Goal: Task Accomplishment & Management: Manage account settings

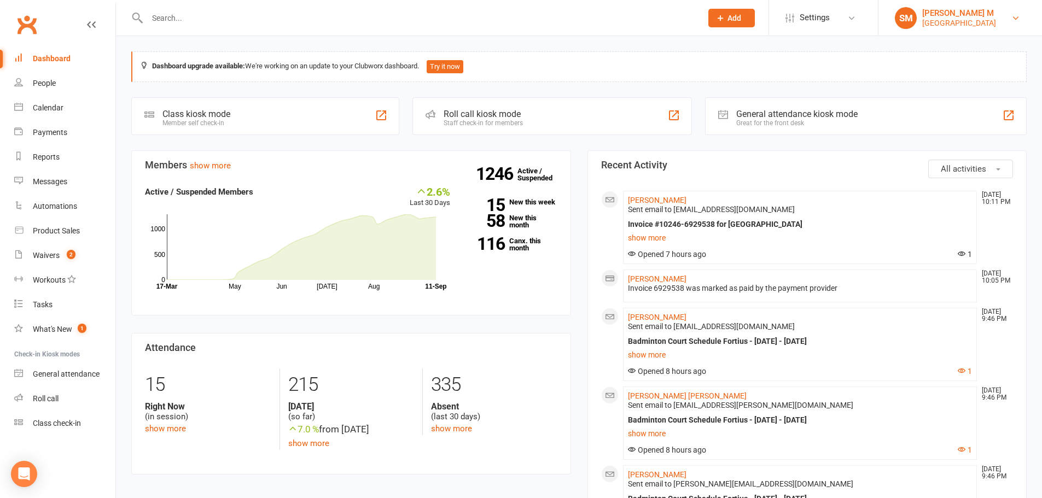
click at [923, 13] on div "[PERSON_NAME] M" at bounding box center [959, 13] width 74 height 10
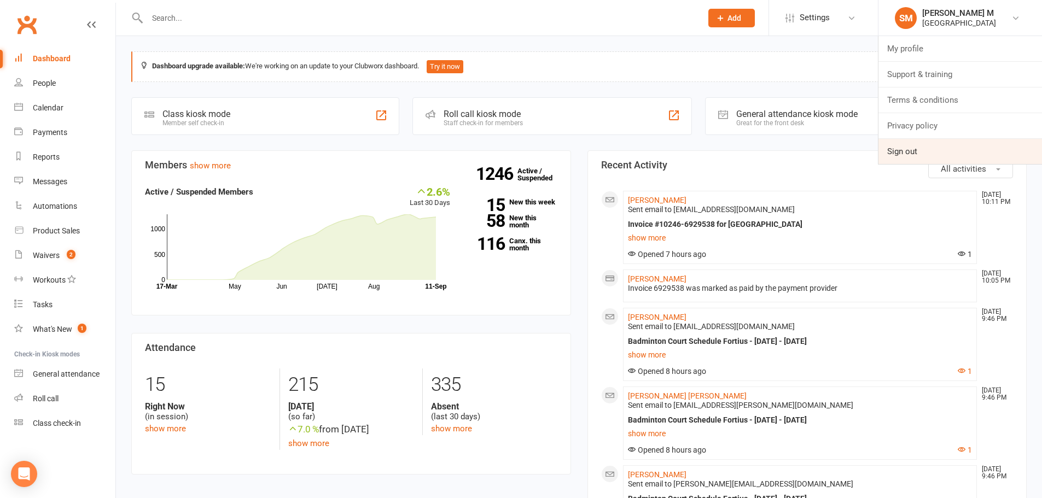
click at [921, 143] on link "Sign out" at bounding box center [960, 151] width 164 height 25
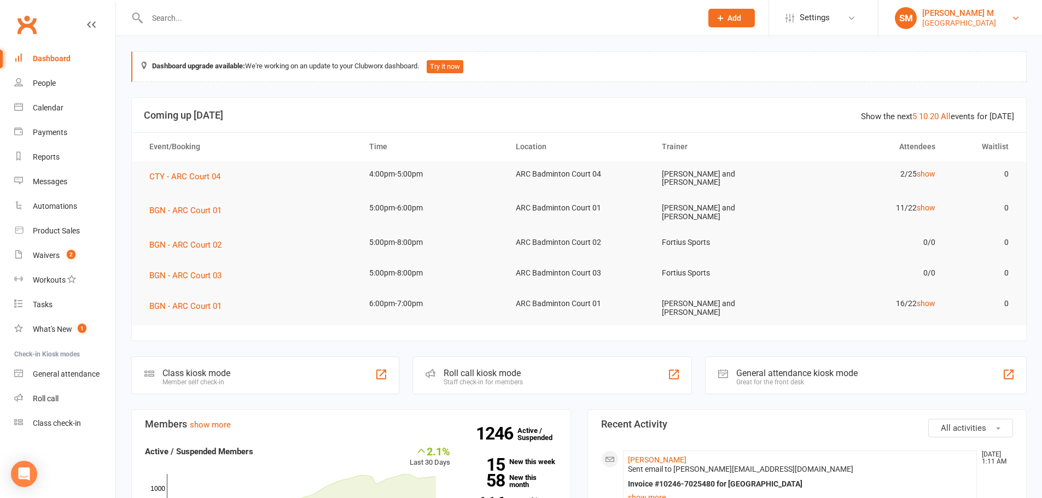
click at [940, 13] on div "Sathwik M" at bounding box center [959, 13] width 74 height 10
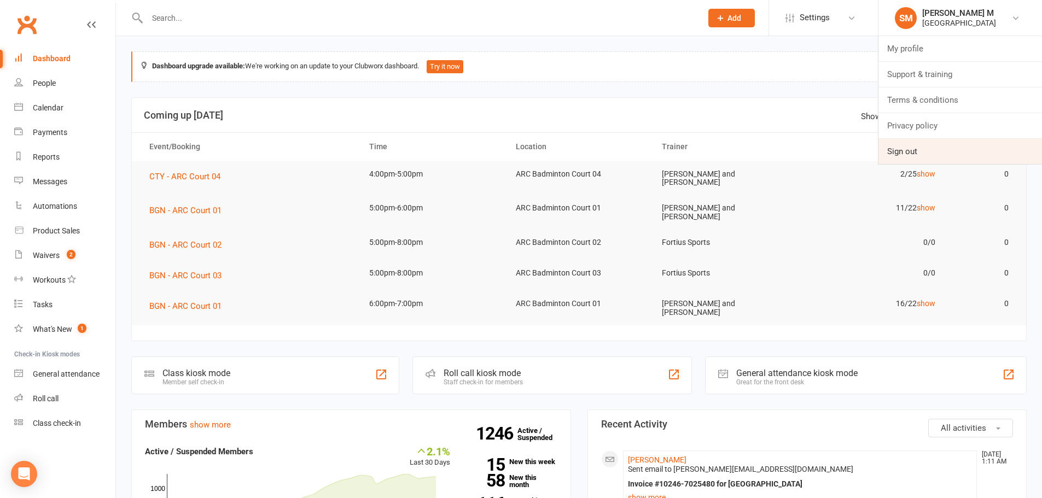
click at [940, 160] on link "Sign out" at bounding box center [960, 151] width 164 height 25
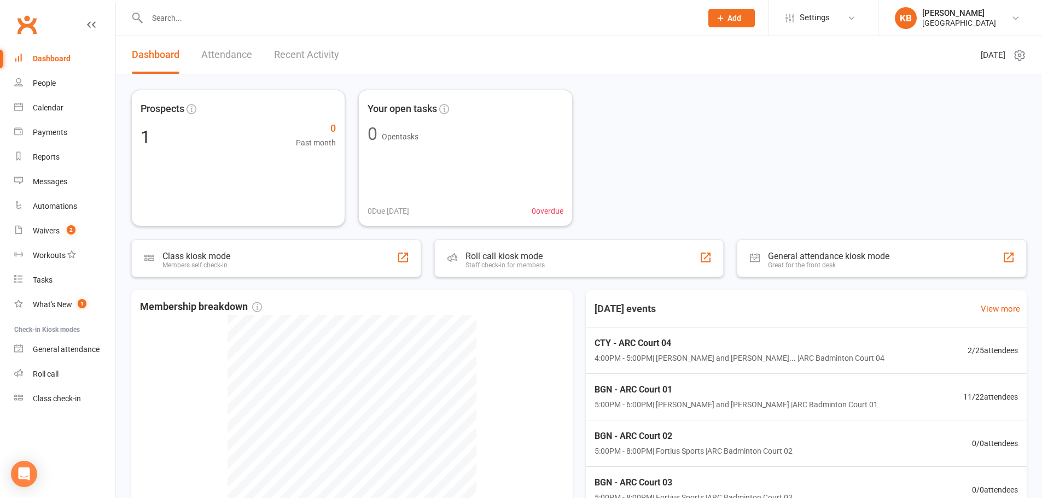
click at [209, 21] on input "text" at bounding box center [419, 17] width 550 height 15
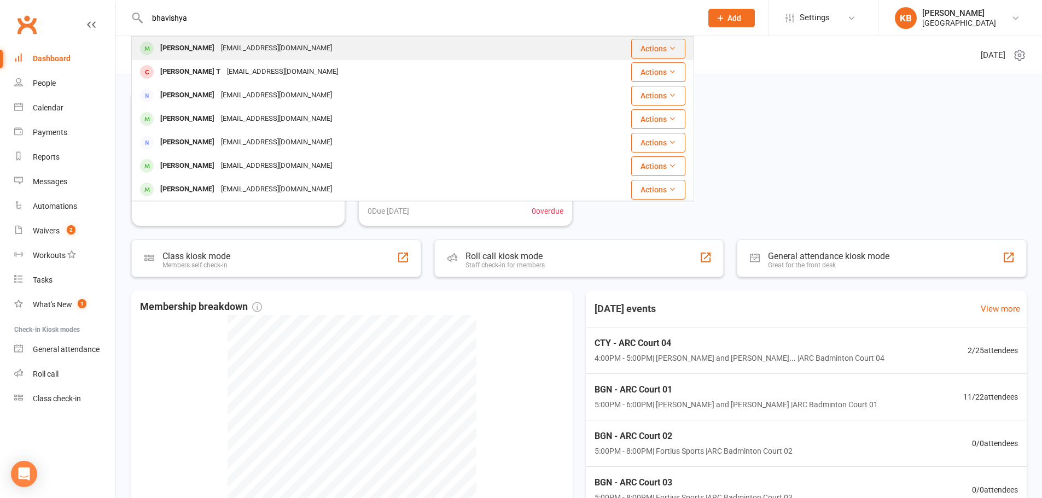
type input "bhavishya"
click at [218, 42] on div "[PERSON_NAME]" at bounding box center [187, 48] width 61 height 16
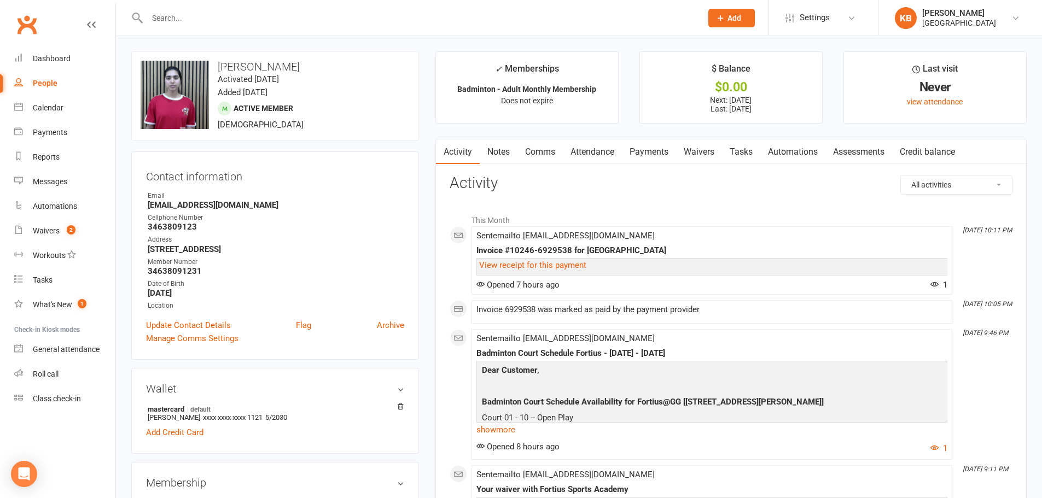
click at [657, 150] on link "Payments" at bounding box center [649, 151] width 54 height 25
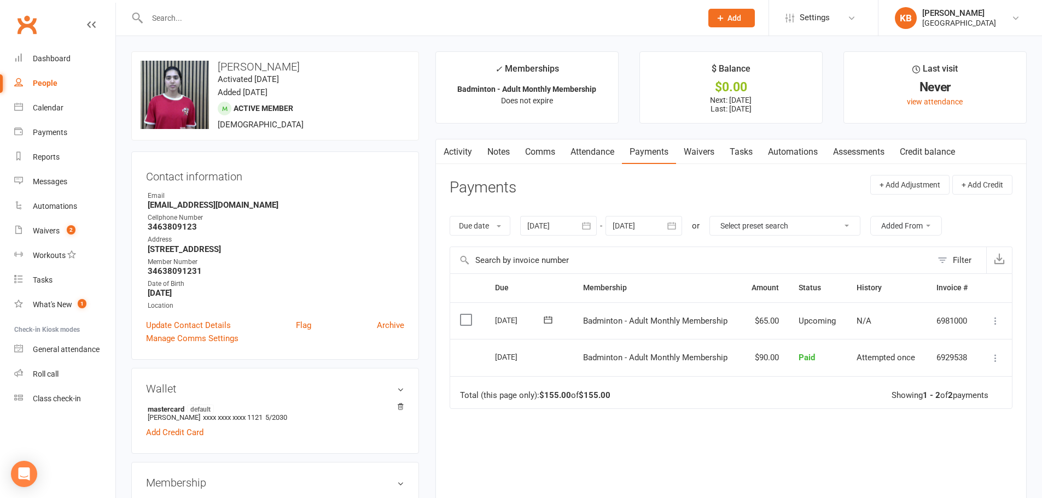
click at [592, 227] on icon "button" at bounding box center [586, 225] width 11 height 11
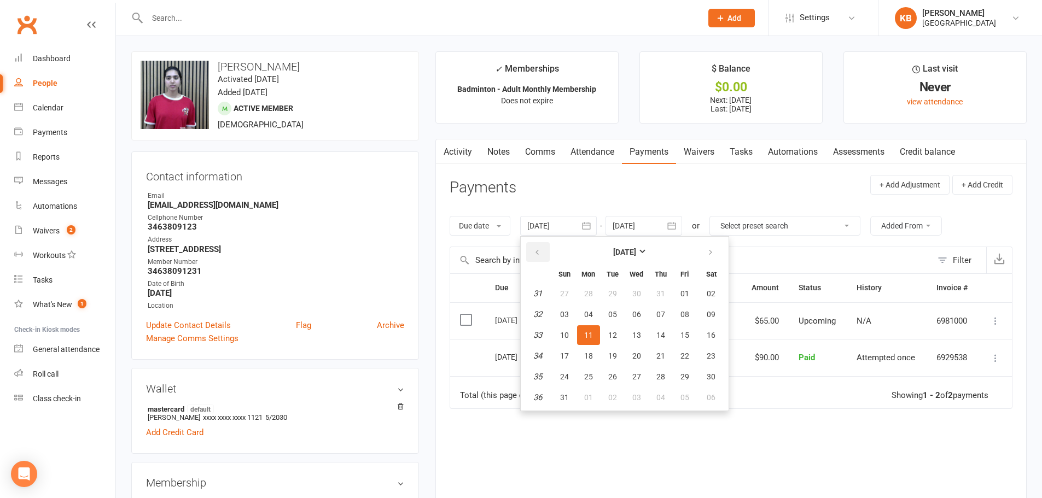
click at [547, 248] on button "button" at bounding box center [538, 252] width 24 height 20
click at [585, 290] on button "31" at bounding box center [588, 294] width 23 height 20
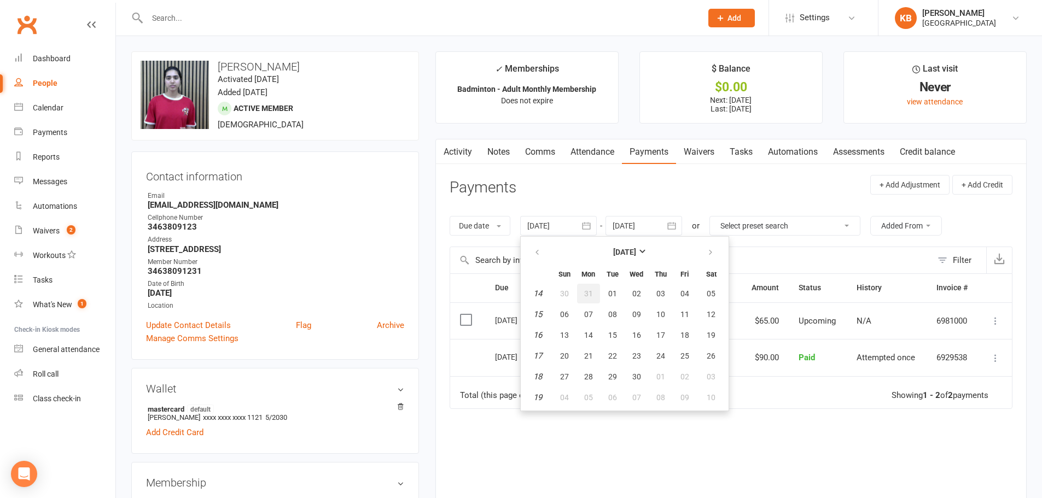
type input "31 Mar 2025"
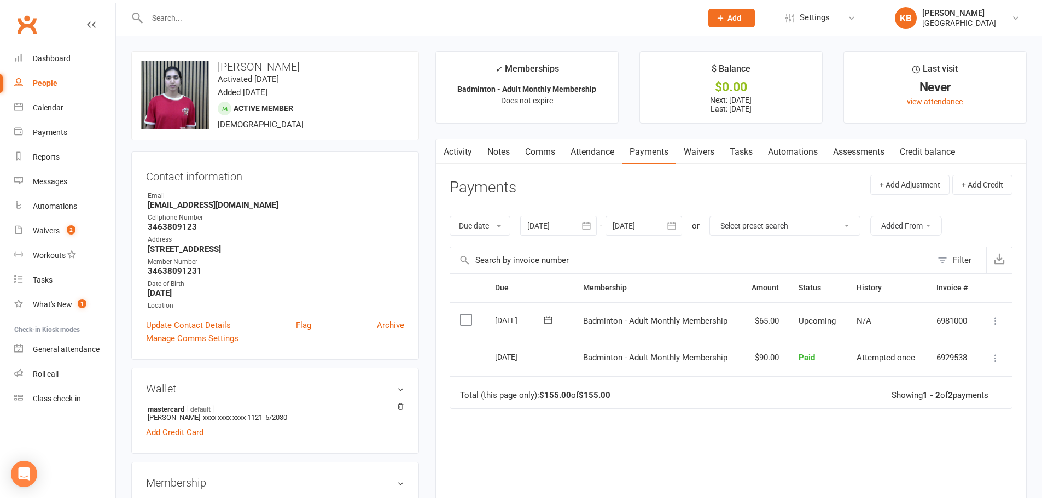
click at [669, 224] on icon "button" at bounding box center [671, 225] width 11 height 11
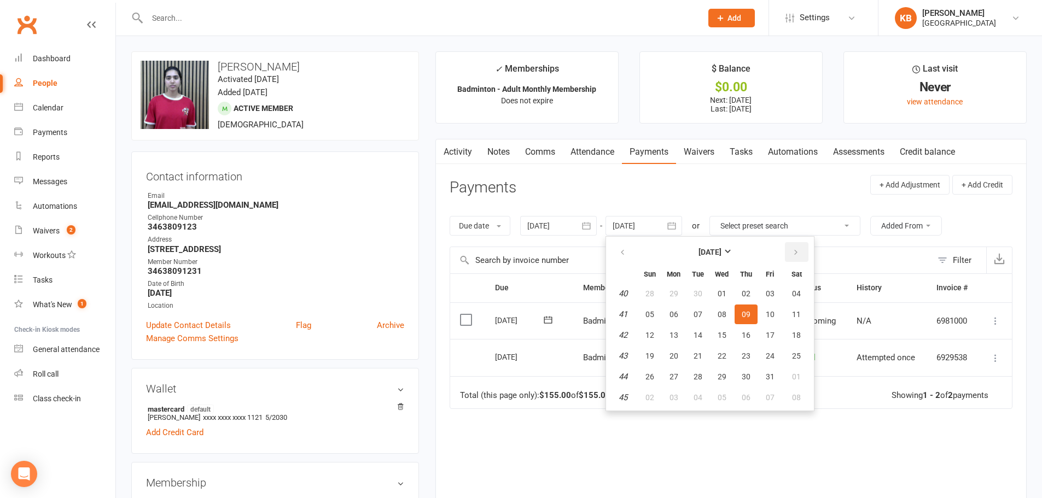
click at [796, 254] on icon "button" at bounding box center [796, 252] width 8 height 9
click at [798, 298] on span "06" at bounding box center [796, 293] width 9 height 9
type input "06 Dec 2025"
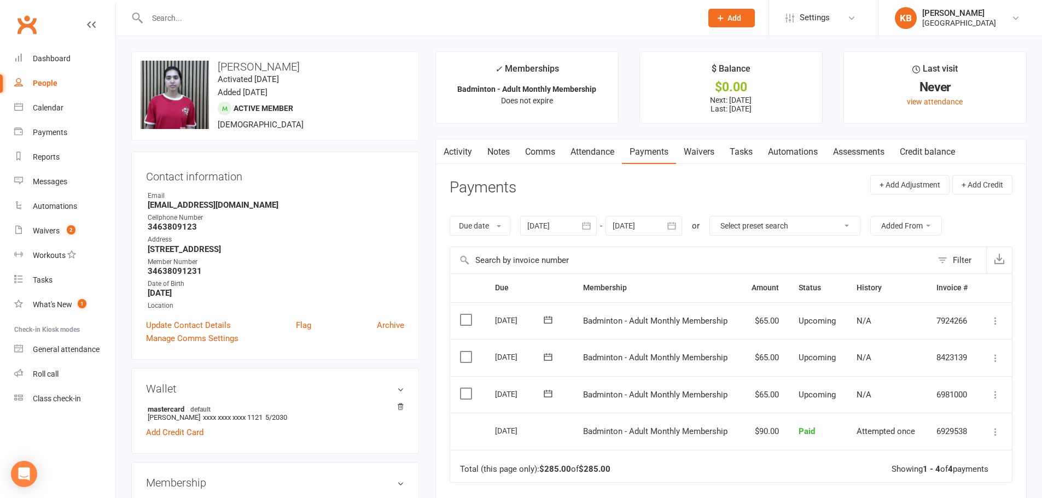
click at [455, 155] on link "Activity" at bounding box center [458, 151] width 44 height 25
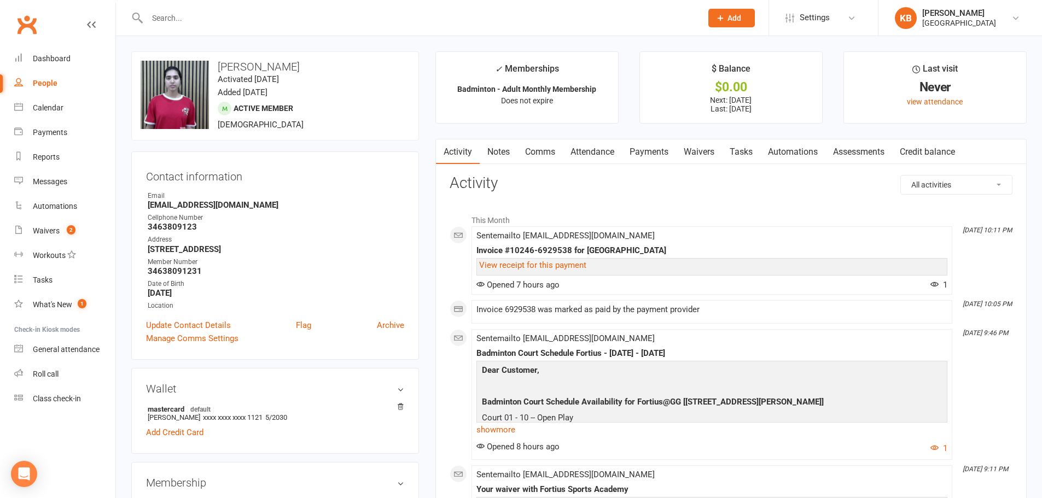
click at [266, 26] on div at bounding box center [412, 18] width 563 height 36
click at [259, 21] on input "text" at bounding box center [419, 17] width 550 height 15
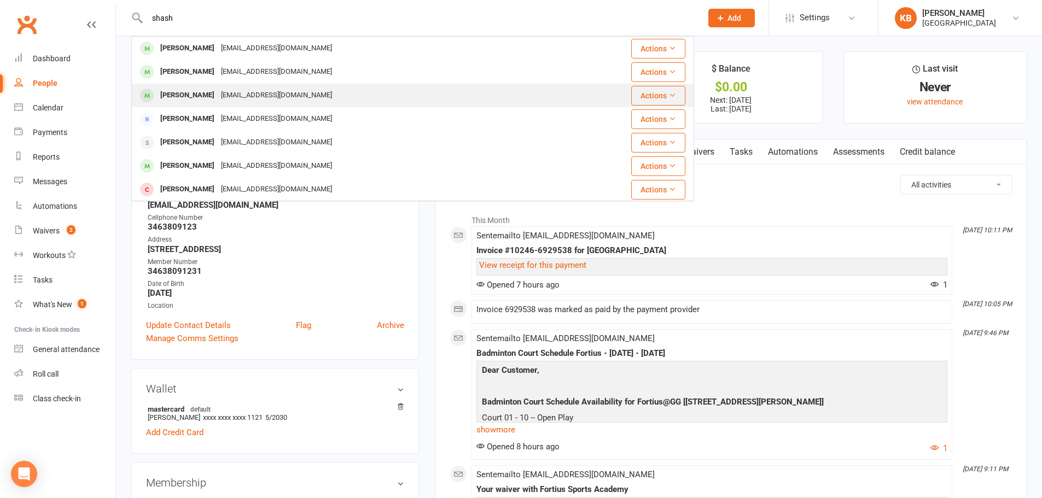
type input "shash"
click at [264, 102] on div "skiranv2704@gmail.com" at bounding box center [277, 96] width 118 height 16
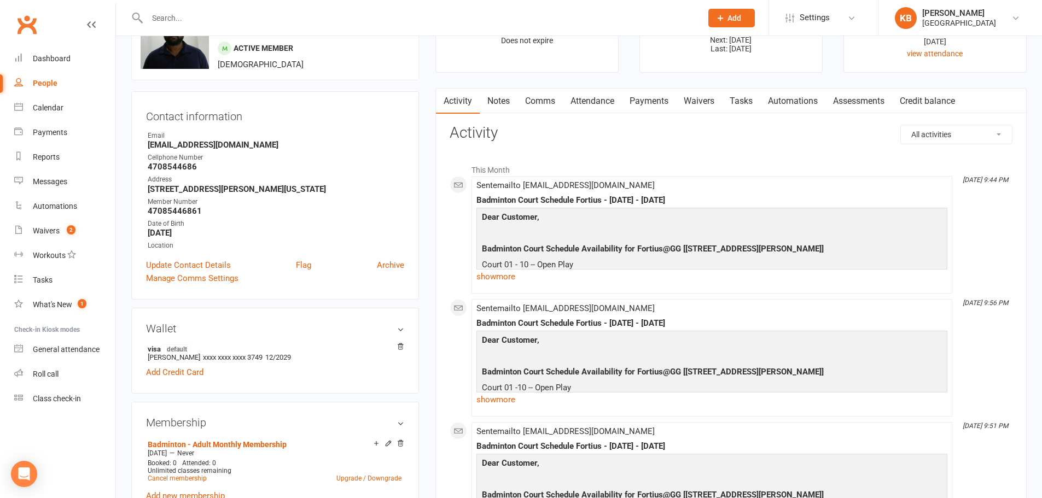
scroll to position [164, 0]
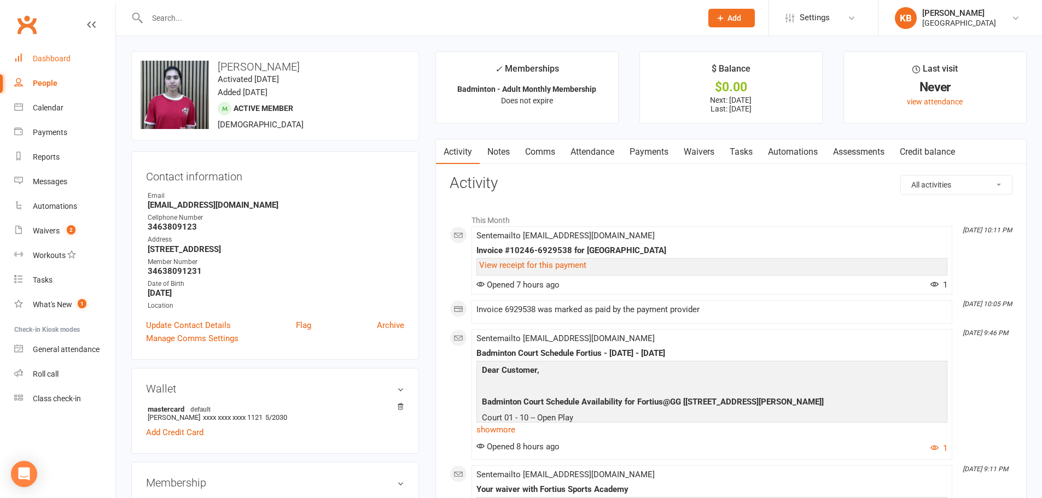
click at [55, 61] on div "Dashboard" at bounding box center [52, 58] width 38 height 9
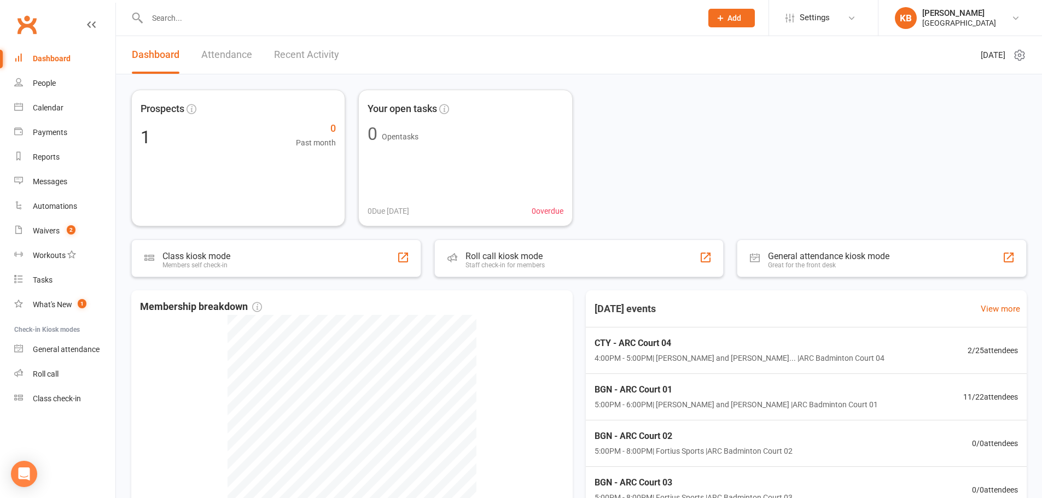
click at [725, 129] on div "Prospects 1 0 Past month Your open tasks 0 Open tasks 0 Due today 0 overdue" at bounding box center [578, 158] width 895 height 137
click at [811, 212] on div "Prospects 1 0 Past month Your open tasks 0 Open tasks 0 Due today 0 overdue" at bounding box center [578, 158] width 895 height 137
click at [74, 236] on link "Waivers 2" at bounding box center [64, 231] width 101 height 25
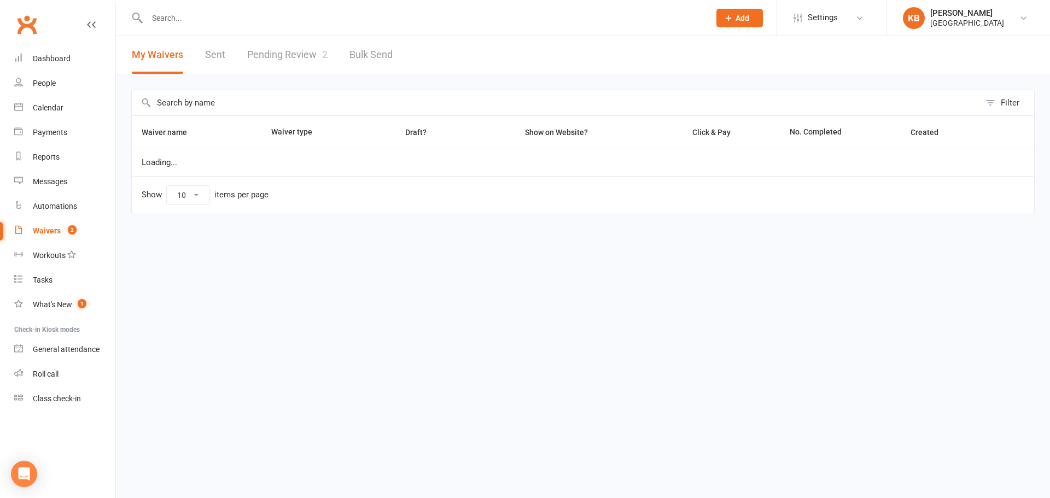
click at [317, 52] on link "Pending Review 2" at bounding box center [287, 55] width 80 height 38
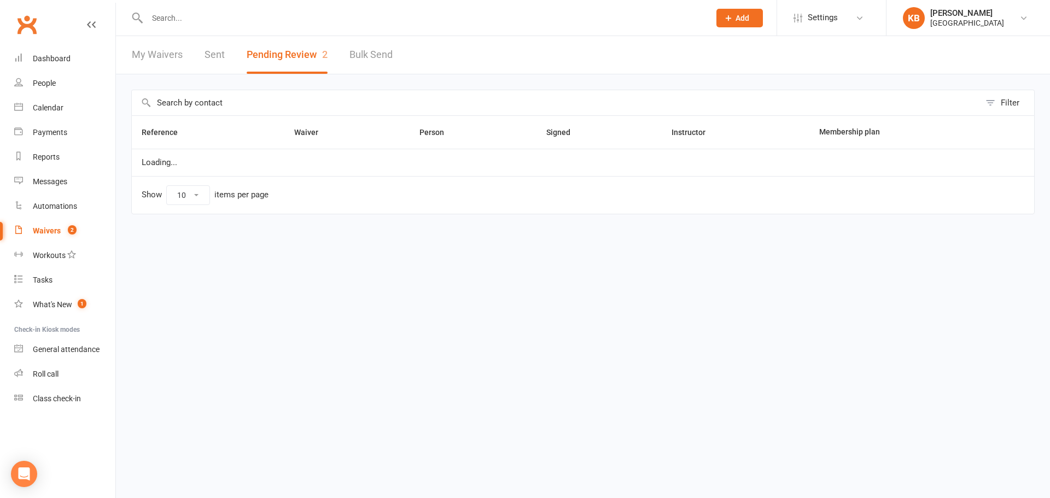
select select "100"
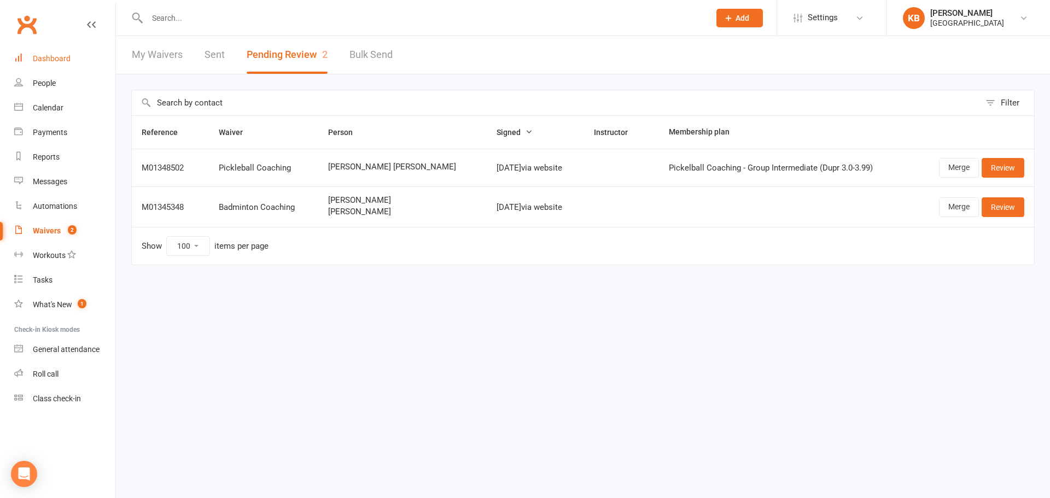
click at [44, 49] on link "Dashboard" at bounding box center [64, 58] width 101 height 25
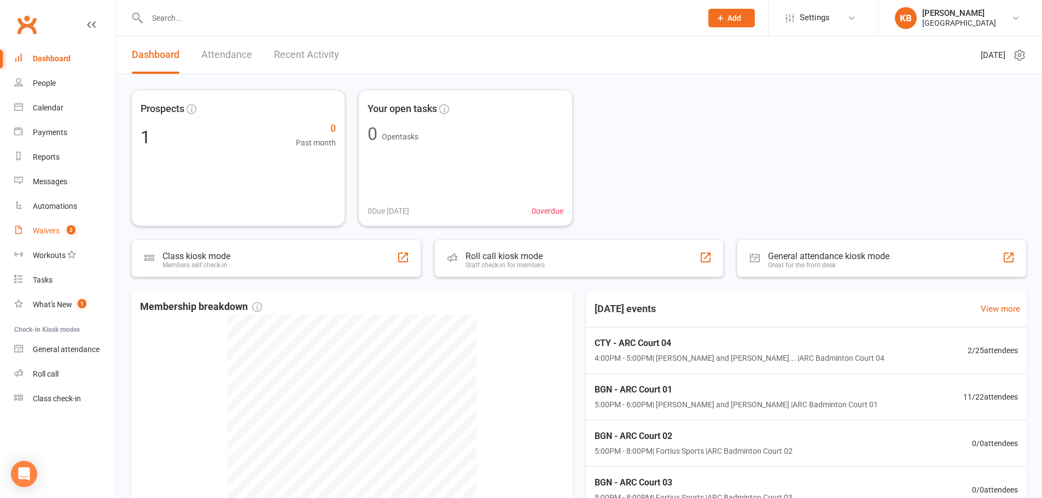
click at [50, 230] on div "Waivers" at bounding box center [46, 230] width 27 height 9
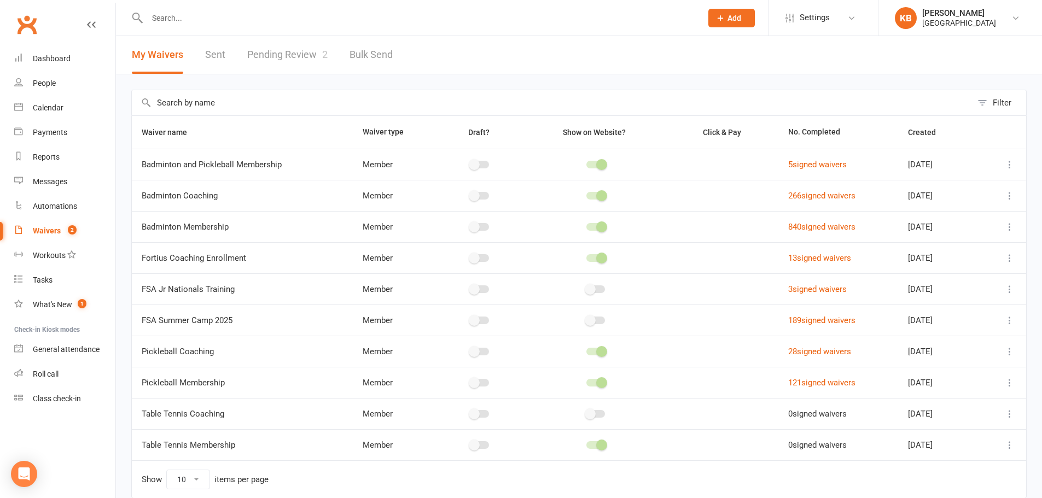
click at [258, 53] on link "Pending Review 2" at bounding box center [287, 55] width 80 height 38
select select "100"
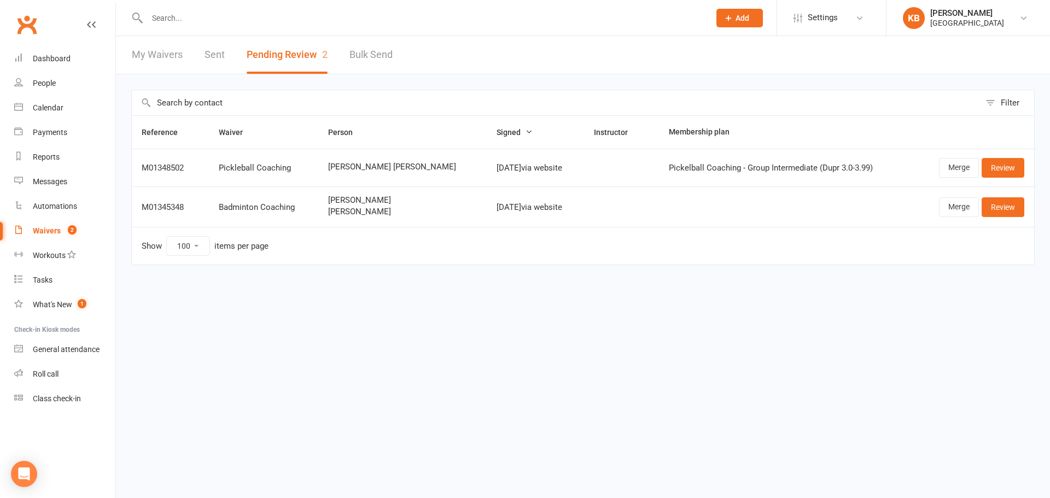
click at [165, 55] on link "My Waivers" at bounding box center [157, 55] width 51 height 38
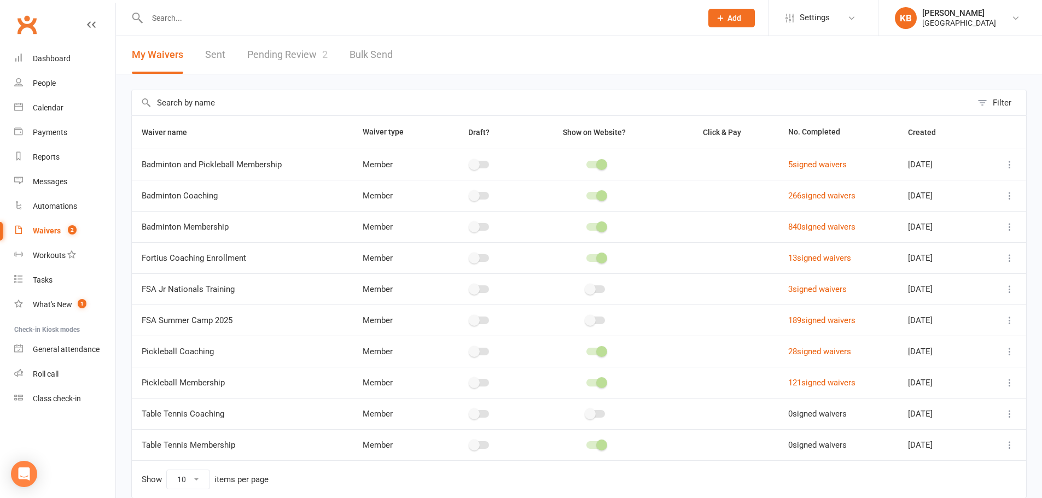
click at [212, 47] on link "Sent" at bounding box center [215, 55] width 20 height 38
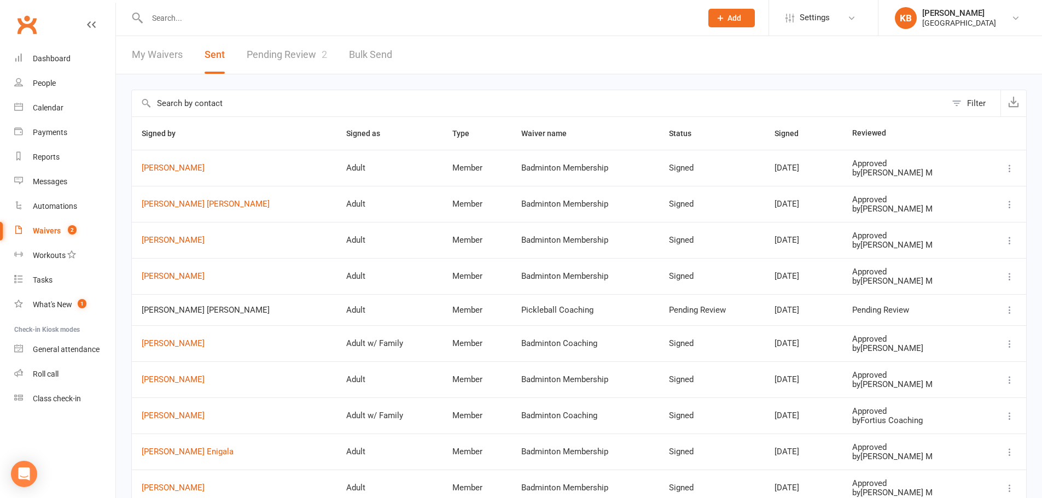
click at [193, 14] on input "text" at bounding box center [419, 17] width 550 height 15
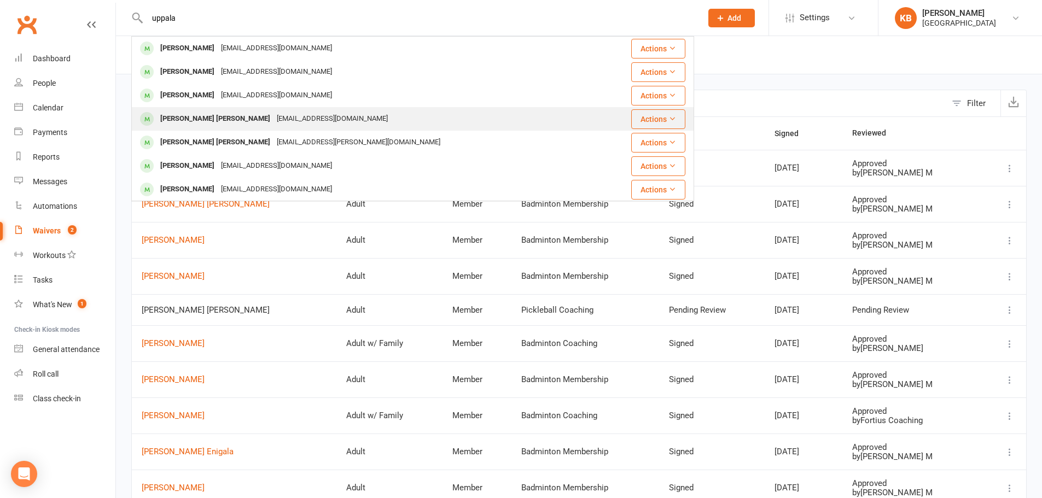
type input "uppala"
click at [273, 122] on div "Pvaravind94@gmail.com" at bounding box center [332, 119] width 118 height 16
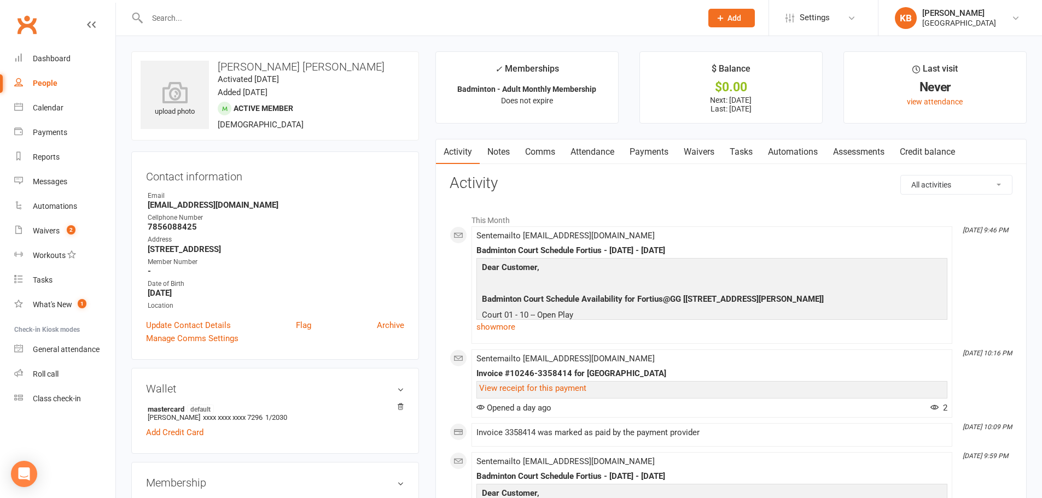
click at [648, 155] on link "Payments" at bounding box center [649, 151] width 54 height 25
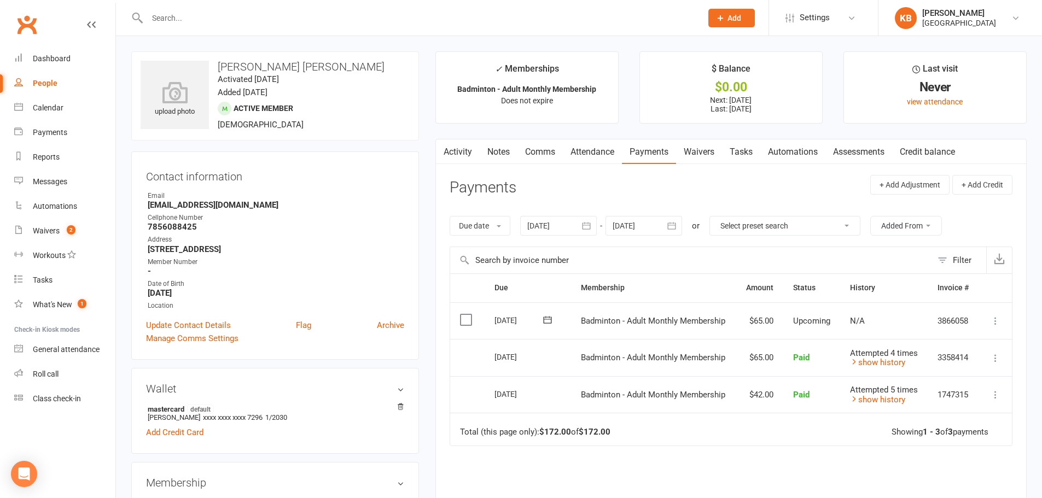
click at [673, 222] on icon "button" at bounding box center [671, 225] width 11 height 11
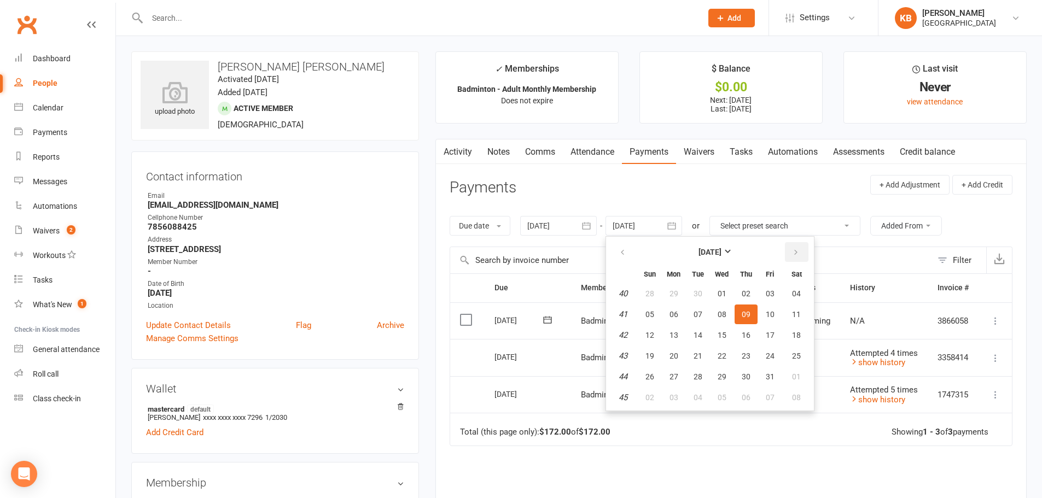
click at [793, 251] on button "button" at bounding box center [797, 252] width 24 height 20
click at [796, 298] on span "06" at bounding box center [796, 293] width 9 height 9
type input "06 Dec 2025"
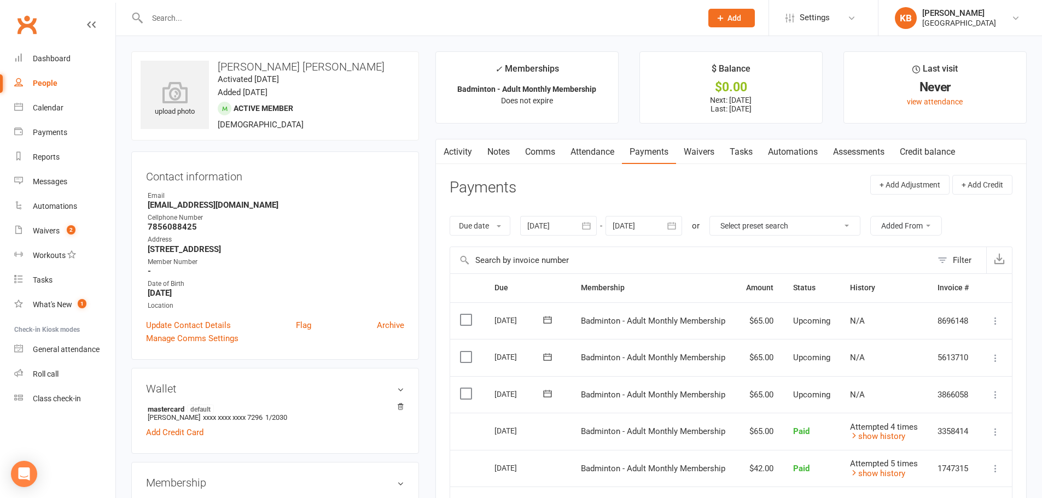
click at [442, 151] on icon "button" at bounding box center [442, 149] width 6 height 10
click at [458, 146] on link "Activity" at bounding box center [458, 151] width 44 height 25
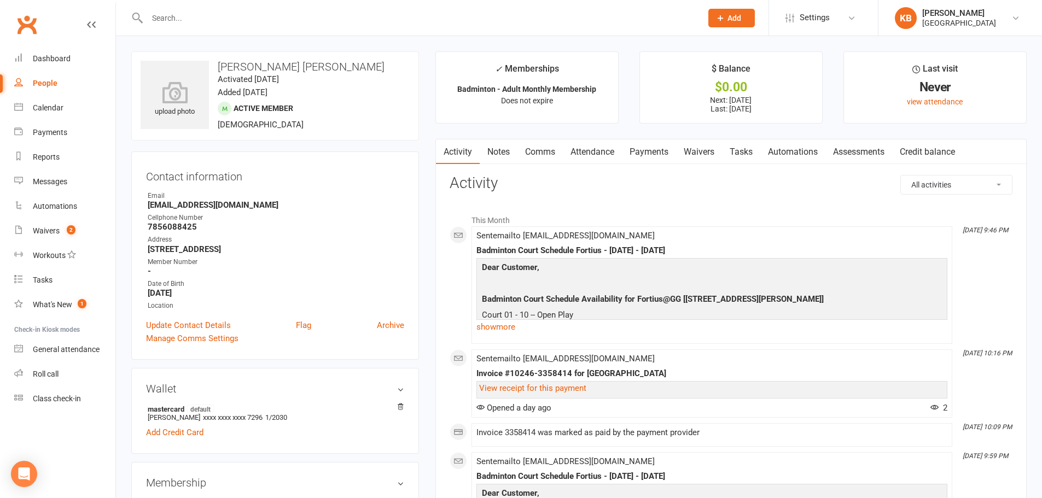
click at [803, 223] on li "This Month" at bounding box center [731, 218] width 563 height 18
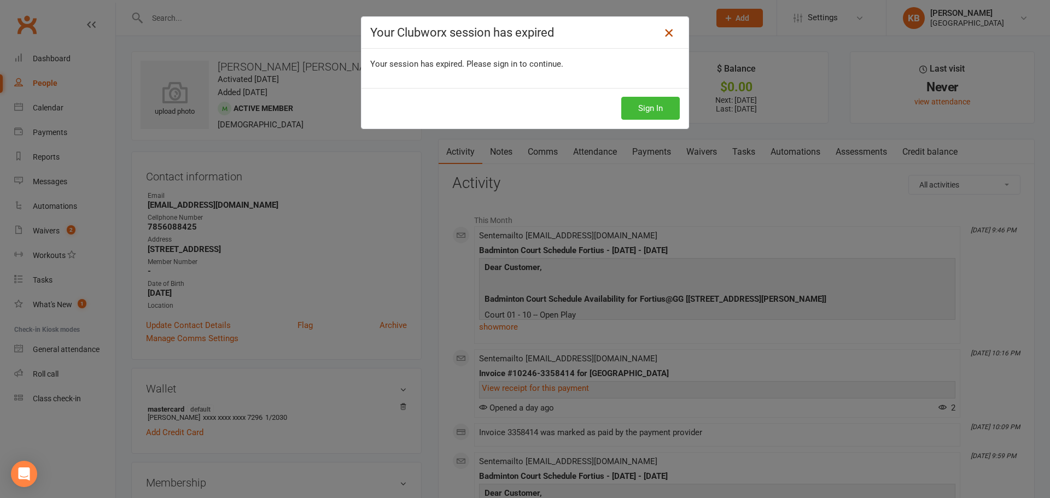
click at [670, 33] on icon at bounding box center [668, 32] width 13 height 13
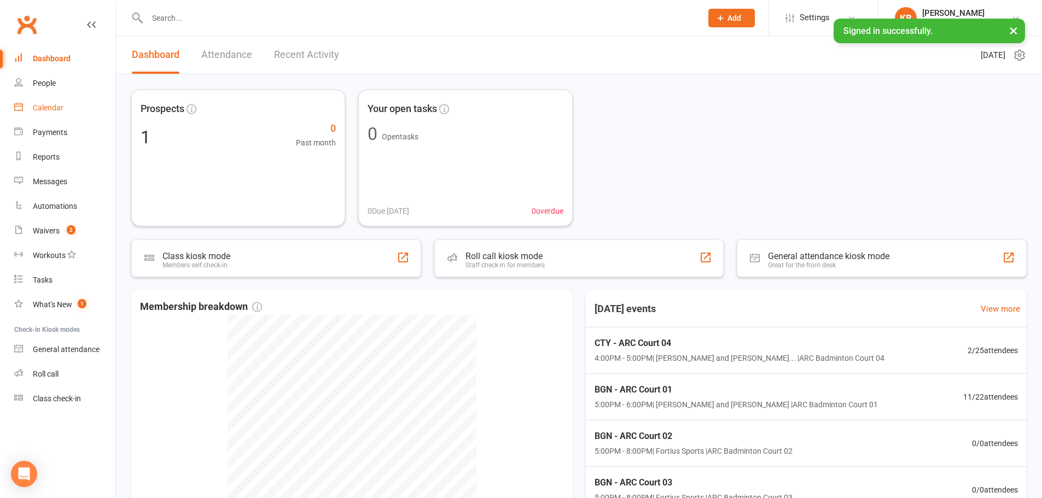
click at [43, 102] on link "Calendar" at bounding box center [64, 108] width 101 height 25
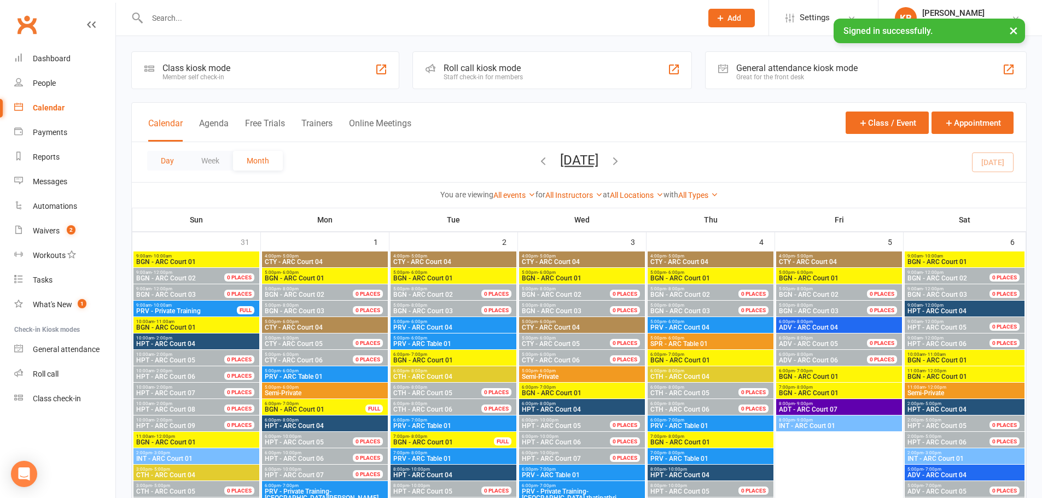
click at [152, 161] on button "Day" at bounding box center [167, 161] width 40 height 20
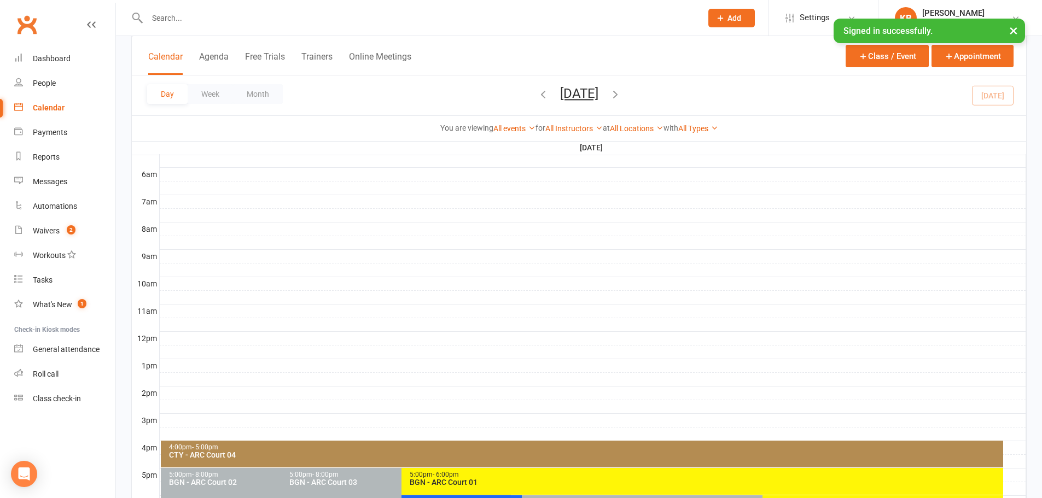
scroll to position [412, 0]
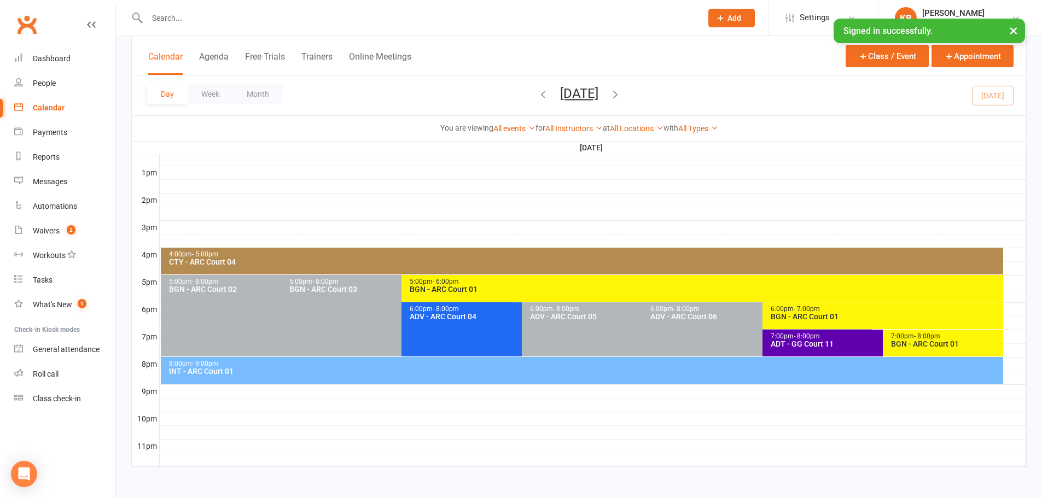
click at [560, 92] on button "Friday, Sep 12, 2025" at bounding box center [579, 93] width 38 height 15
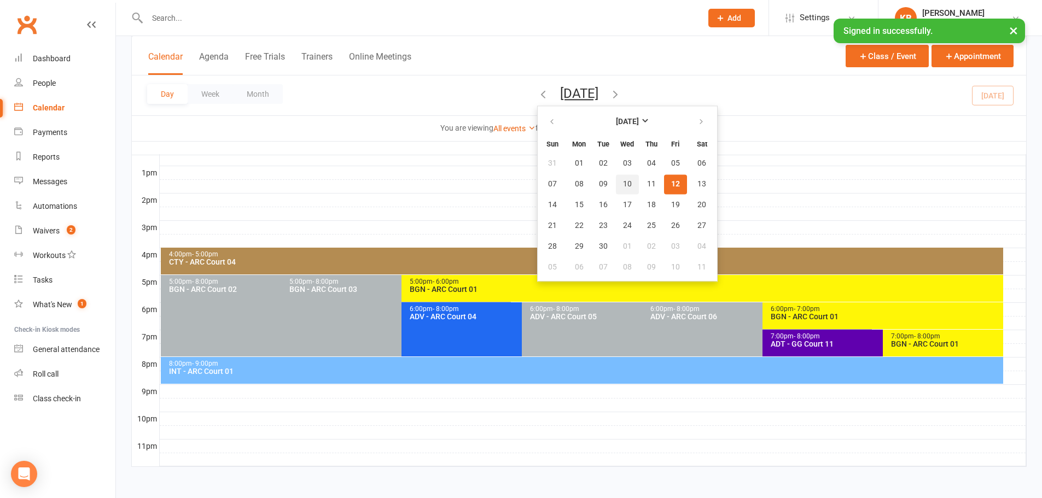
click at [616, 185] on button "10" at bounding box center [627, 184] width 23 height 20
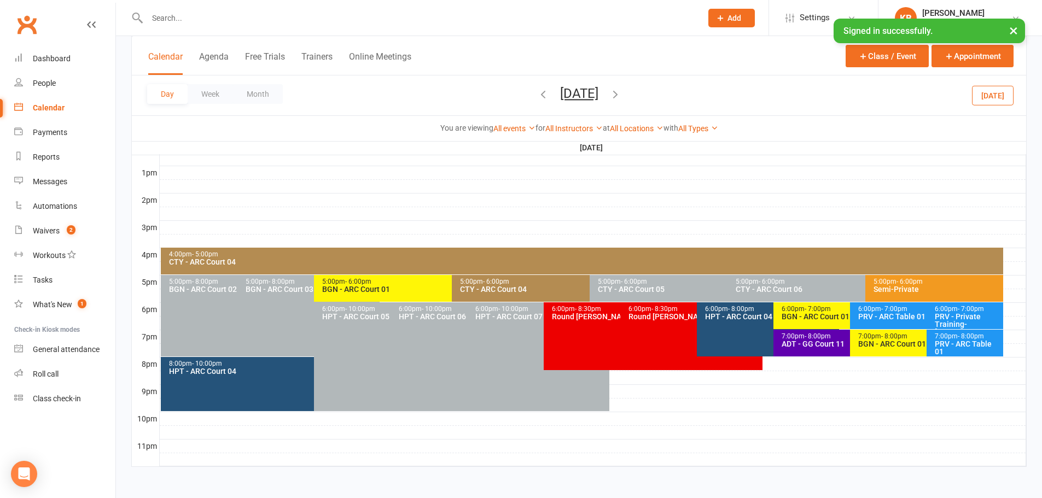
click at [820, 347] on div "ADT - GG Court 11" at bounding box center [847, 344] width 132 height 8
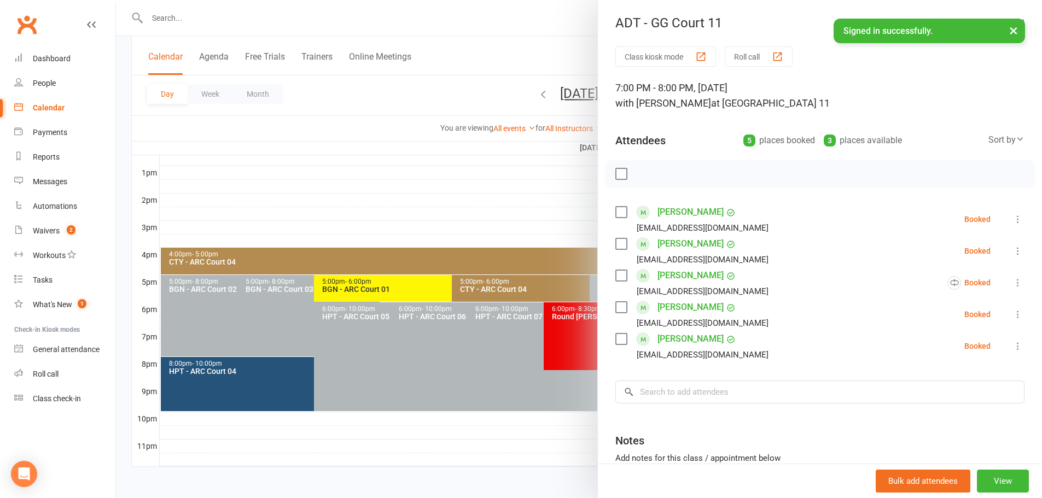
click at [1012, 216] on icon at bounding box center [1017, 219] width 11 height 11
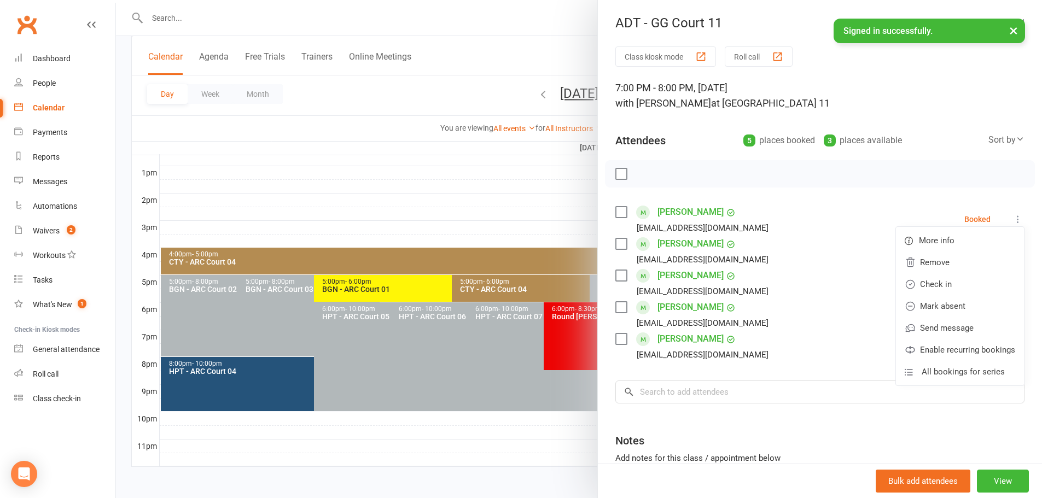
click at [324, 135] on div at bounding box center [579, 249] width 926 height 498
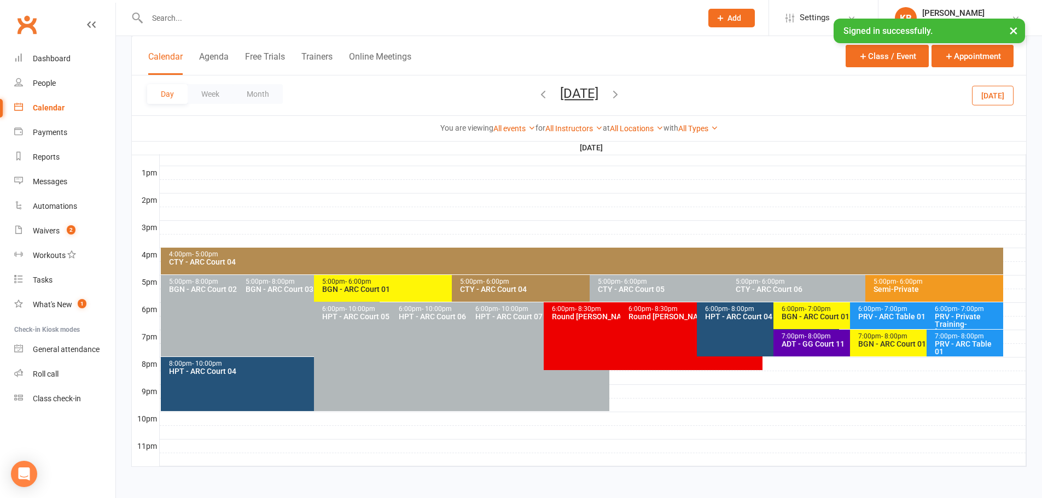
click at [621, 96] on icon "button" at bounding box center [615, 94] width 12 height 12
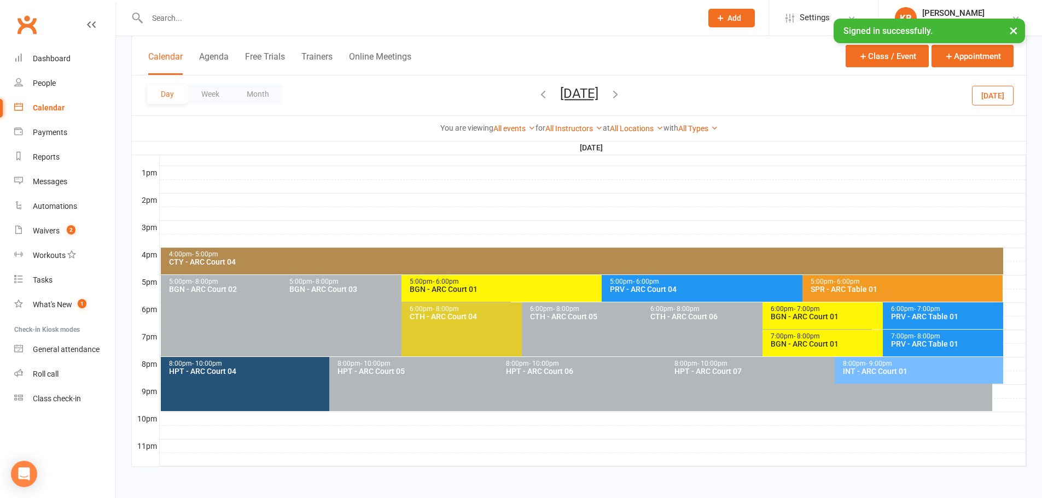
click at [621, 93] on icon "button" at bounding box center [615, 94] width 12 height 12
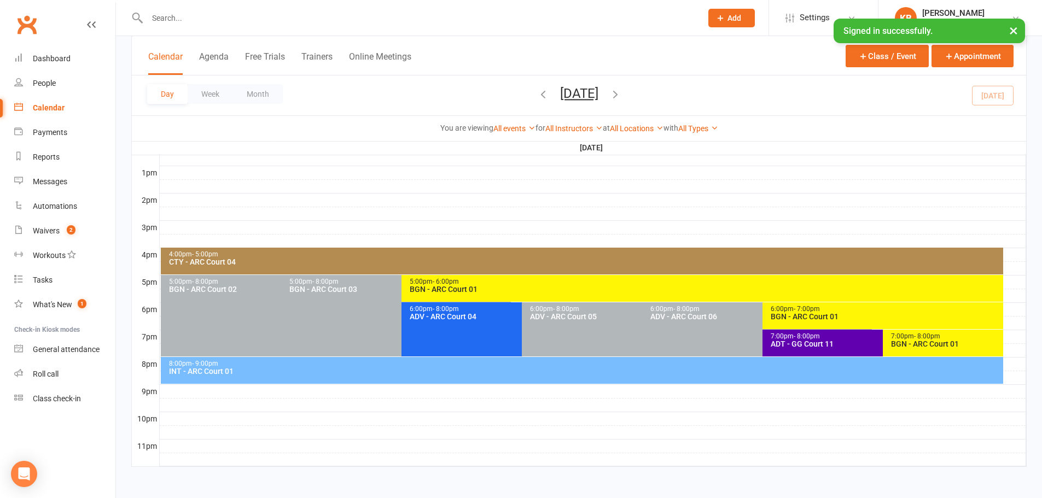
click at [682, 94] on div "Day Week Month Friday, Sep 12, 2025 September 2025 Sun Mon Tue Wed Thu Fri Sat …" at bounding box center [579, 95] width 894 height 40
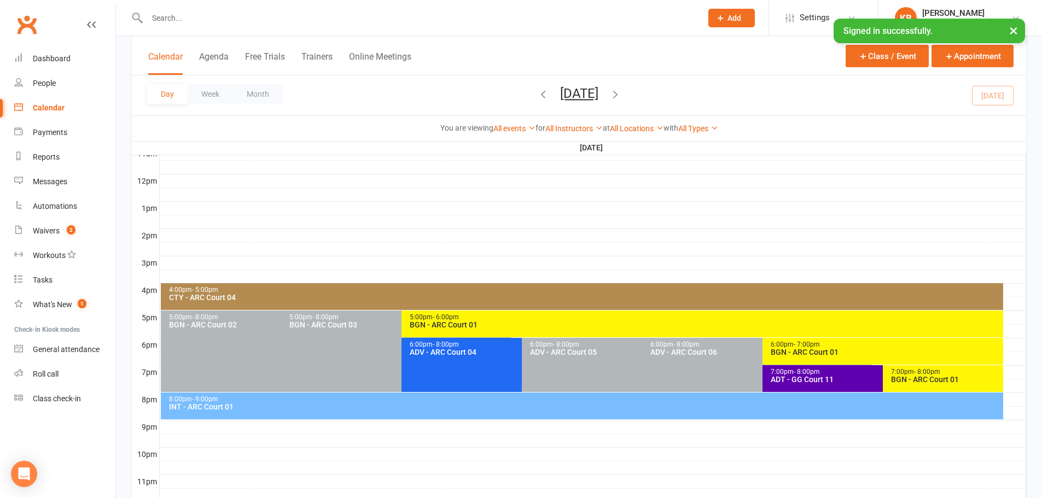
scroll to position [357, 0]
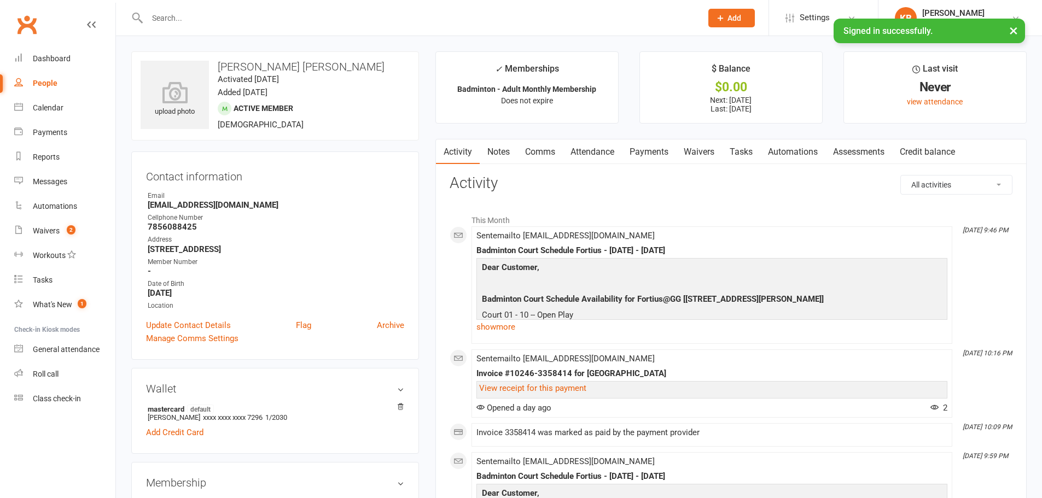
click at [521, 162] on link "Comms" at bounding box center [539, 151] width 45 height 25
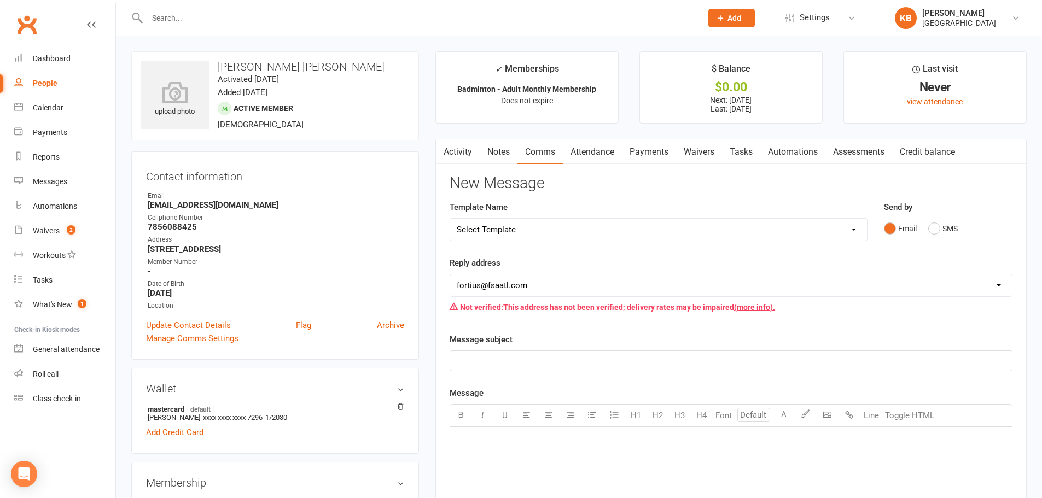
click at [465, 160] on link "Activity" at bounding box center [458, 151] width 44 height 25
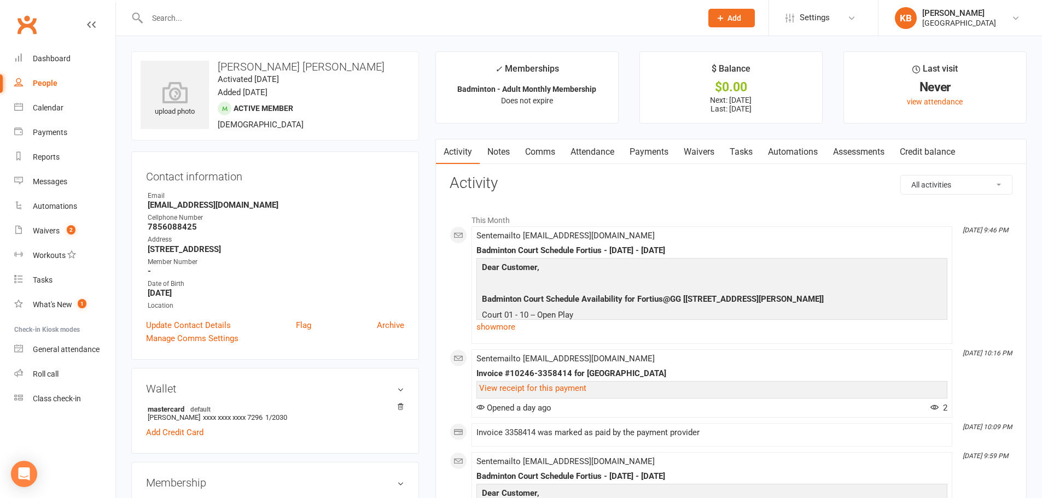
click at [513, 148] on link "Notes" at bounding box center [499, 151] width 38 height 25
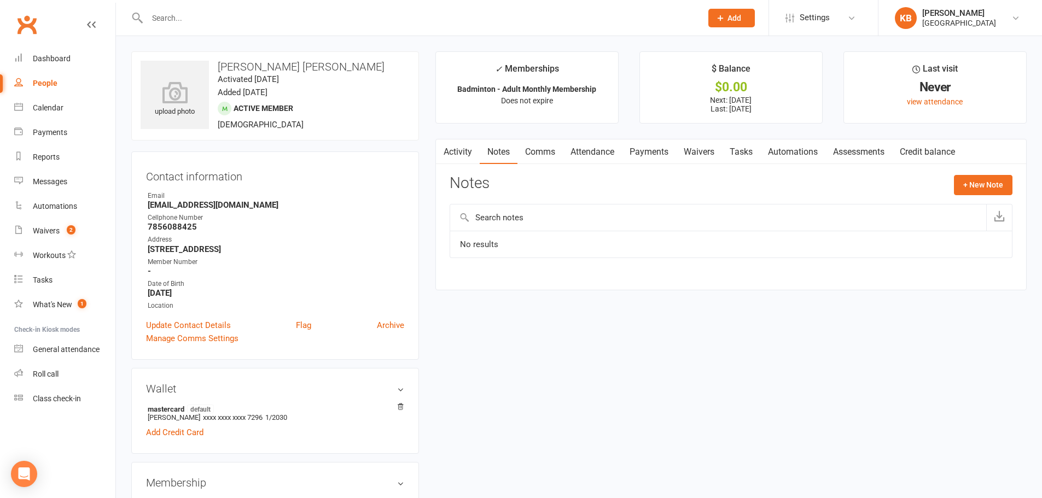
click at [456, 155] on link "Activity" at bounding box center [458, 151] width 44 height 25
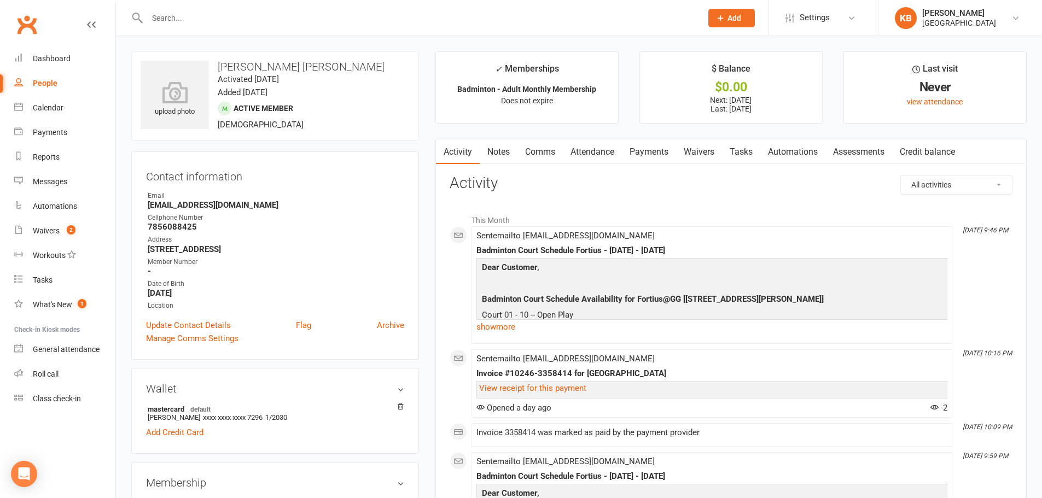
click at [654, 155] on link "Payments" at bounding box center [649, 151] width 54 height 25
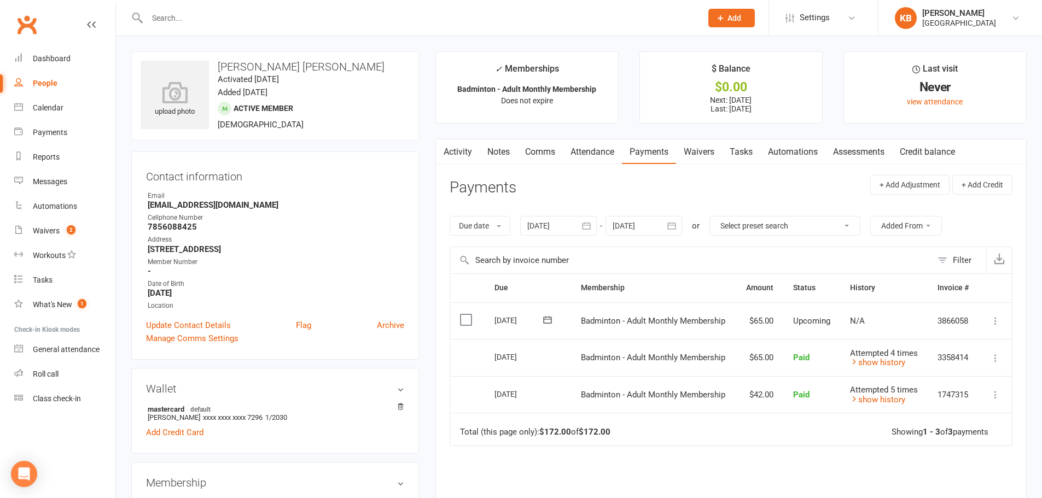
click at [461, 151] on link "Activity" at bounding box center [458, 151] width 44 height 25
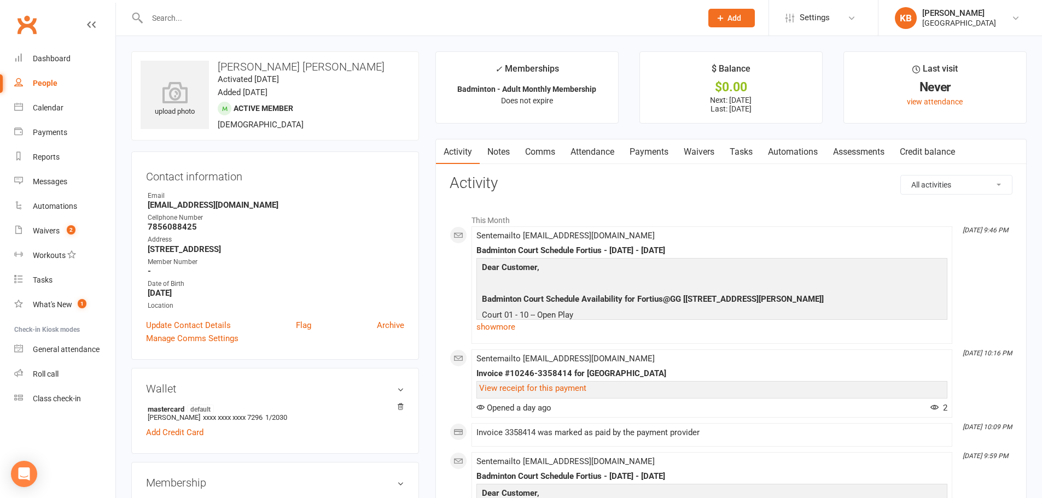
click at [851, 241] on div "Sent email to [EMAIL_ADDRESS][DOMAIN_NAME] Badminton Court Schedule Fortius - […" at bounding box center [711, 285] width 471 height 108
click at [499, 157] on link "Notes" at bounding box center [499, 151] width 38 height 25
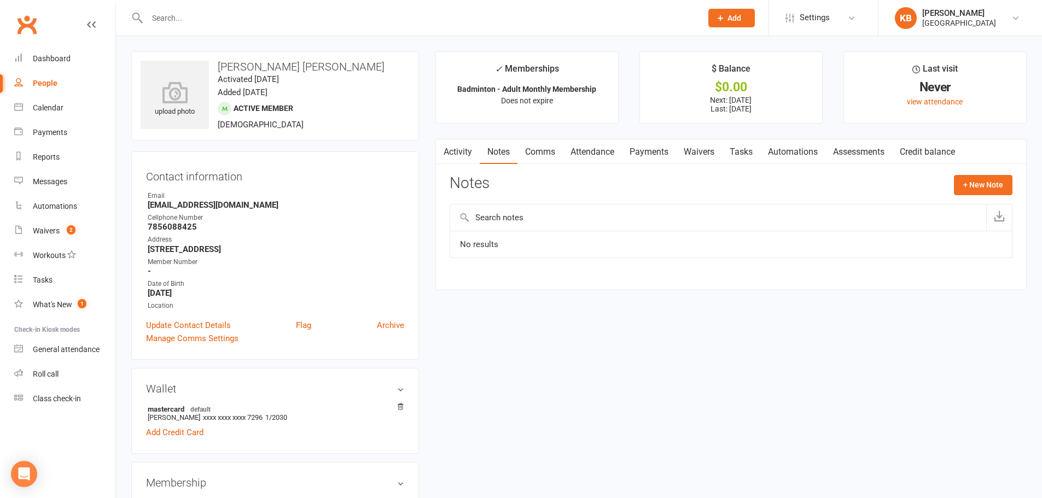
click at [465, 152] on link "Activity" at bounding box center [458, 151] width 44 height 25
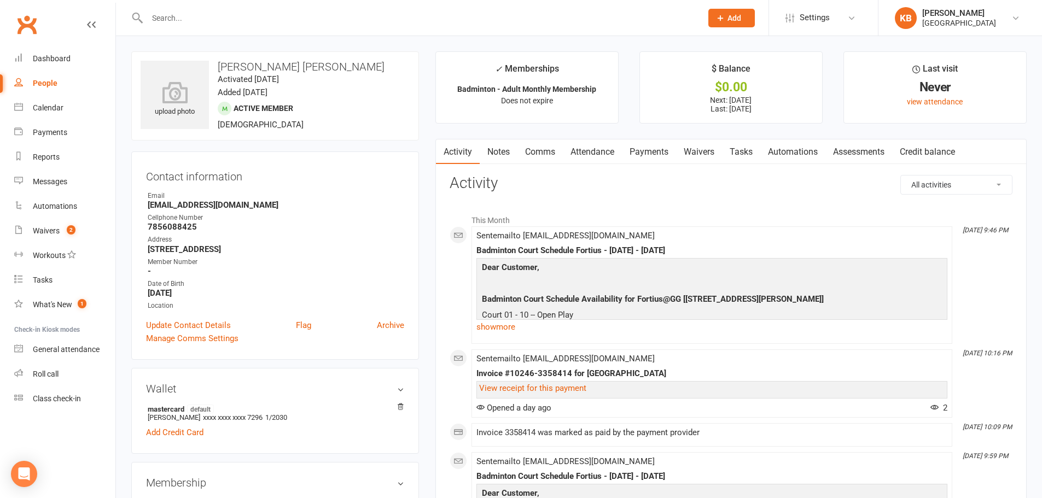
click at [342, 30] on div at bounding box center [412, 18] width 563 height 36
click at [328, 21] on input "text" at bounding box center [419, 17] width 550 height 15
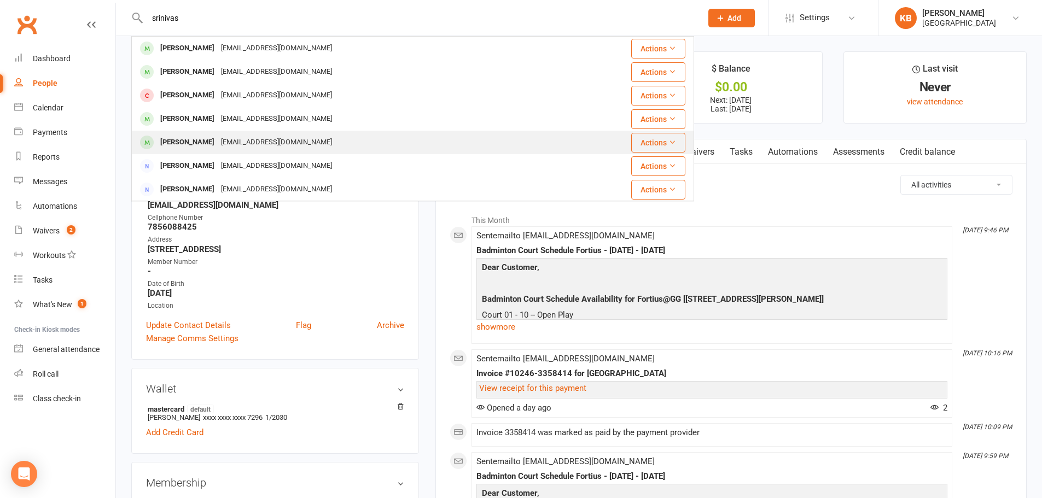
type input "srinivas"
click at [298, 142] on div "[EMAIL_ADDRESS][DOMAIN_NAME]" at bounding box center [277, 143] width 118 height 16
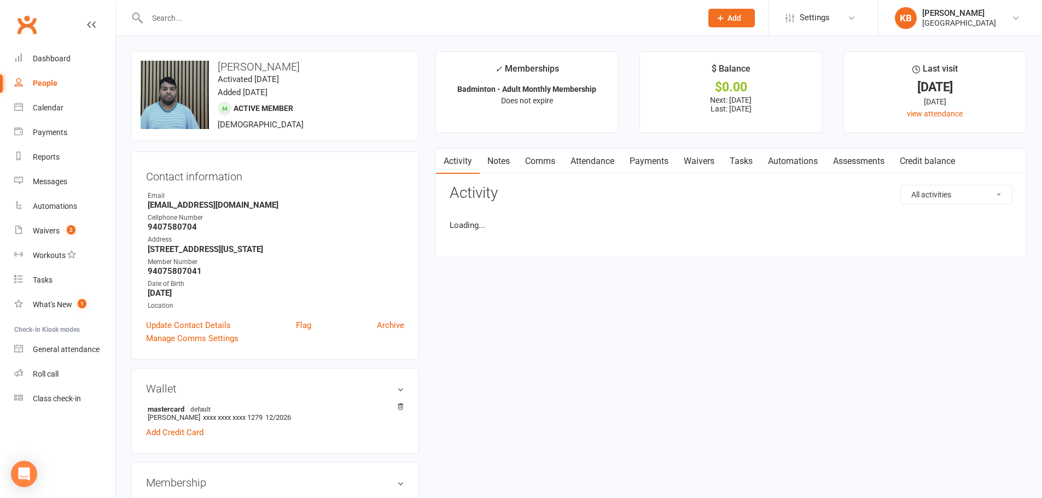
click at [659, 164] on link "Payments" at bounding box center [649, 161] width 54 height 25
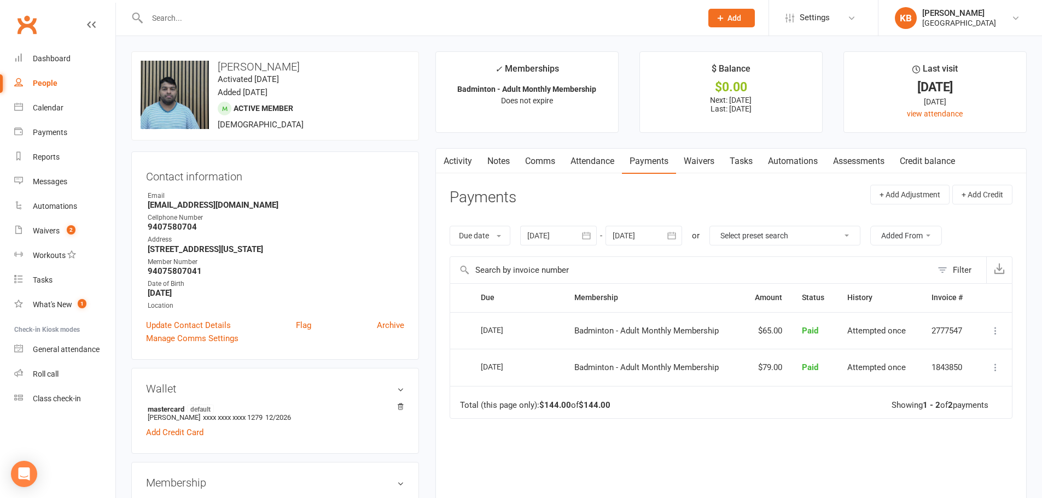
click at [579, 235] on button "button" at bounding box center [587, 236] width 20 height 20
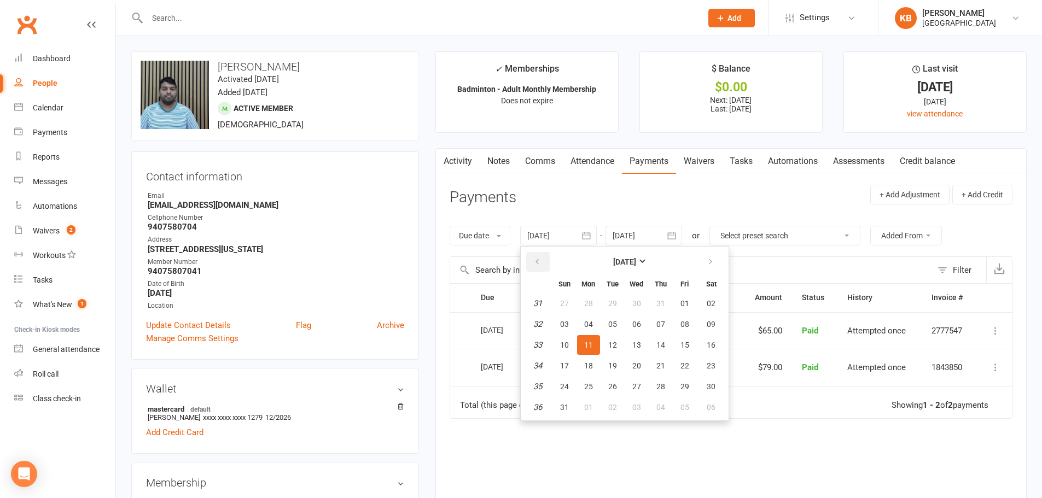
click at [549, 261] on button "button" at bounding box center [538, 262] width 24 height 20
click at [579, 299] on button "02" at bounding box center [588, 304] width 23 height 20
type input "02 Jun 2025"
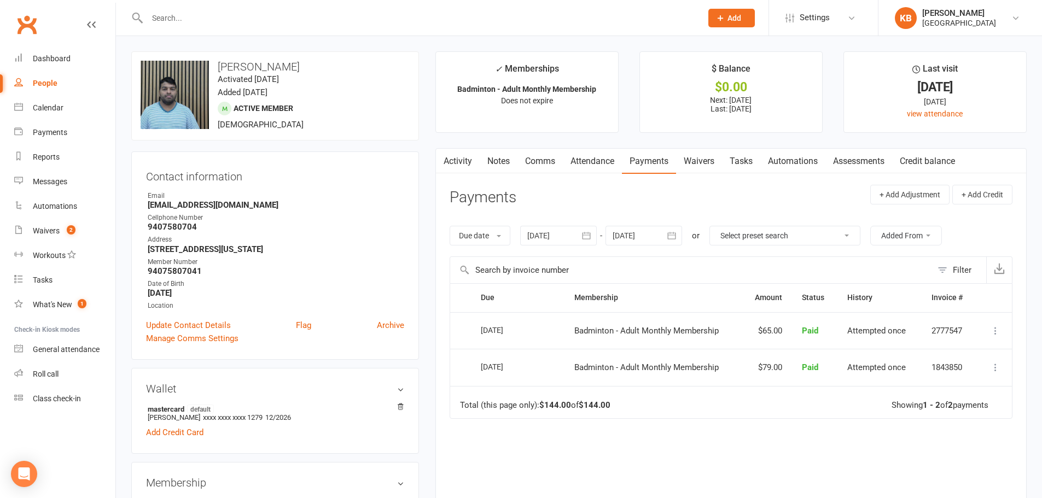
click at [679, 244] on button "button" at bounding box center [672, 236] width 20 height 20
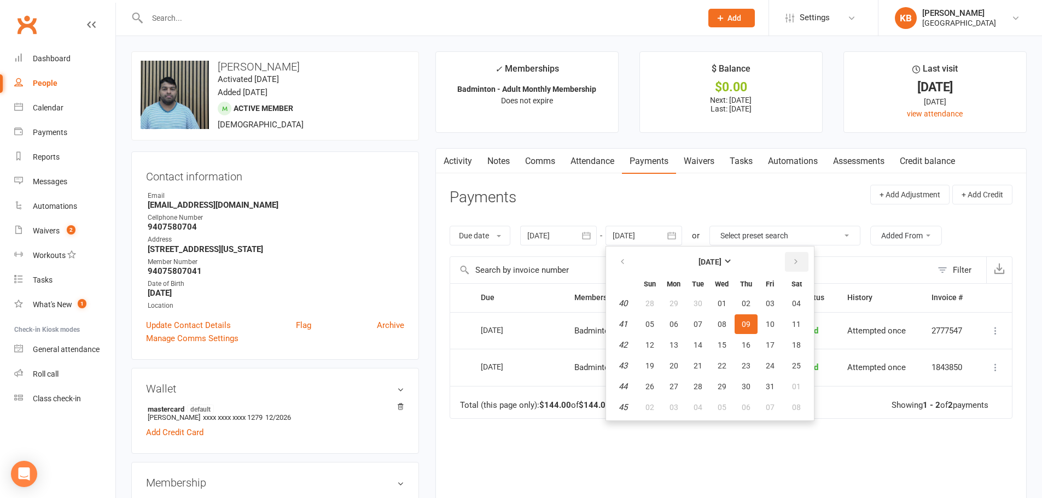
click at [788, 263] on button "button" at bounding box center [797, 262] width 24 height 20
click at [800, 308] on span "06" at bounding box center [796, 303] width 9 height 9
type input "[DATE]"
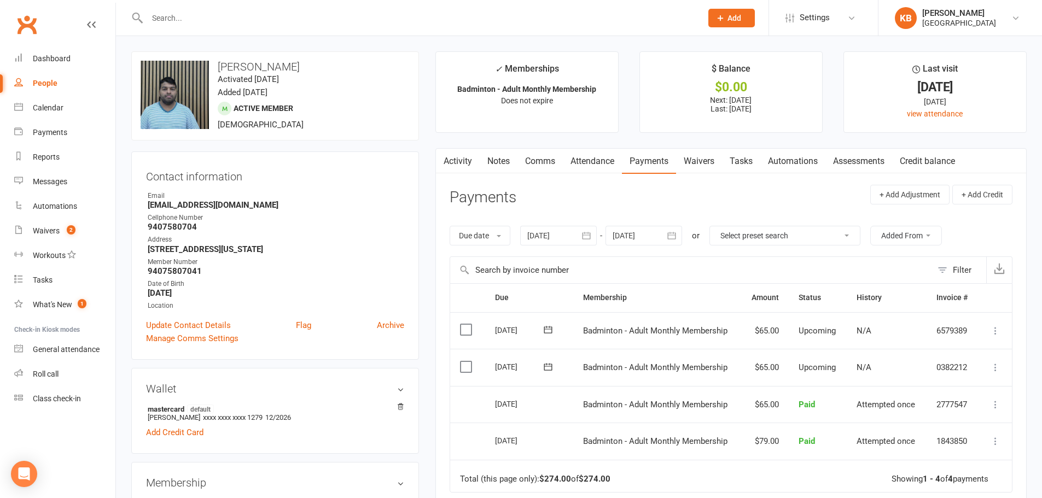
drag, startPoint x: 218, startPoint y: 65, endPoint x: 366, endPoint y: 58, distance: 148.4
click at [366, 58] on div "upload photo change photo Srinivas Thatipamula Activated 12 August, 2025 Added …" at bounding box center [275, 95] width 288 height 89
copy h3 "[PERSON_NAME]"
click at [366, 58] on div "upload photo change photo Srinivas Thatipamula Activated 12 August, 2025 Added …" at bounding box center [275, 95] width 288 height 89
click at [30, 60] on link "Dashboard" at bounding box center [64, 58] width 101 height 25
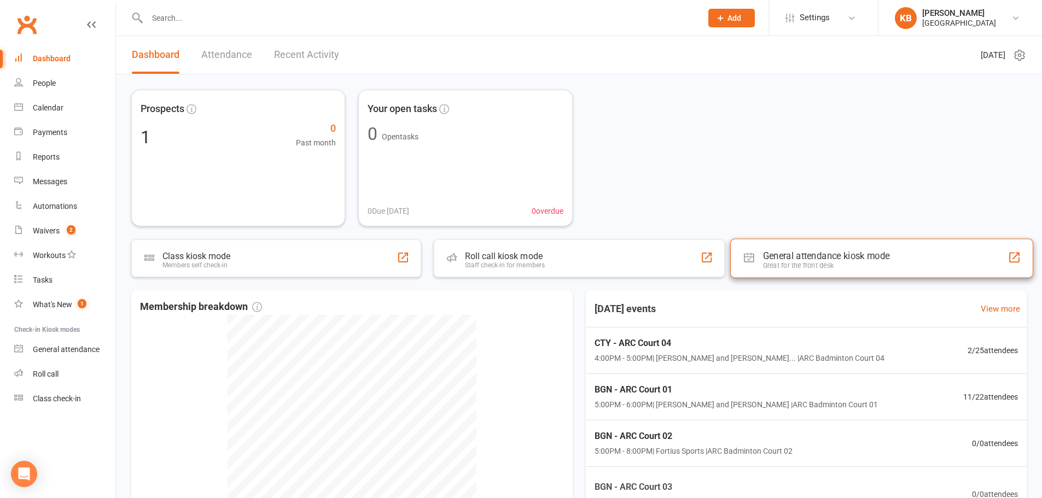
click at [825, 264] on div "Great for the front desk" at bounding box center [826, 265] width 127 height 8
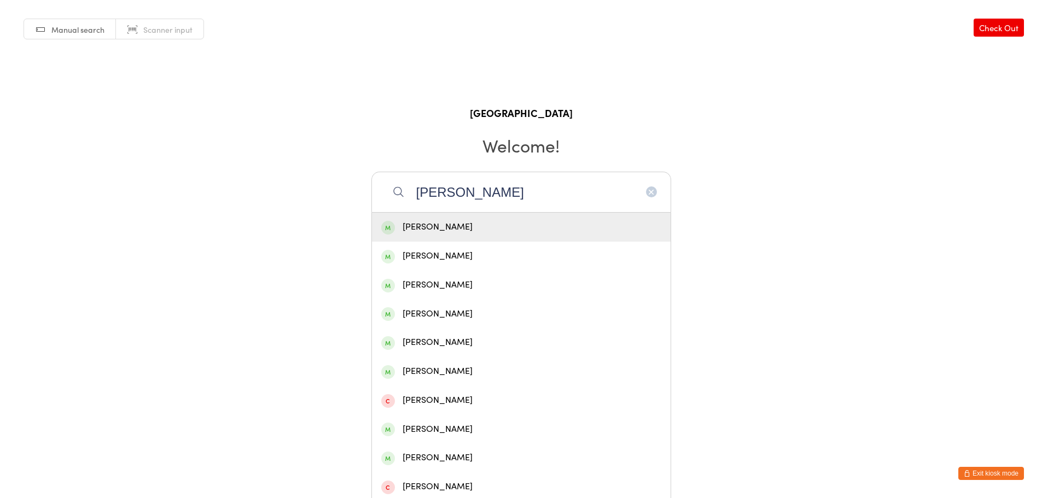
type input "[PERSON_NAME]"
click at [557, 228] on div "[PERSON_NAME]" at bounding box center [521, 227] width 280 height 15
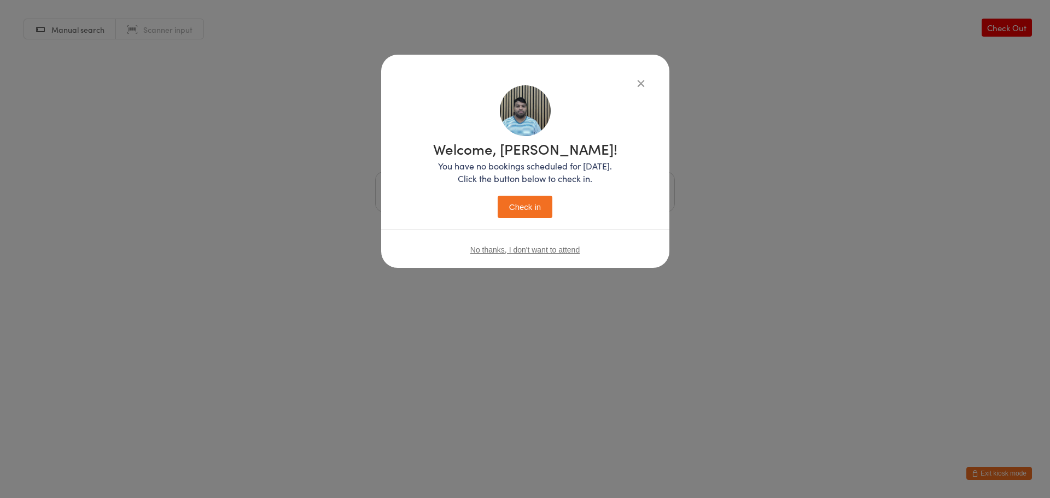
click at [535, 209] on button "Check in" at bounding box center [525, 207] width 55 height 22
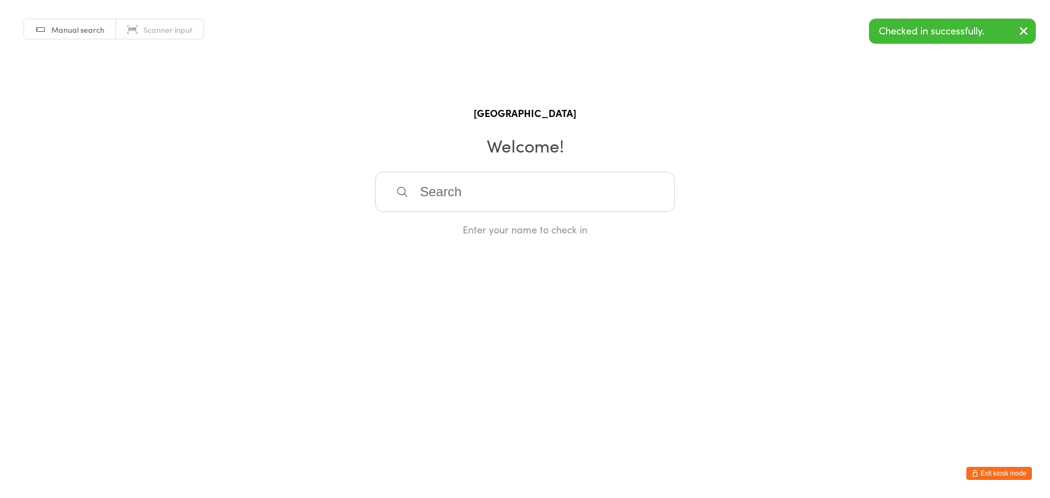
click at [974, 473] on icon "button" at bounding box center [975, 473] width 7 height 7
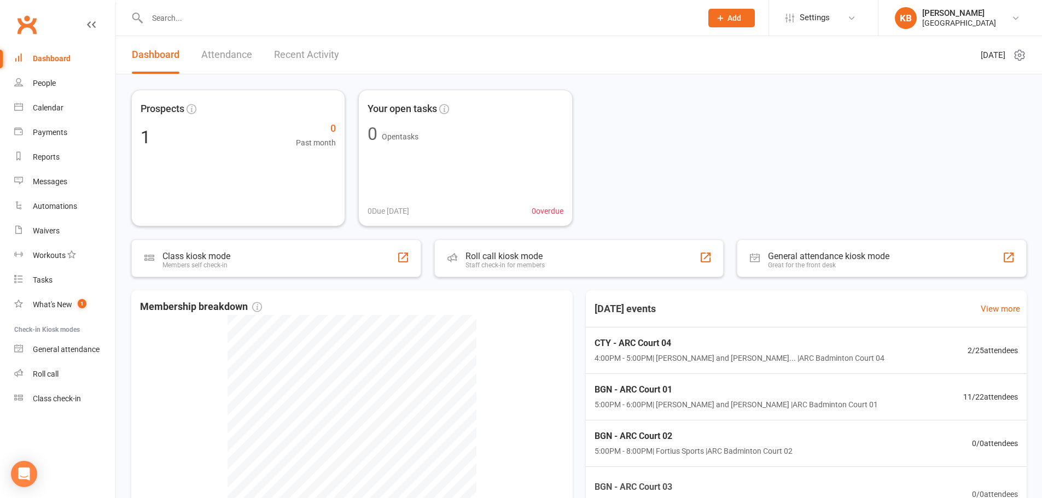
click at [246, 22] on input "text" at bounding box center [419, 17] width 550 height 15
paste input "Srinivas Thatipamula"
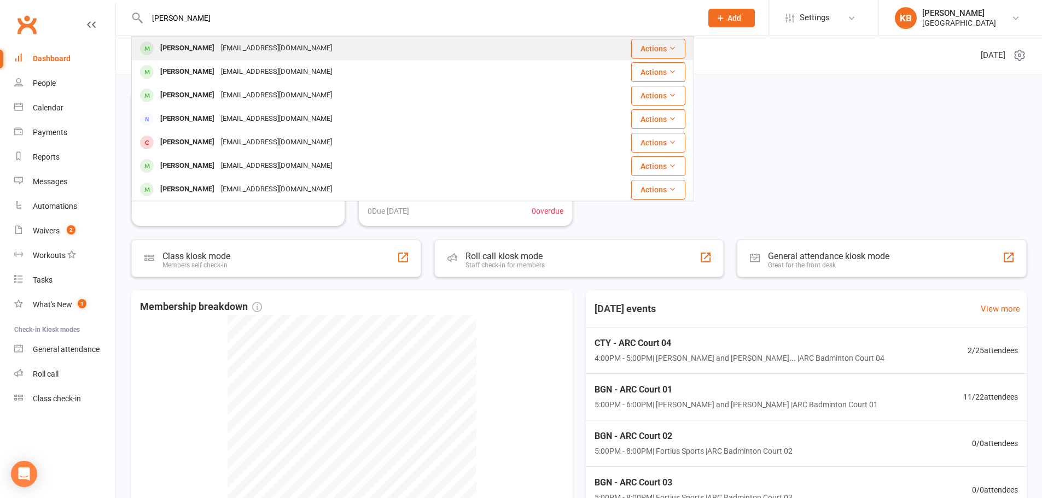
type input "Srinivas Thatipamula"
click at [243, 49] on div "srthatip@gmail.com" at bounding box center [277, 48] width 118 height 16
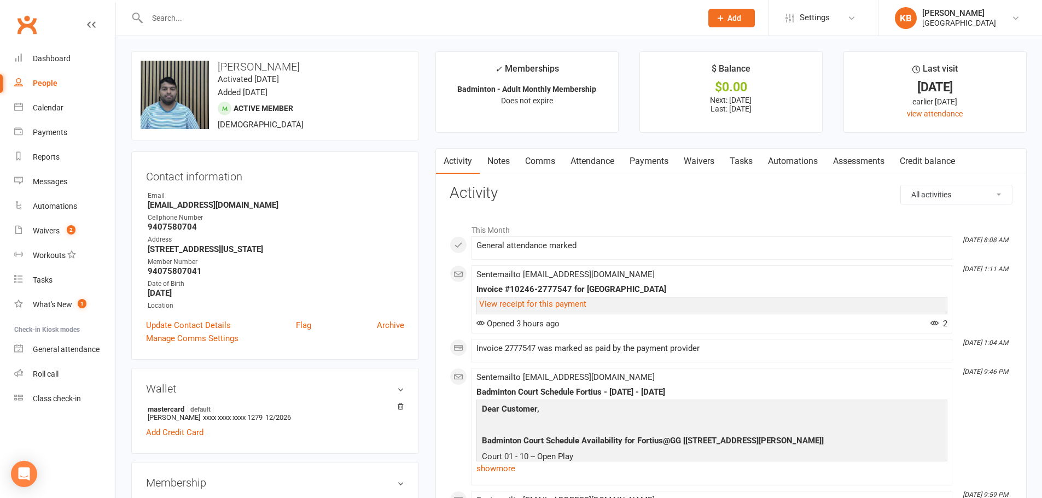
click at [494, 161] on link "Notes" at bounding box center [499, 161] width 38 height 25
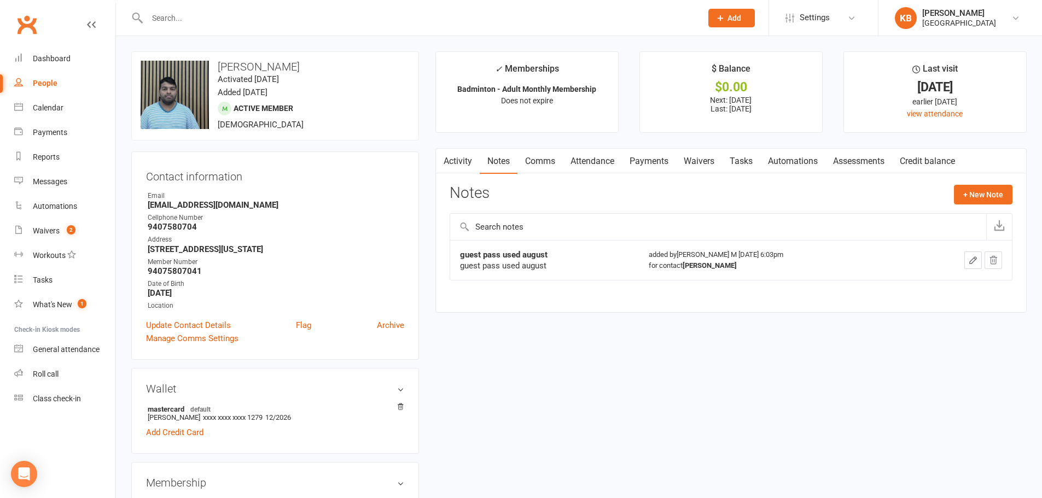
click at [473, 164] on link "Activity" at bounding box center [458, 161] width 44 height 25
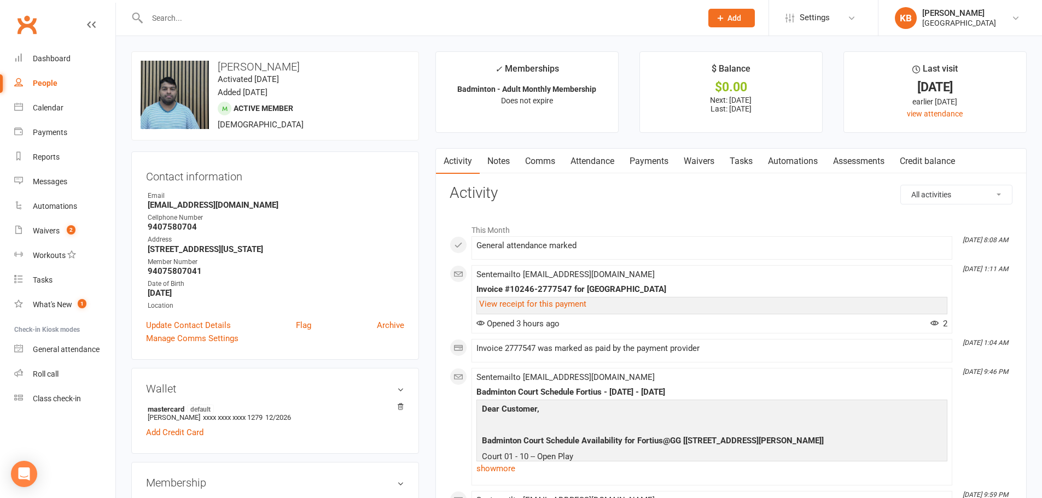
click at [500, 159] on link "Notes" at bounding box center [499, 161] width 38 height 25
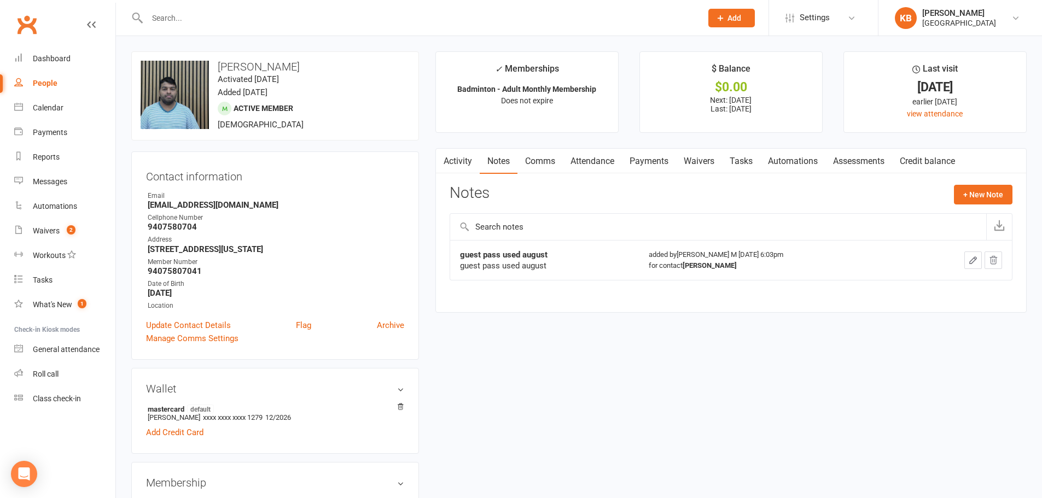
click at [457, 161] on link "Activity" at bounding box center [458, 161] width 44 height 25
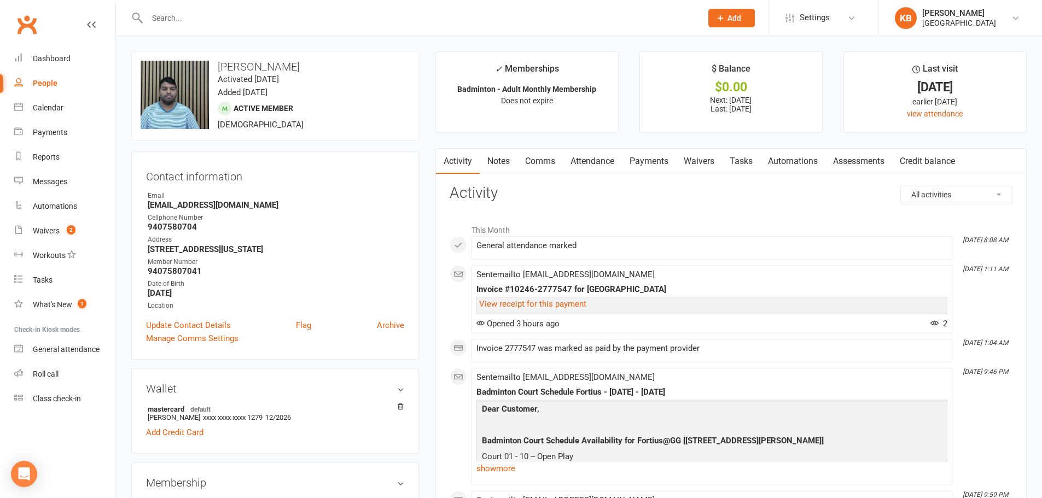
click at [492, 163] on link "Notes" at bounding box center [499, 161] width 38 height 25
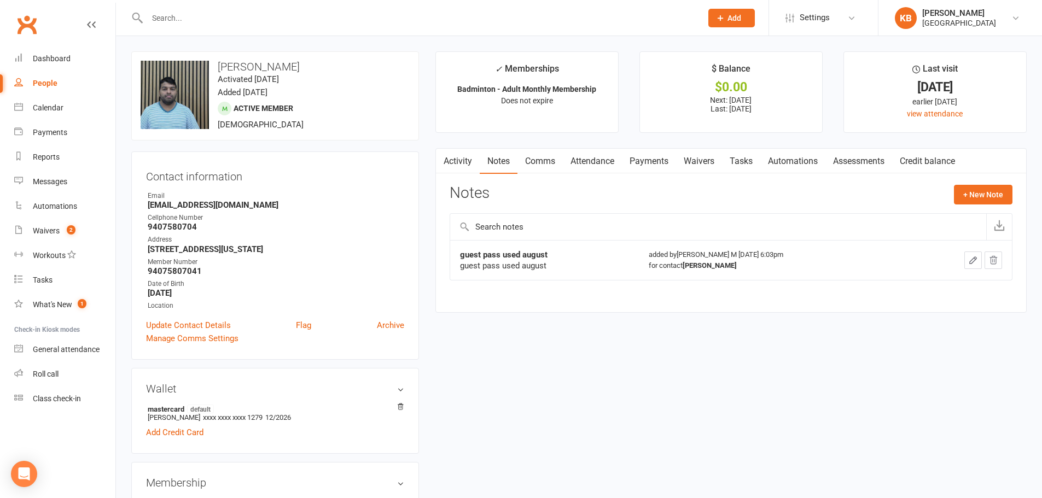
click at [442, 162] on icon "button" at bounding box center [442, 159] width 7 height 11
click at [452, 162] on link "Activity" at bounding box center [458, 161] width 44 height 25
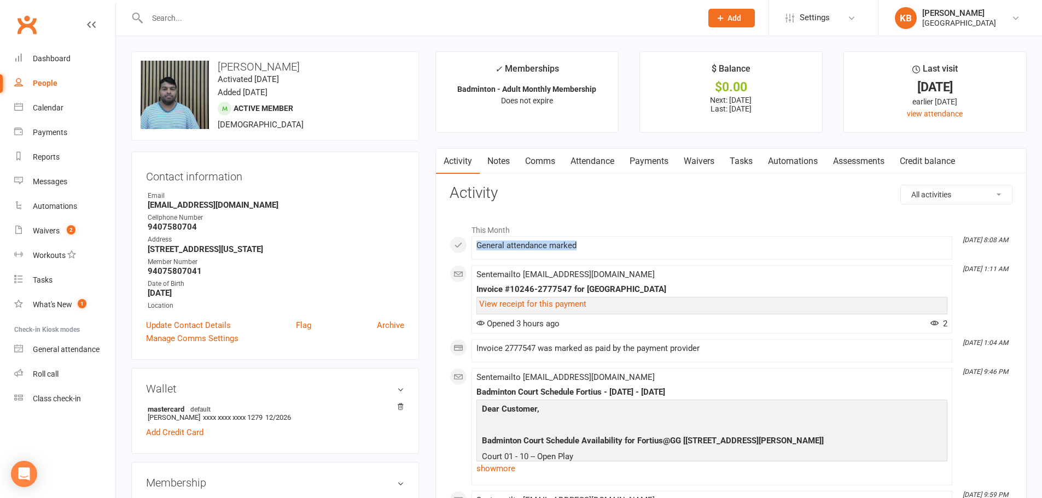
drag, startPoint x: 579, startPoint y: 246, endPoint x: 476, endPoint y: 248, distance: 102.9
click at [476, 248] on div "General attendance marked" at bounding box center [711, 245] width 471 height 9
click at [646, 166] on link "Payments" at bounding box center [649, 161] width 54 height 25
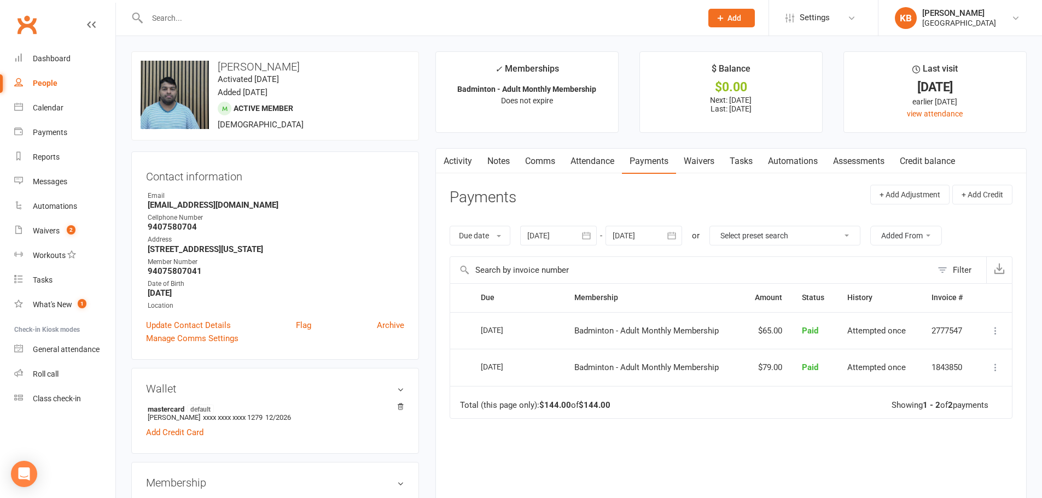
click at [680, 230] on button "button" at bounding box center [672, 236] width 20 height 20
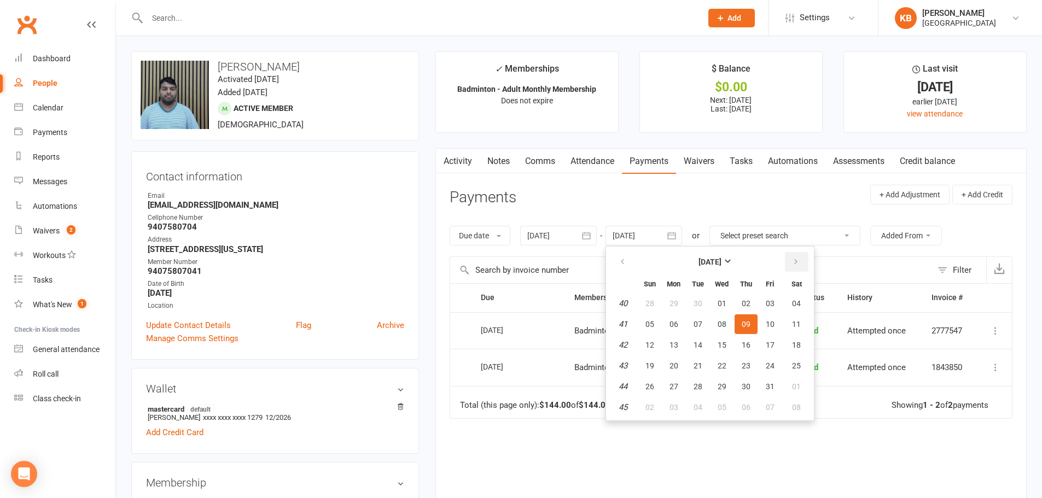
click at [792, 260] on button "button" at bounding box center [797, 262] width 24 height 20
click at [797, 300] on span "06" at bounding box center [796, 303] width 9 height 9
type input "06 Dec 2025"
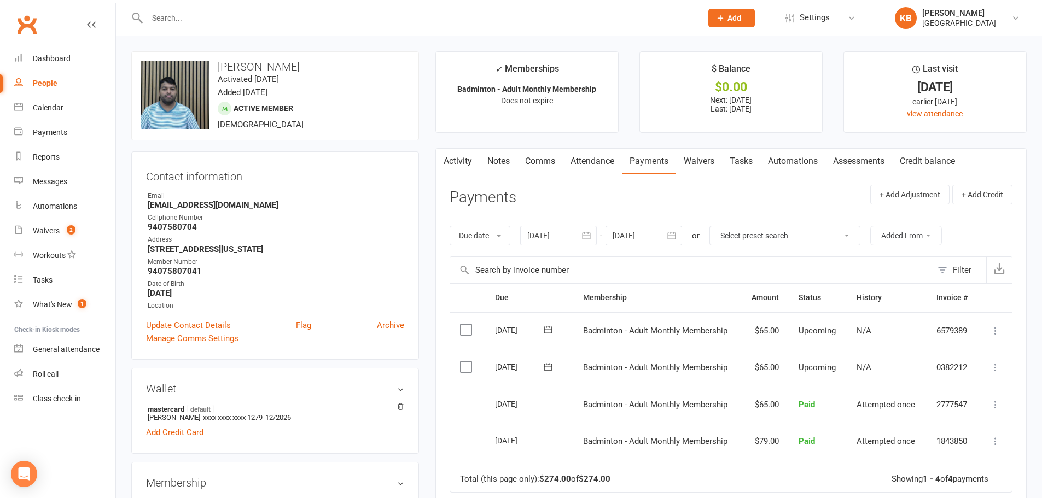
click at [465, 165] on link "Activity" at bounding box center [458, 161] width 44 height 25
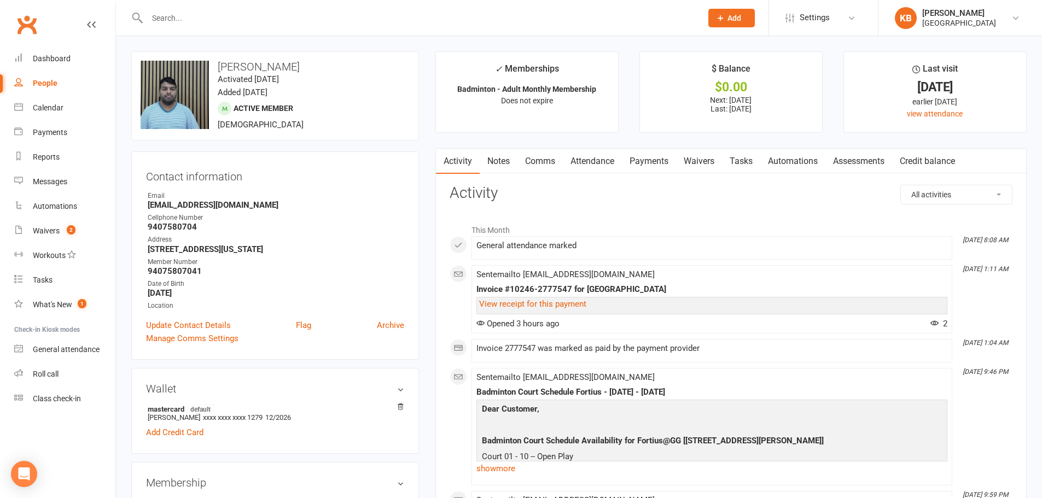
click at [505, 158] on link "Notes" at bounding box center [499, 161] width 38 height 25
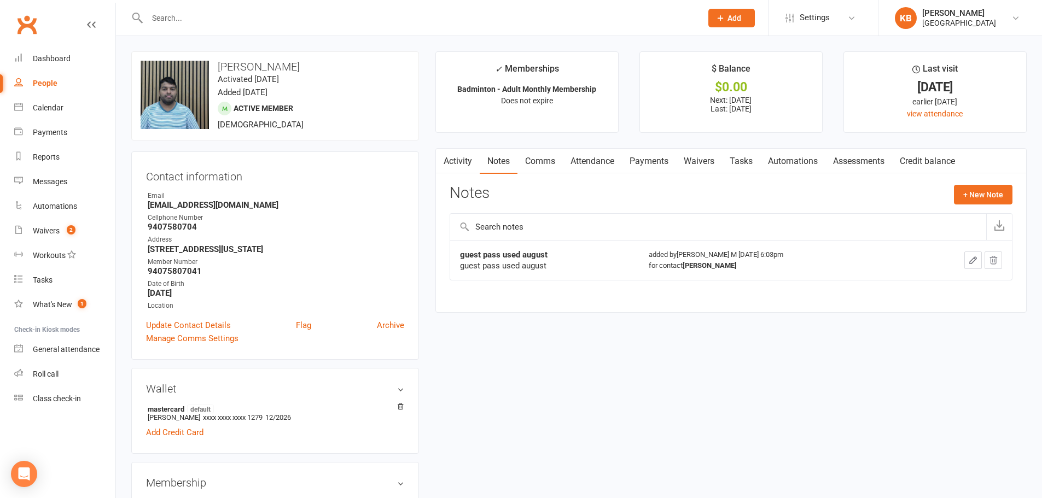
click at [458, 158] on link "Activity" at bounding box center [458, 161] width 44 height 25
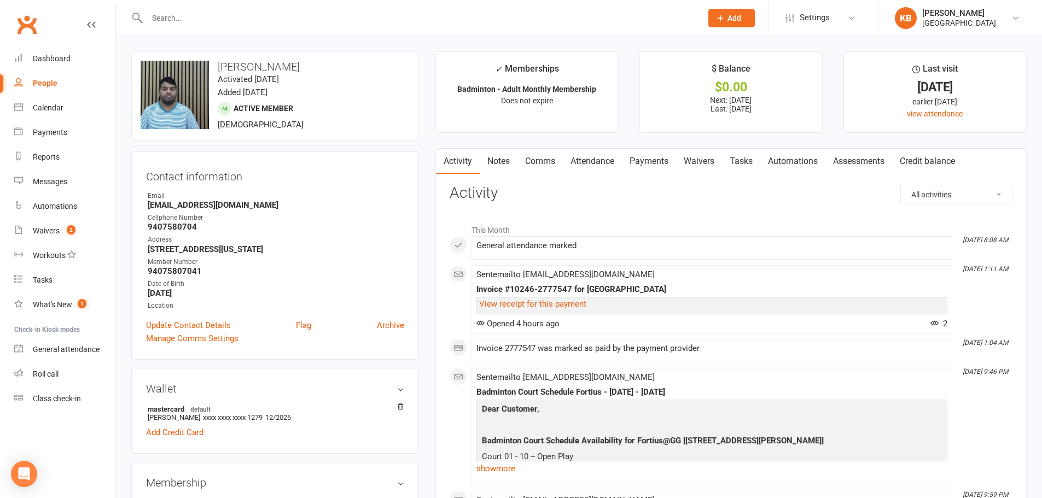
click at [721, 219] on li "This Month" at bounding box center [731, 228] width 563 height 18
click at [504, 167] on link "Notes" at bounding box center [499, 161] width 38 height 25
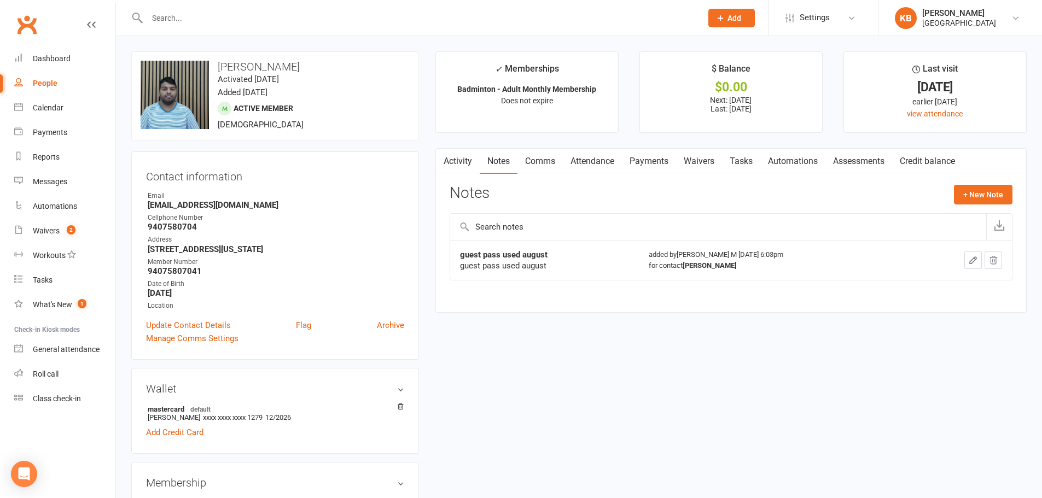
click at [469, 166] on link "Activity" at bounding box center [458, 161] width 44 height 25
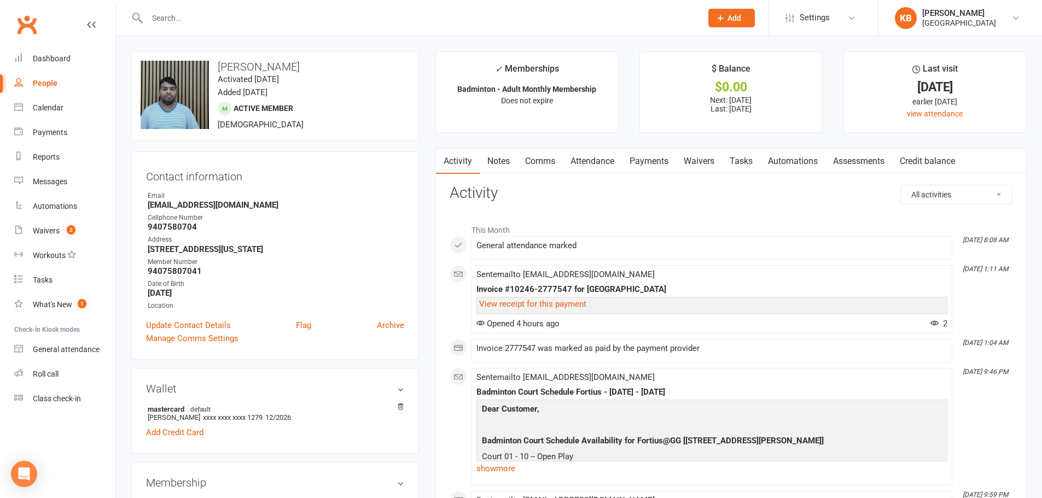
click at [731, 231] on li "This Month" at bounding box center [731, 228] width 563 height 18
click at [638, 160] on link "Payments" at bounding box center [649, 161] width 54 height 25
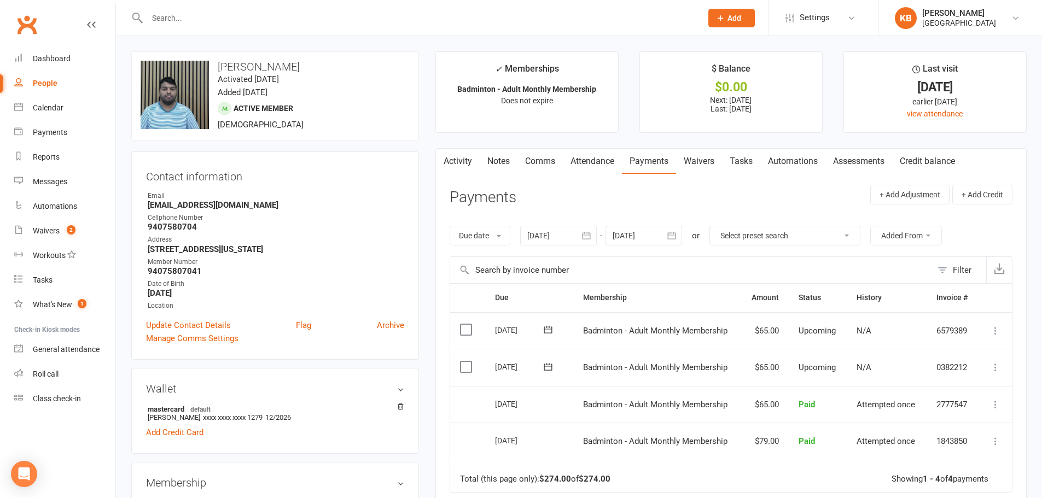
click at [464, 166] on link "Activity" at bounding box center [458, 161] width 44 height 25
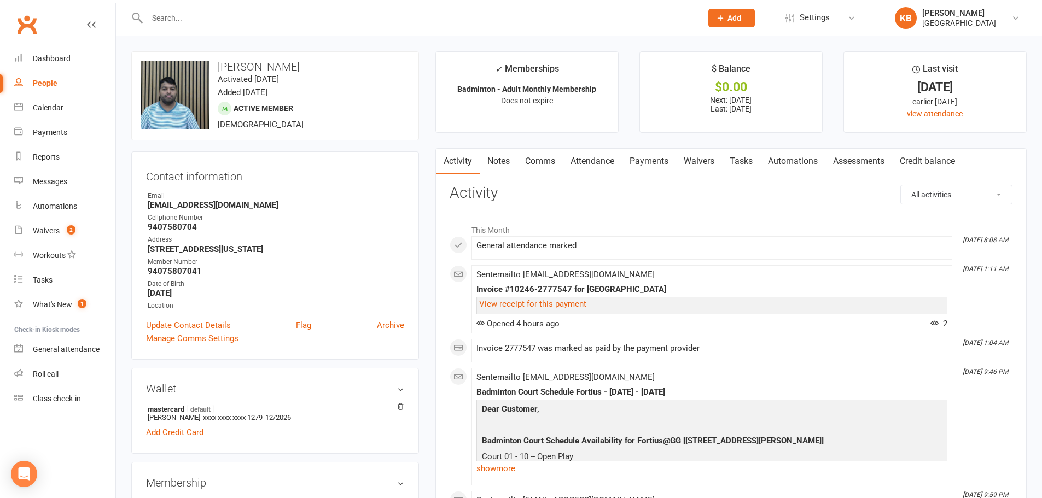
click at [502, 167] on link "Notes" at bounding box center [499, 161] width 38 height 25
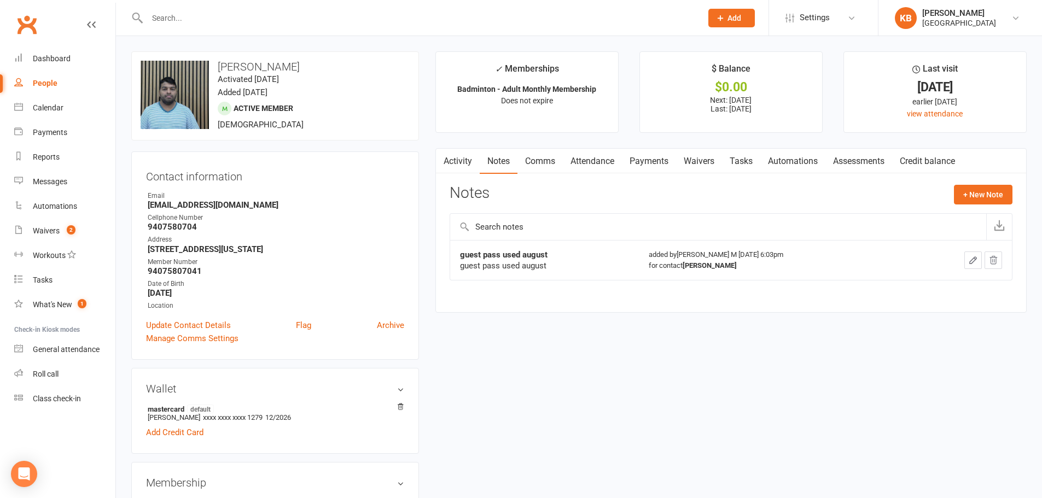
click at [638, 160] on link "Payments" at bounding box center [649, 161] width 54 height 25
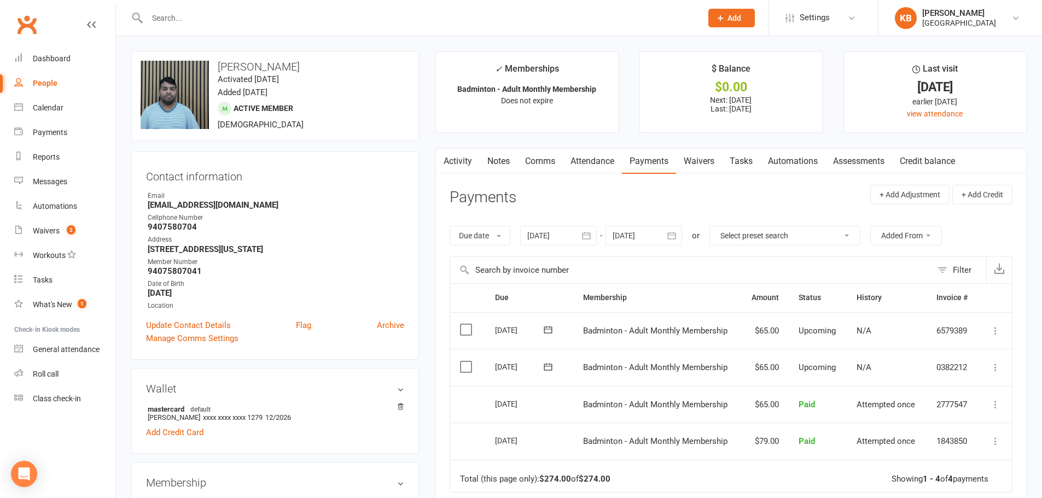
click at [499, 169] on link "Notes" at bounding box center [499, 161] width 38 height 25
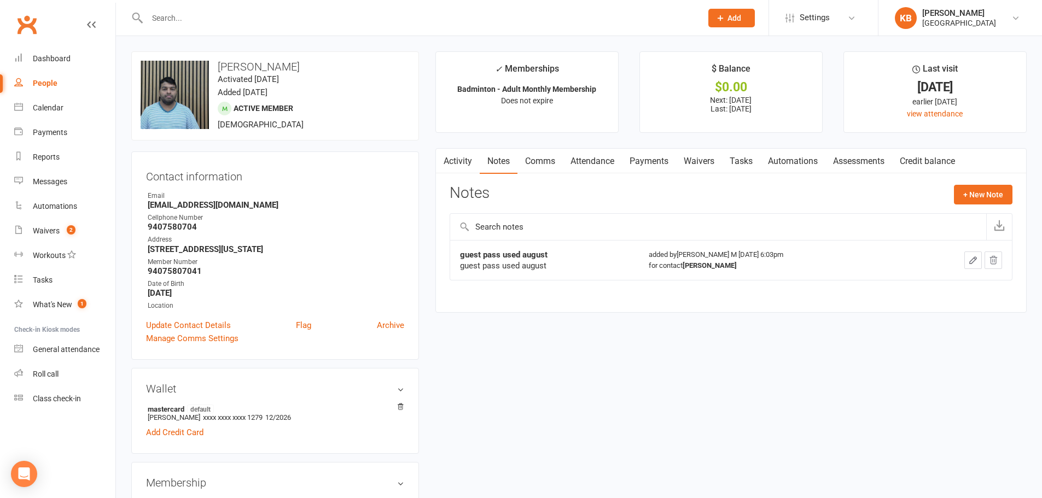
click at [635, 161] on link "Payments" at bounding box center [649, 161] width 54 height 25
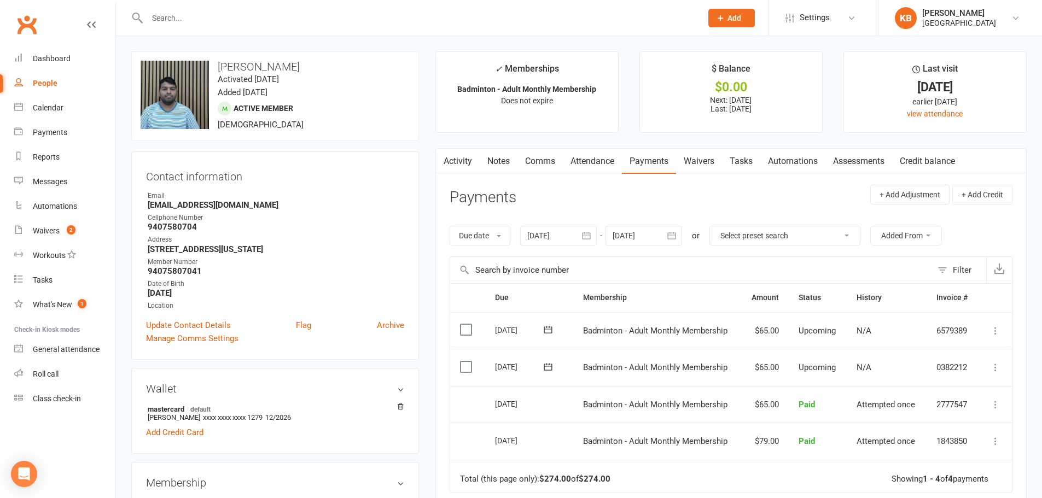
click at [456, 170] on link "Activity" at bounding box center [458, 161] width 44 height 25
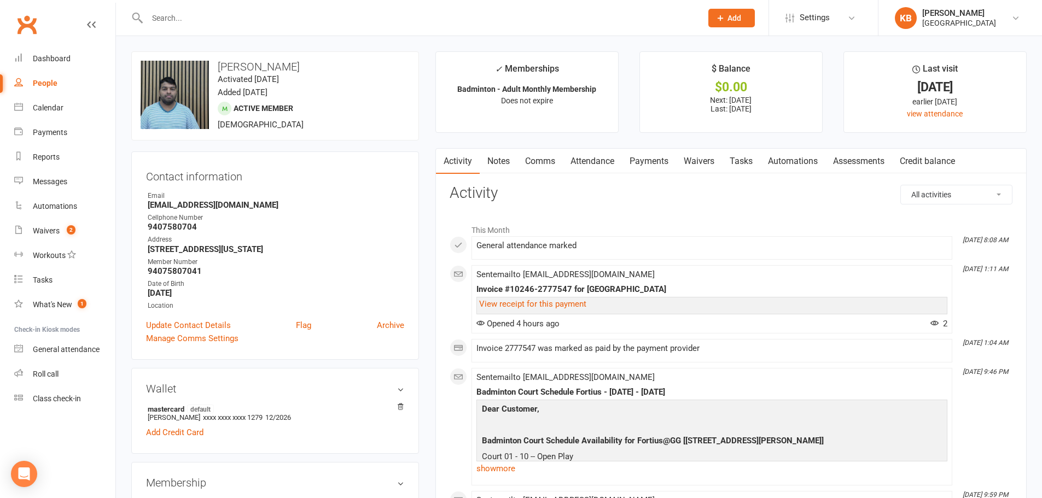
click at [488, 165] on link "Notes" at bounding box center [499, 161] width 38 height 25
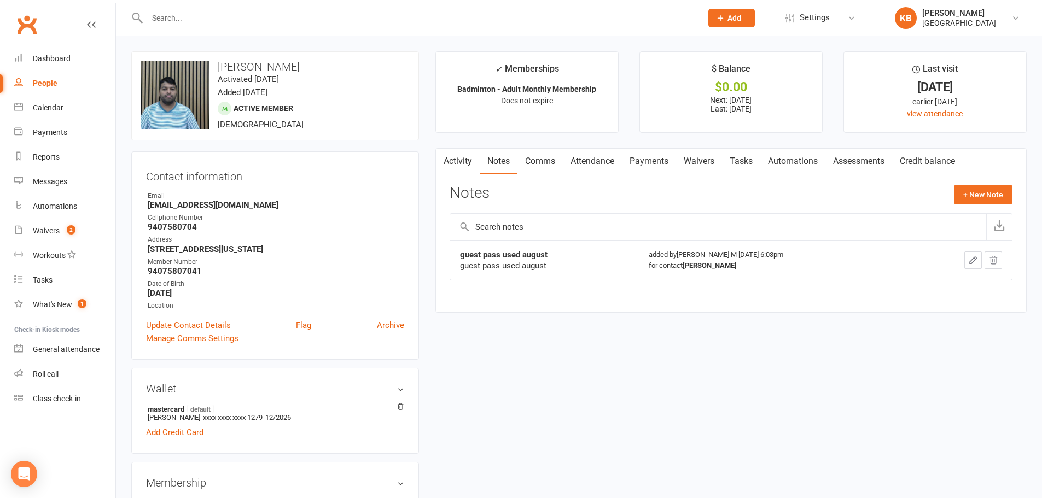
click at [463, 165] on link "Activity" at bounding box center [458, 161] width 44 height 25
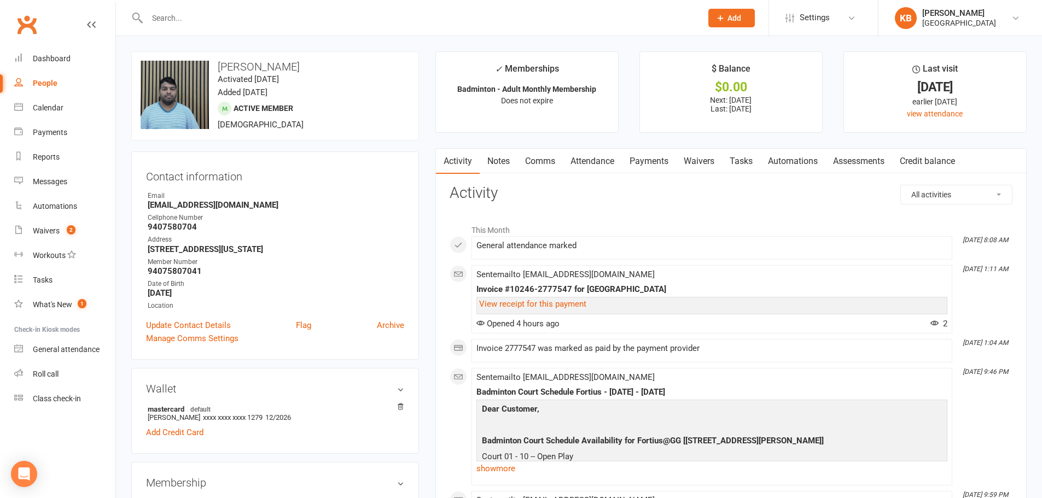
click at [183, 18] on input "text" at bounding box center [419, 17] width 550 height 15
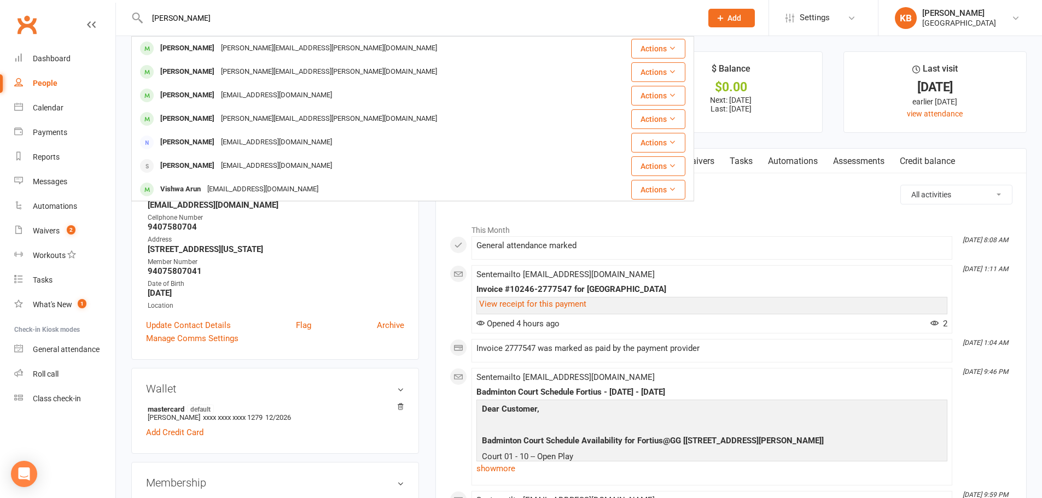
type input "arun vemula"
click at [188, 37] on div "Arun Vemula shravan.vemula@gmail.com" at bounding box center [365, 48] width 467 height 22
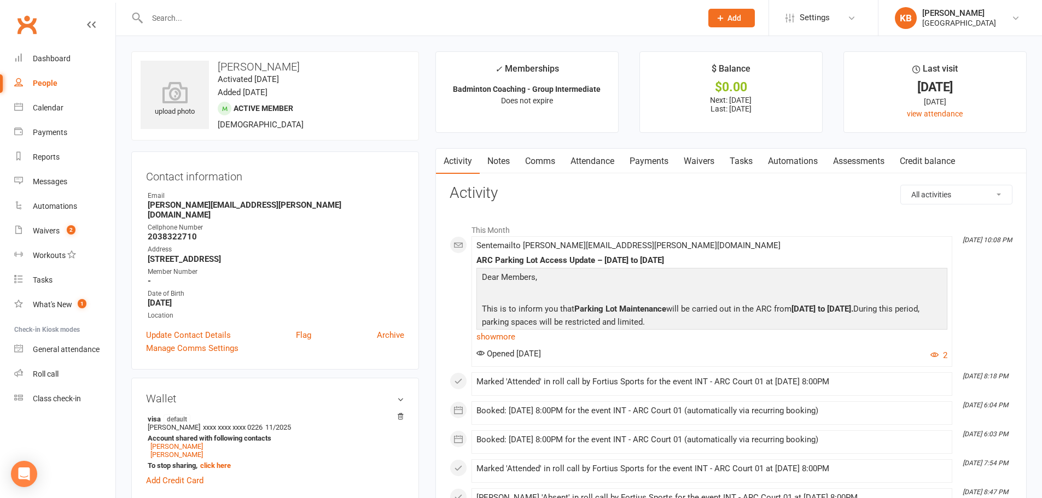
click at [656, 164] on link "Payments" at bounding box center [649, 161] width 54 height 25
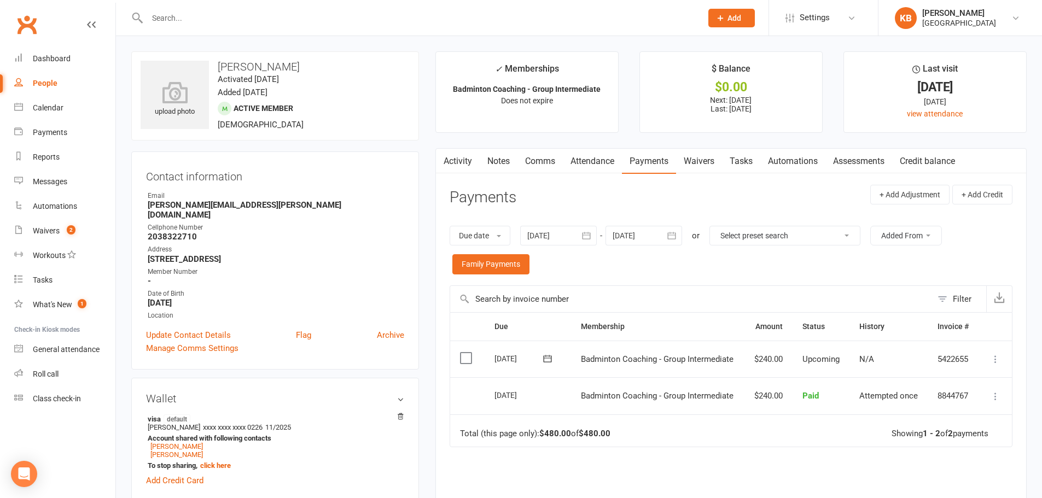
click at [467, 156] on link "Activity" at bounding box center [458, 161] width 44 height 25
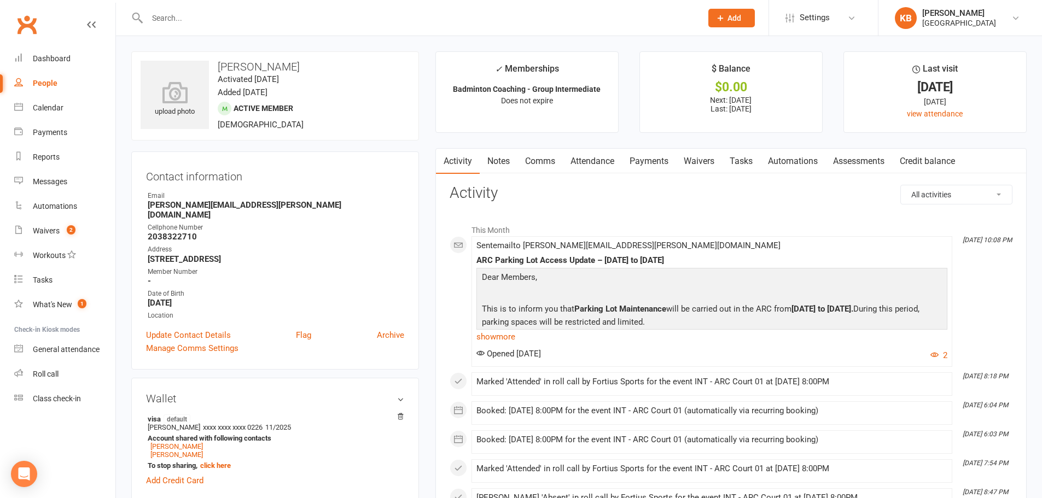
click at [216, 16] on input "text" at bounding box center [419, 17] width 550 height 15
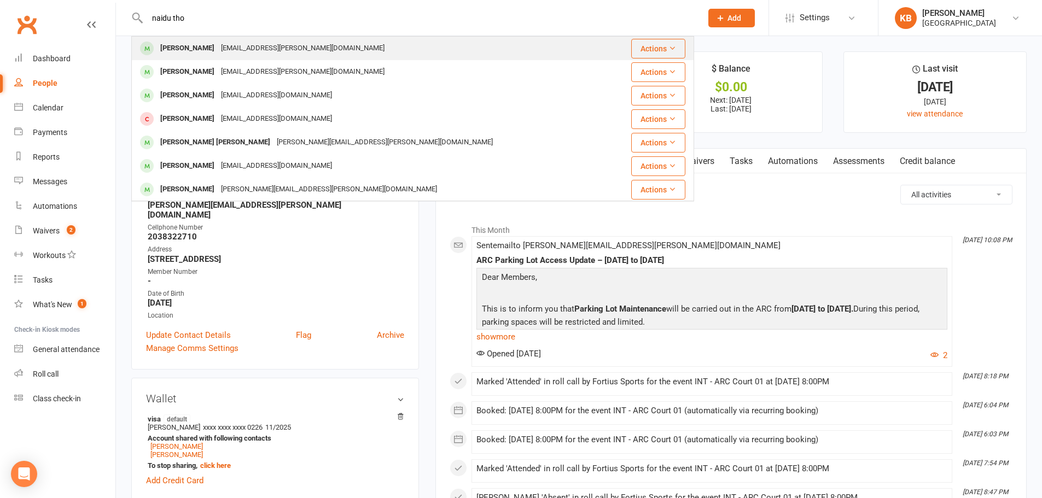
type input "naidu tho"
click at [213, 54] on div "NareshNaidu Thota" at bounding box center [187, 48] width 61 height 16
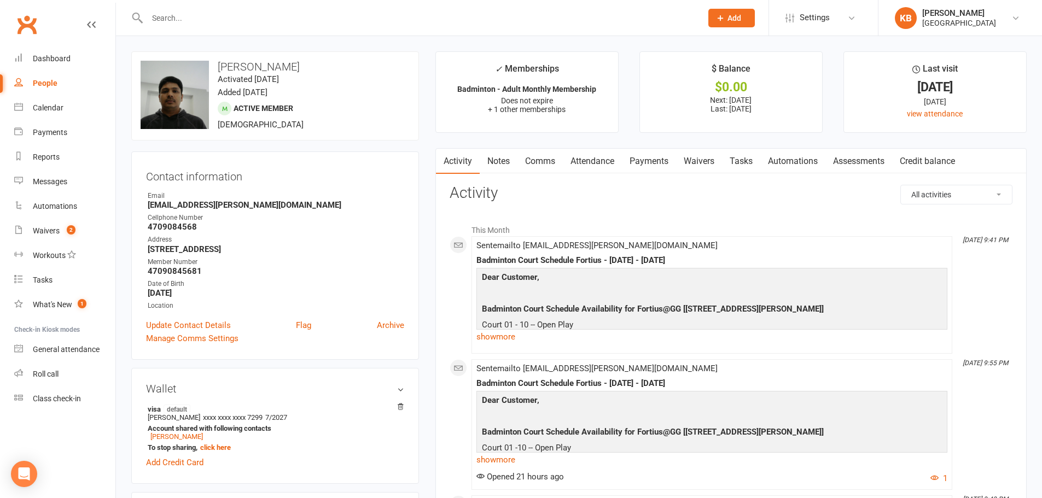
click at [646, 165] on link "Payments" at bounding box center [649, 161] width 54 height 25
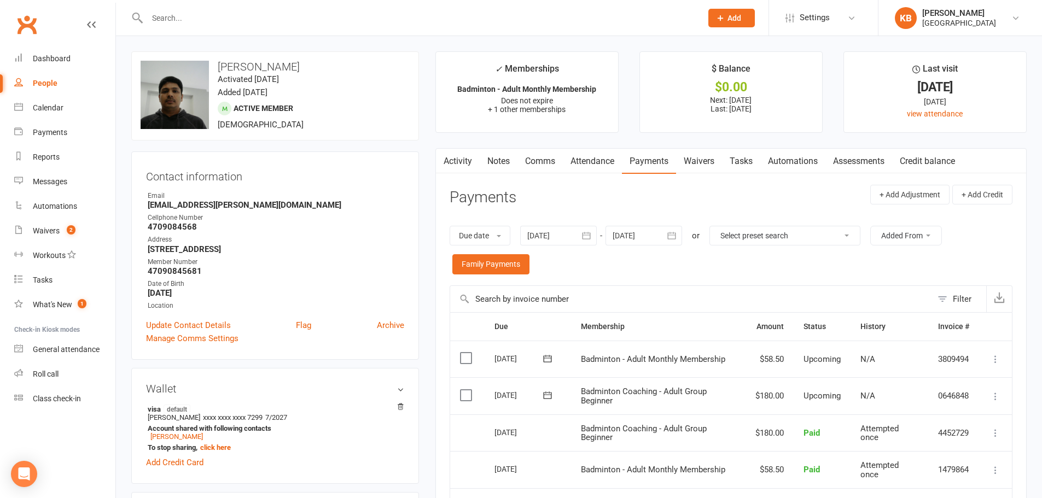
click at [463, 162] on link "Activity" at bounding box center [458, 161] width 44 height 25
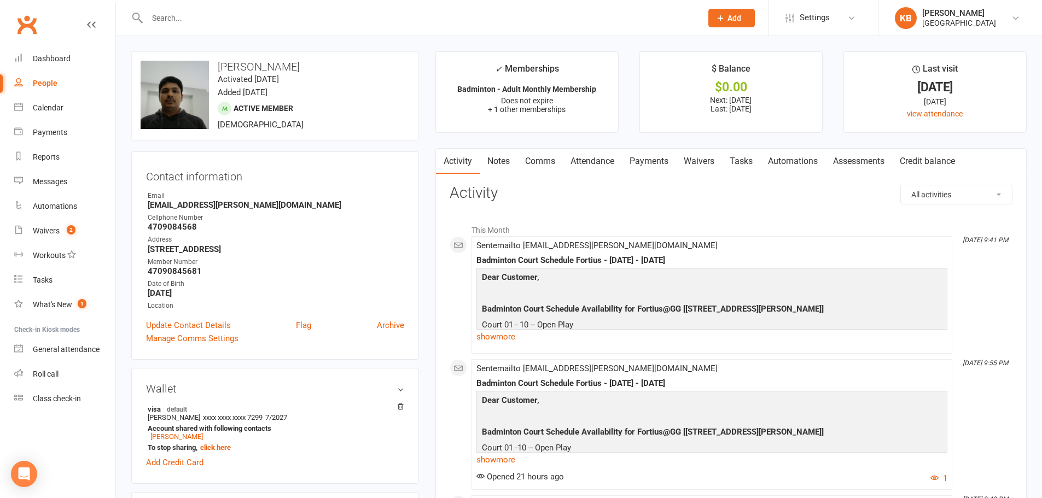
drag, startPoint x: 315, startPoint y: 62, endPoint x: 209, endPoint y: 56, distance: 105.7
click at [209, 56] on div "upload photo change photo NareshNaidu Thota Activated 11 May, 2025 Added 19 Apr…" at bounding box center [275, 95] width 288 height 89
click at [298, 71] on h3 "NareshNaidu Thota" at bounding box center [275, 67] width 269 height 12
drag, startPoint x: 321, startPoint y: 63, endPoint x: 188, endPoint y: 67, distance: 133.0
click at [188, 67] on div "upload photo change photo NareshNaidu Thota Activated 11 May, 2025 Added 19 Apr…" at bounding box center [275, 95] width 288 height 89
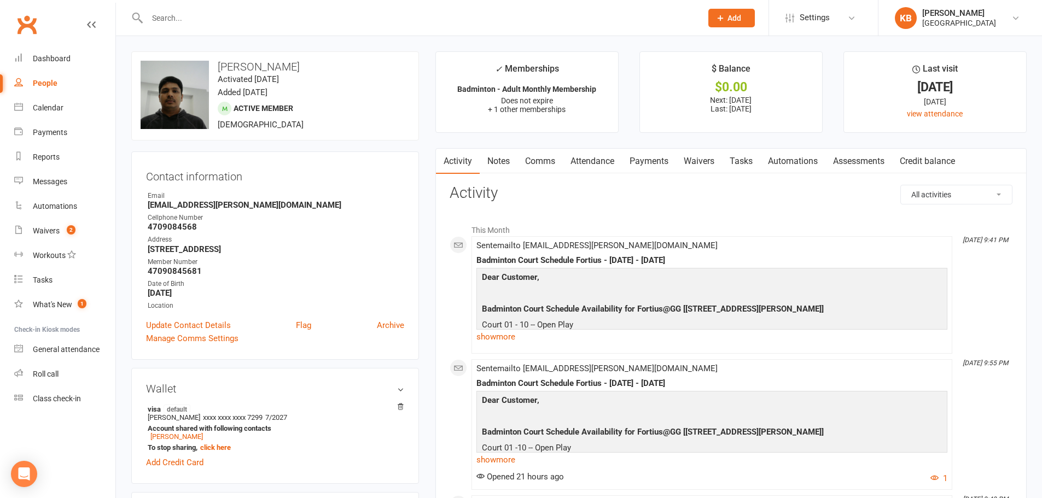
click at [223, 65] on h3 "NareshNaidu Thota" at bounding box center [275, 67] width 269 height 12
drag, startPoint x: 217, startPoint y: 62, endPoint x: 316, endPoint y: 61, distance: 99.0
click at [316, 61] on h3 "NareshNaidu Thota" at bounding box center [275, 67] width 269 height 12
click at [444, 92] on li "✓ Memberships Badminton - Adult Monthly Membership Does not expire + 1 other me…" at bounding box center [526, 91] width 183 height 81
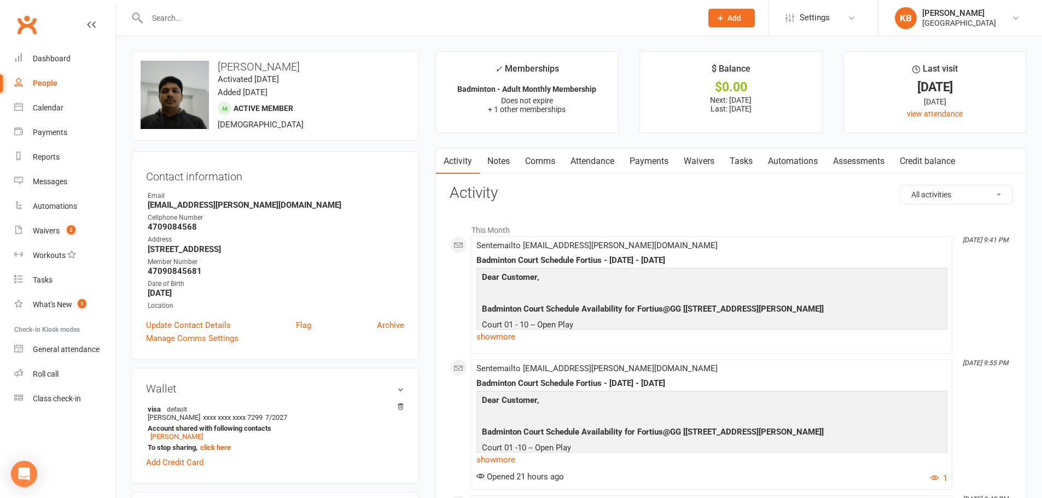
click at [491, 167] on link "Notes" at bounding box center [499, 161] width 38 height 25
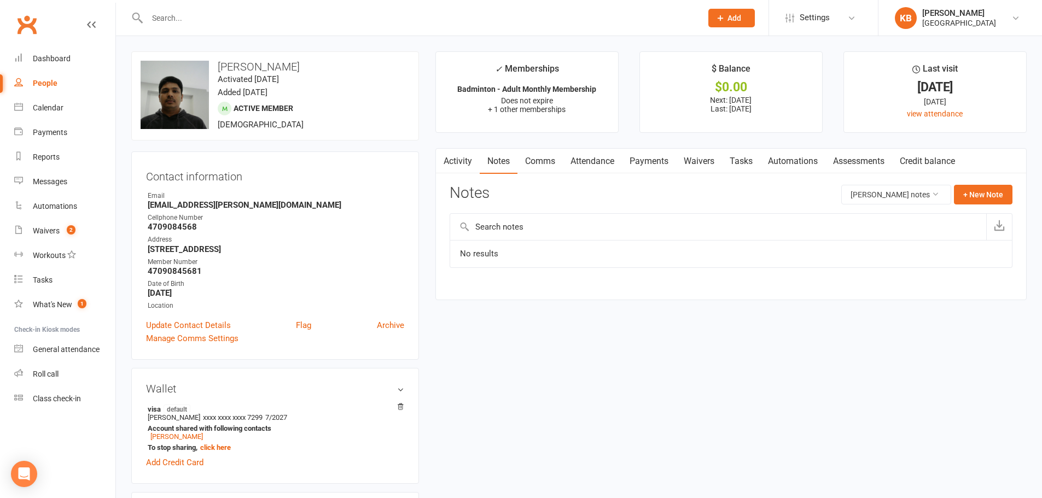
click at [467, 166] on link "Activity" at bounding box center [458, 161] width 44 height 25
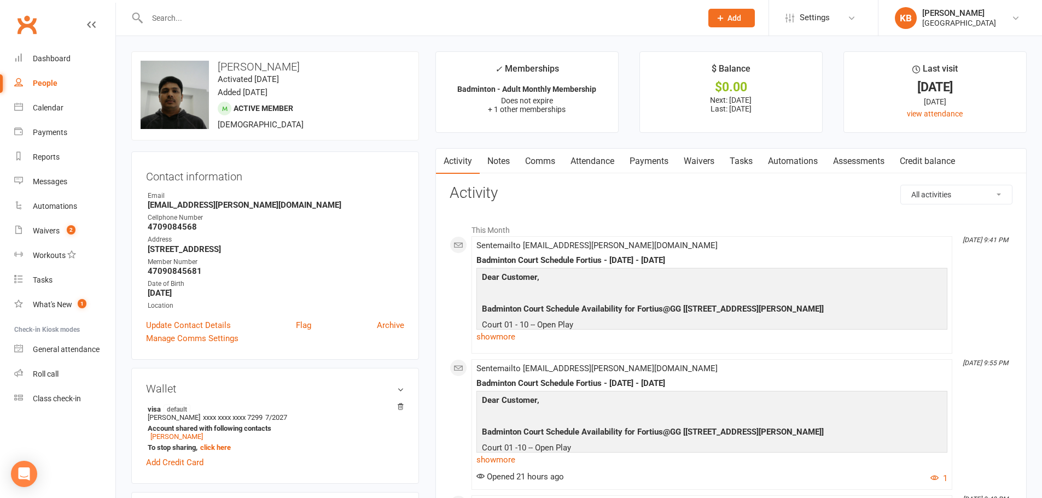
click at [494, 160] on link "Notes" at bounding box center [499, 161] width 38 height 25
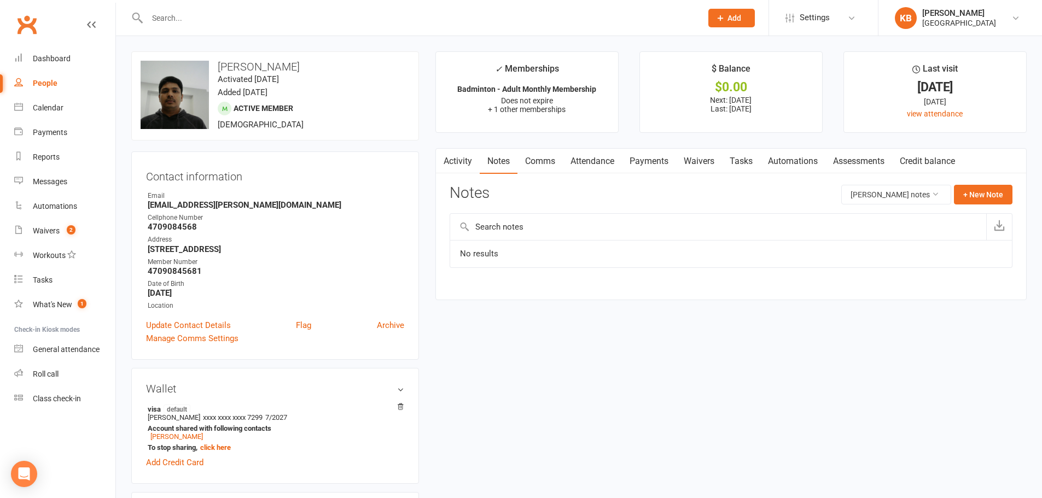
click at [456, 162] on link "Activity" at bounding box center [458, 161] width 44 height 25
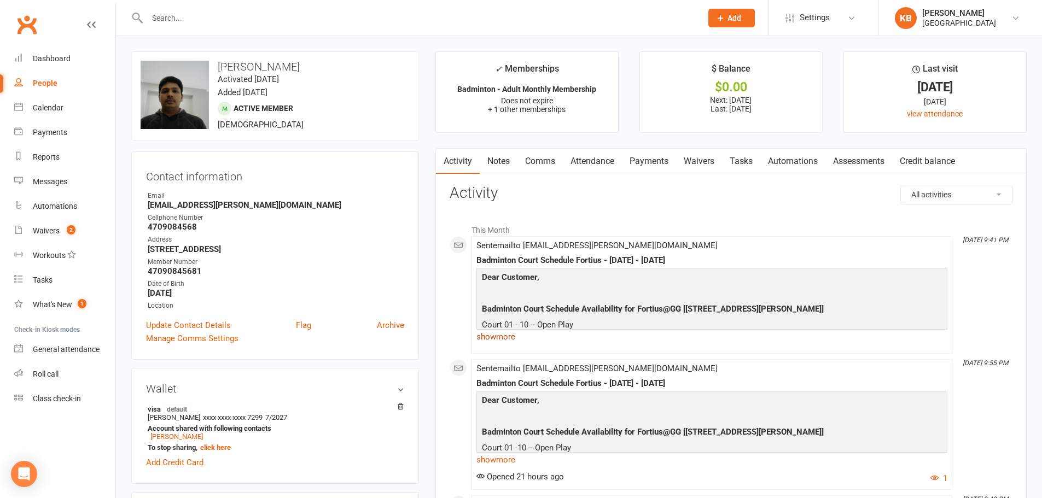
click at [495, 336] on link "show more" at bounding box center [711, 336] width 471 height 15
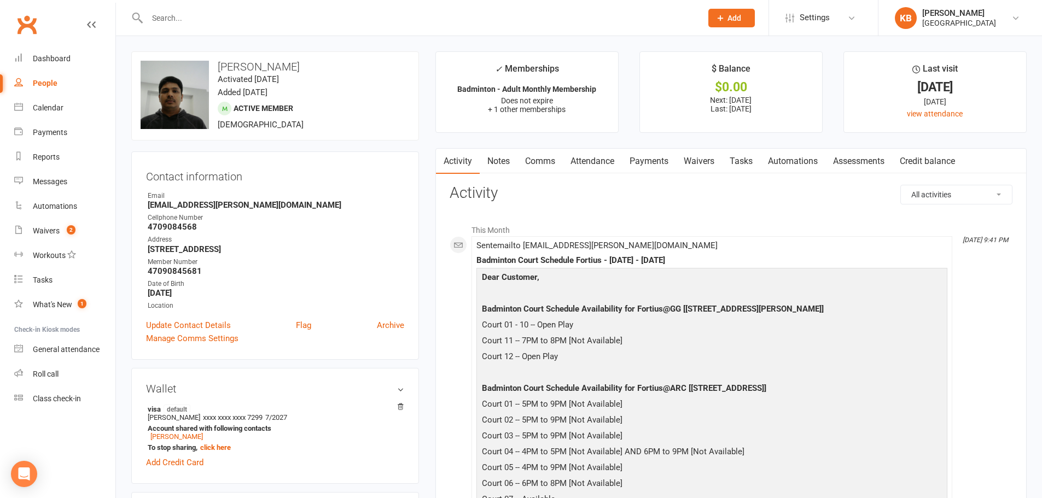
click at [500, 164] on link "Notes" at bounding box center [499, 161] width 38 height 25
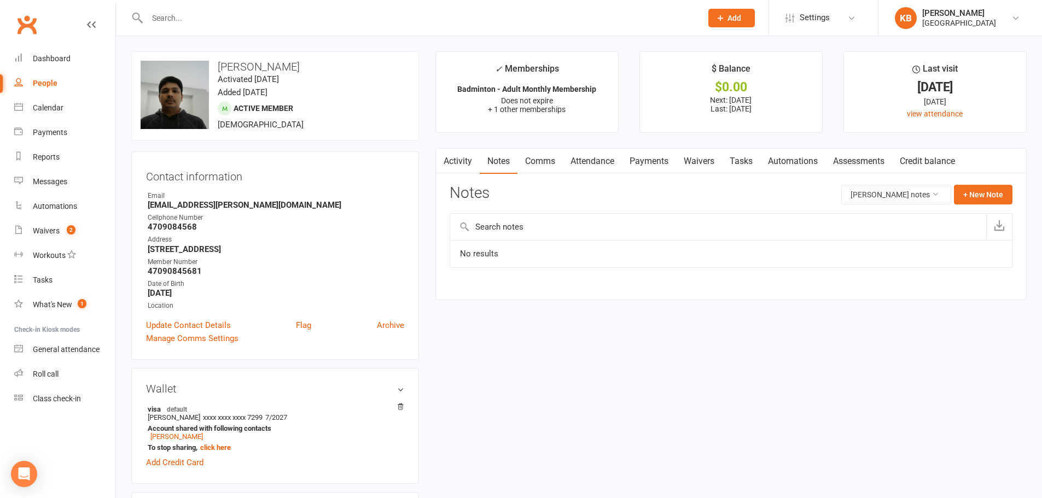
click at [458, 157] on link "Activity" at bounding box center [458, 161] width 44 height 25
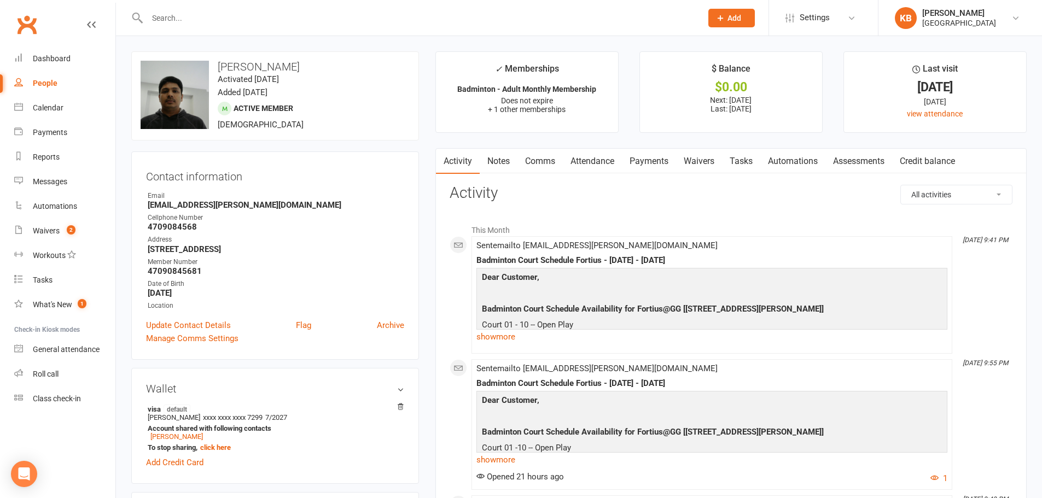
click at [552, 490] on li "Sep 10, 9:55 PM Sent email to nareshnaidu.thota@gmail.com Badminton Court Sched…" at bounding box center [711, 424] width 481 height 131
click at [500, 168] on link "Notes" at bounding box center [499, 161] width 38 height 25
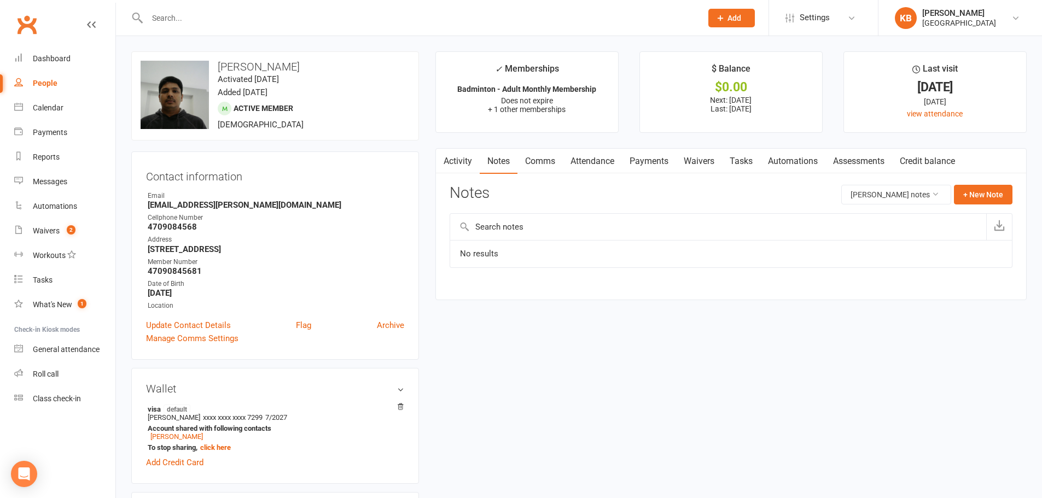
click at [450, 169] on link "Activity" at bounding box center [458, 161] width 44 height 25
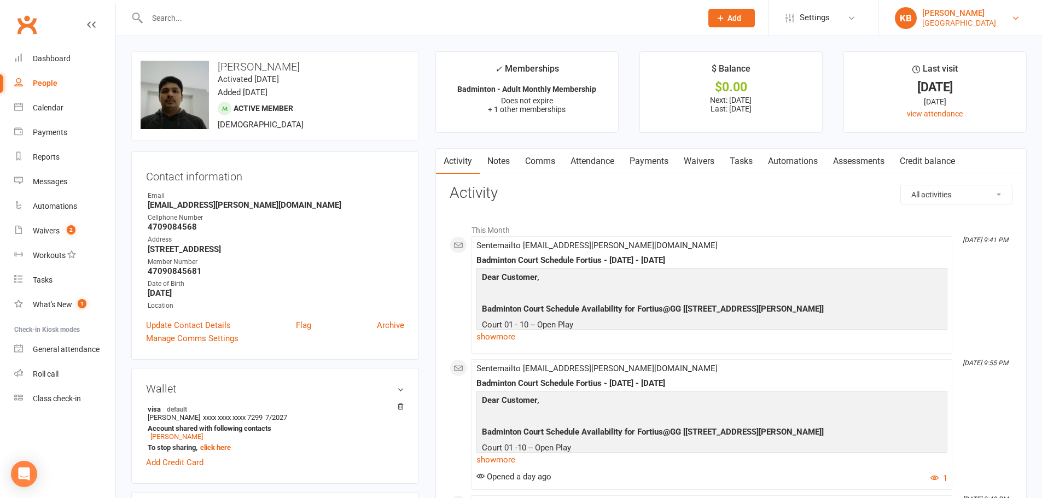
click at [956, 18] on div "[GEOGRAPHIC_DATA]" at bounding box center [959, 23] width 74 height 10
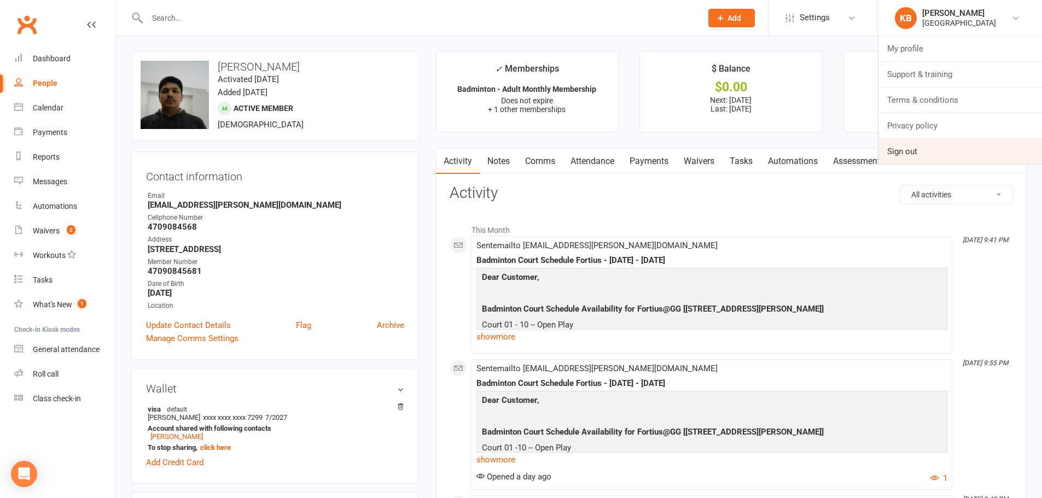
click at [921, 148] on link "Sign out" at bounding box center [960, 151] width 164 height 25
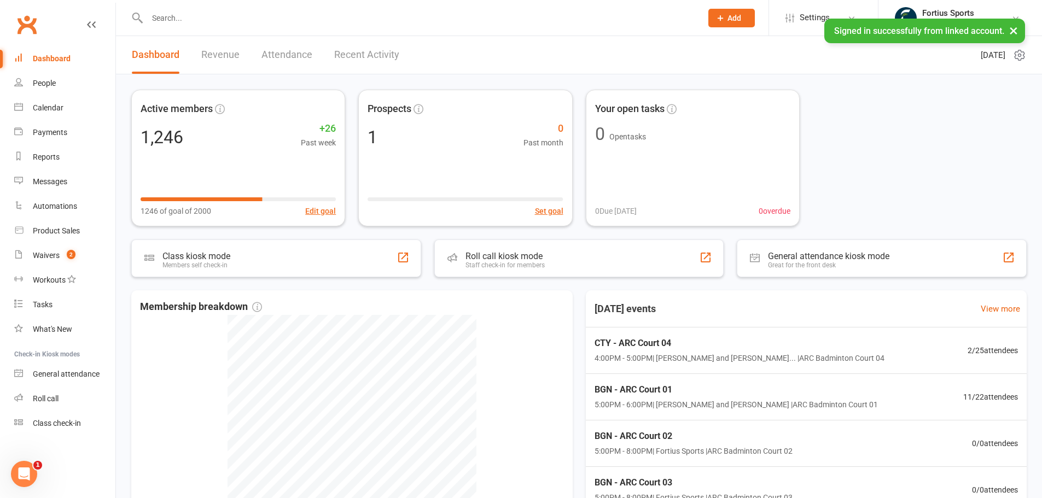
click at [859, 118] on div "Active members 1,246 +26 Past week 1246 of goal of 2000 Edit goal Prospects 1 0…" at bounding box center [578, 158] width 895 height 137
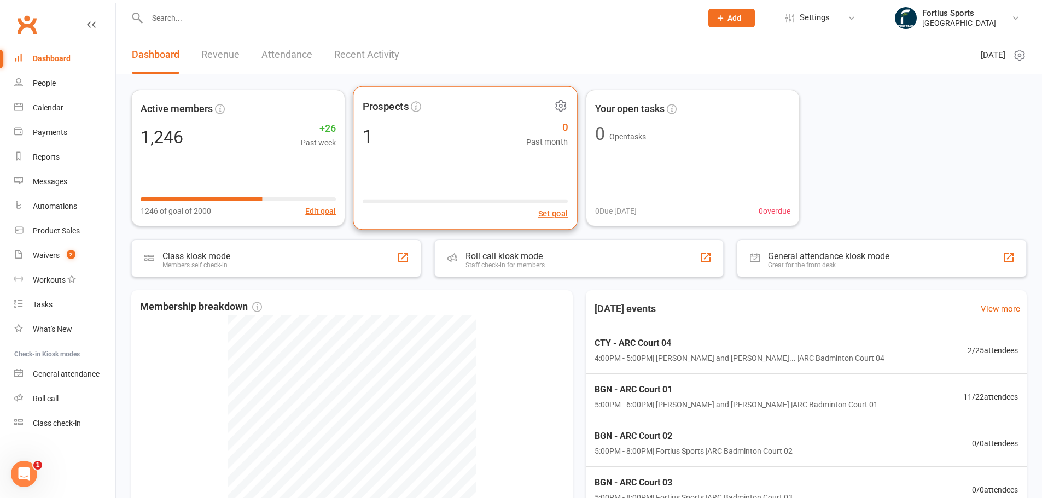
click at [488, 153] on div "Prospects 1 0 Past month Set goal" at bounding box center [465, 158] width 225 height 144
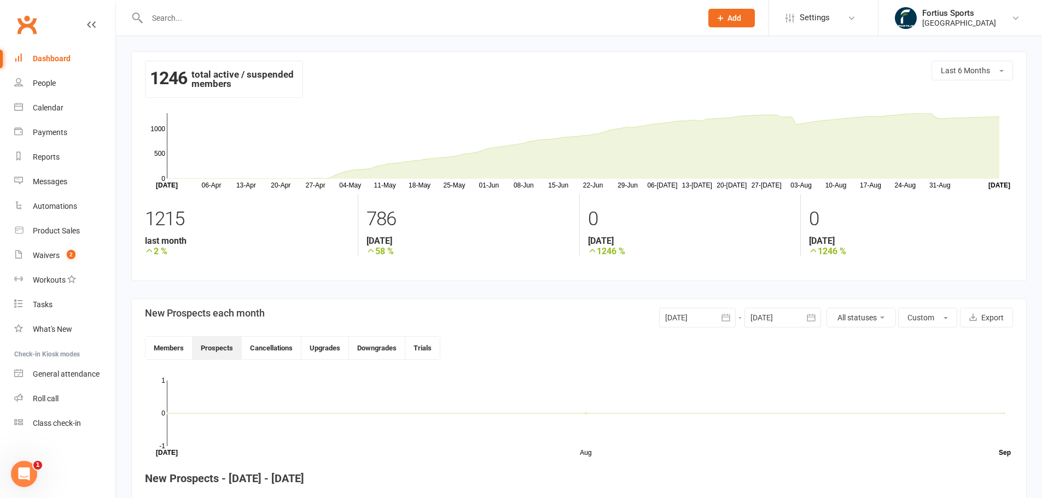
click at [65, 66] on link "Dashboard" at bounding box center [64, 58] width 101 height 25
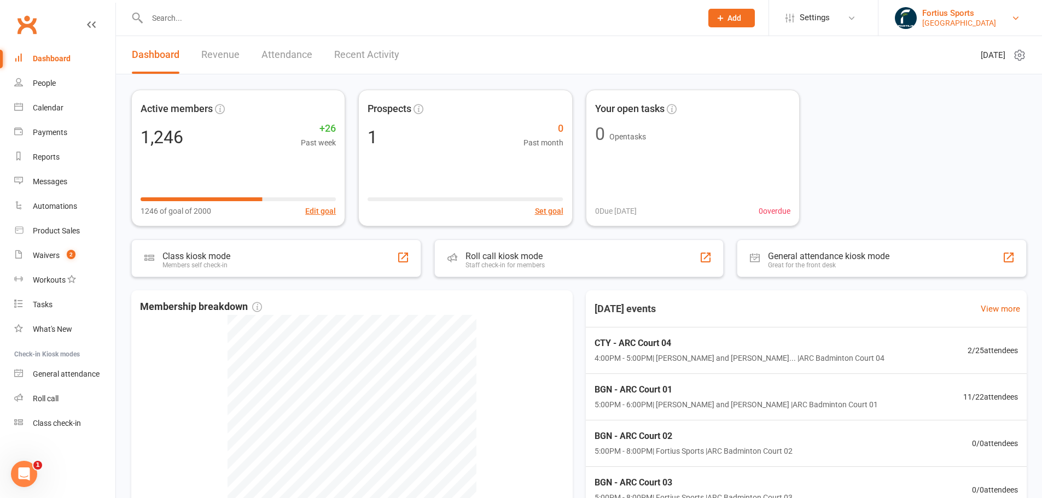
click at [957, 20] on div "[GEOGRAPHIC_DATA]" at bounding box center [959, 23] width 74 height 10
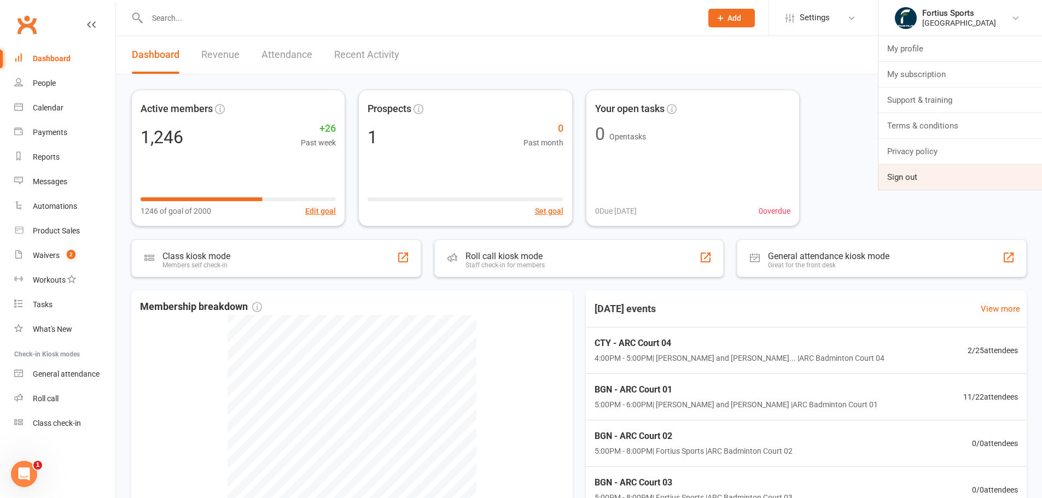
click at [910, 173] on link "Sign out" at bounding box center [960, 177] width 164 height 25
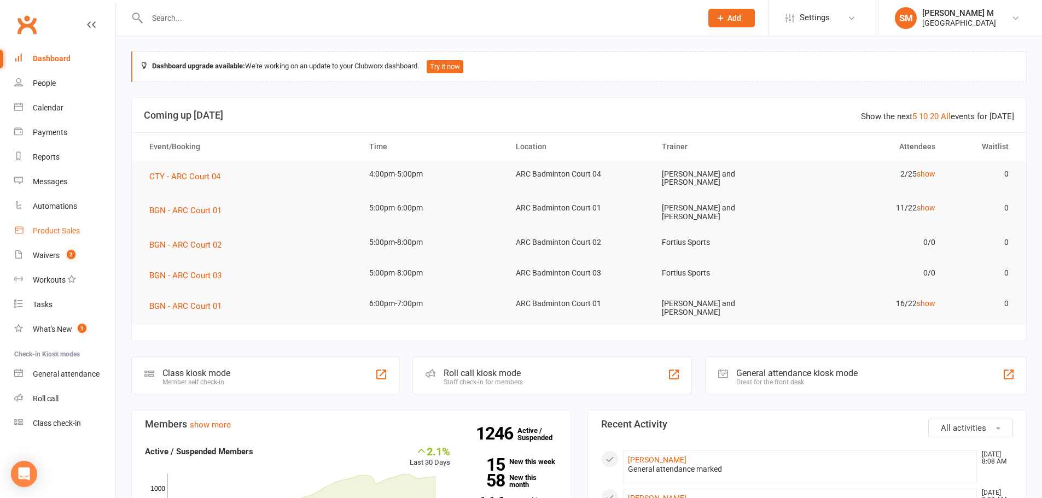
click at [51, 234] on div "Product Sales" at bounding box center [56, 230] width 47 height 9
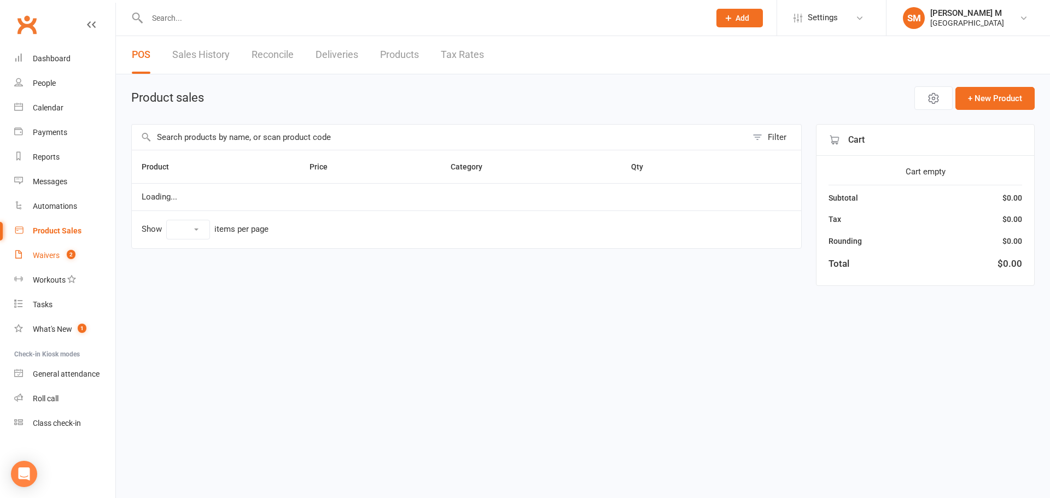
select select "10"
click at [51, 253] on div "Waivers" at bounding box center [46, 255] width 27 height 9
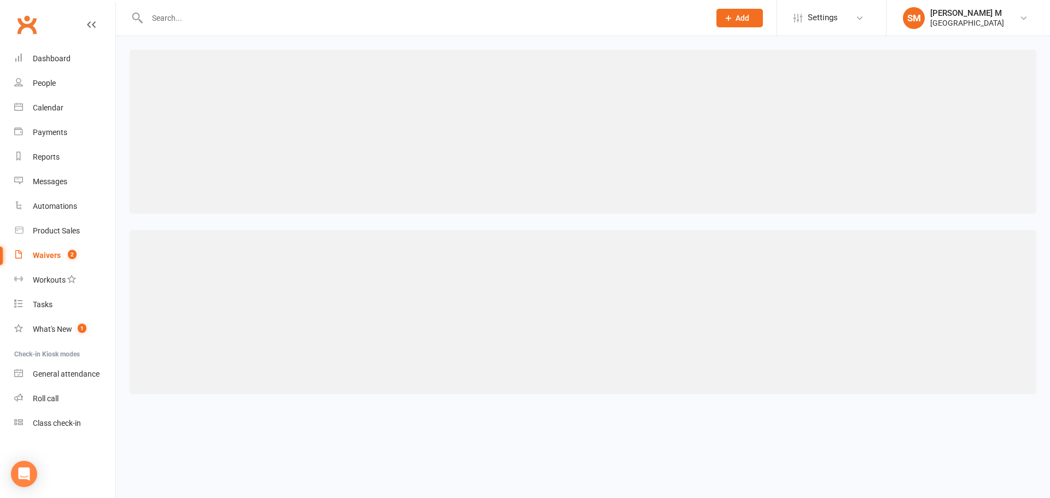
select select "50"
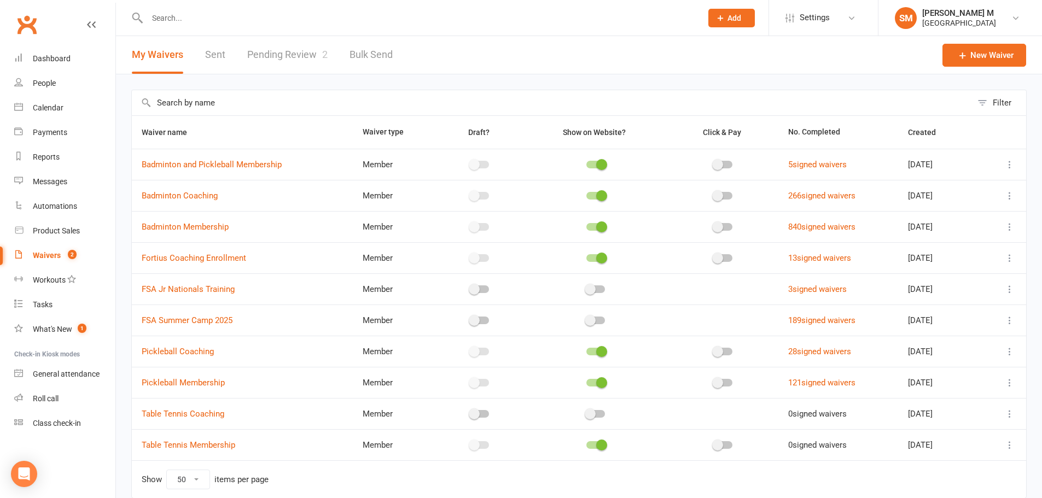
click at [270, 48] on link "Pending Review 2" at bounding box center [287, 55] width 80 height 38
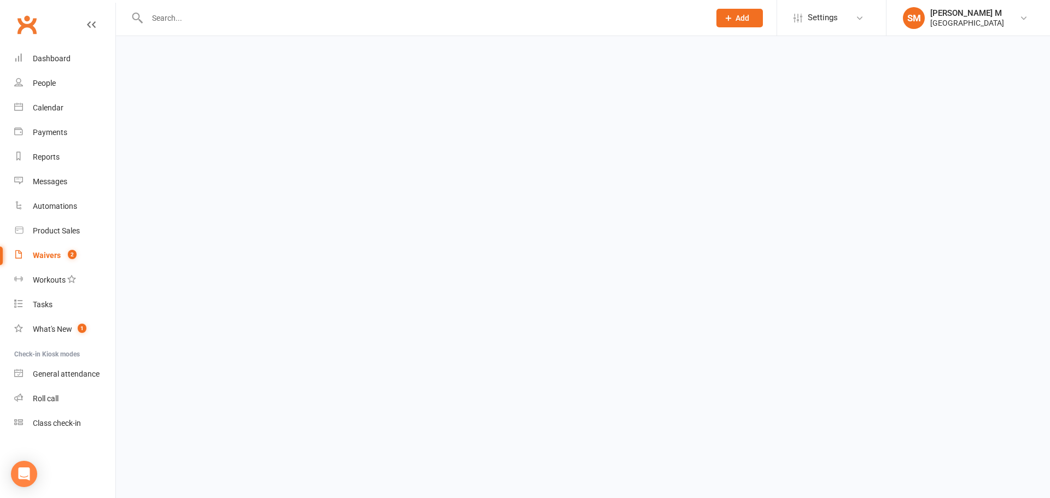
select select "100"
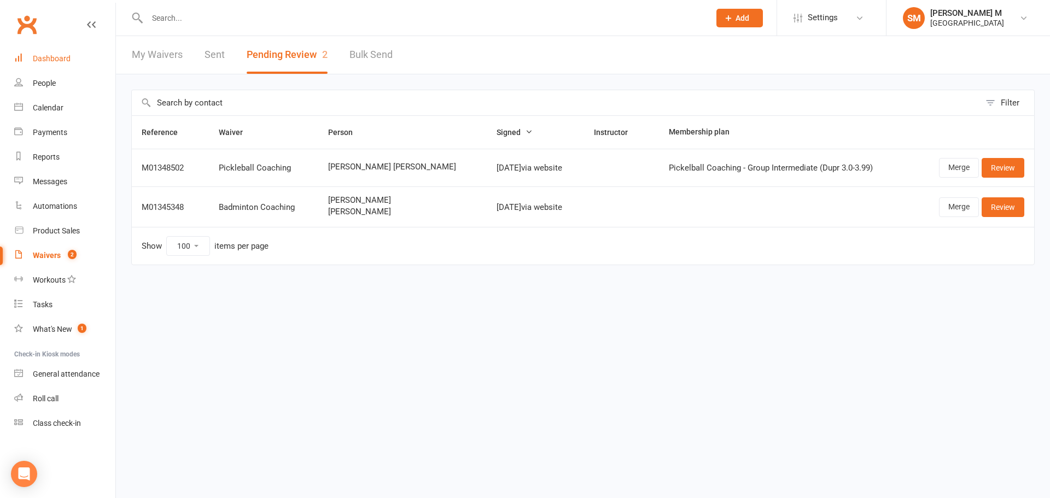
click at [68, 67] on link "Dashboard" at bounding box center [64, 58] width 101 height 25
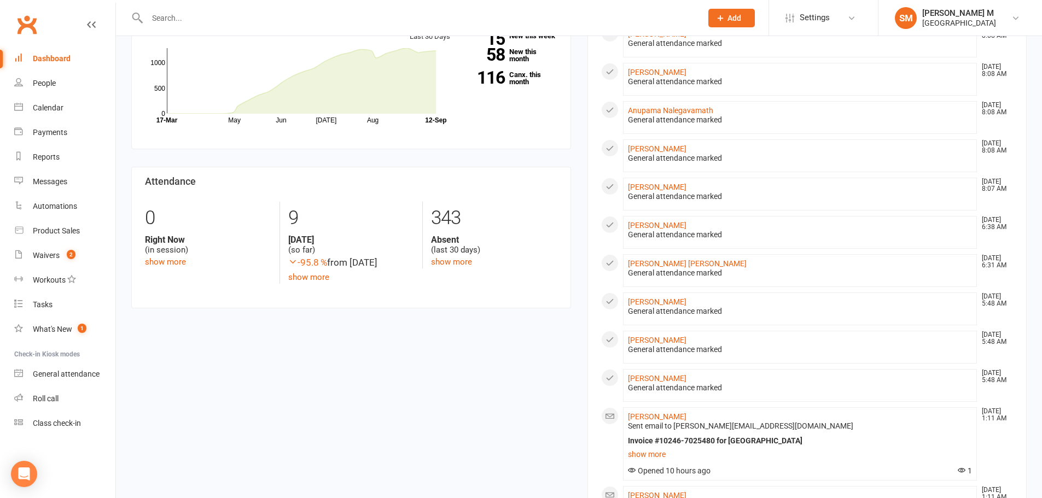
scroll to position [438, 0]
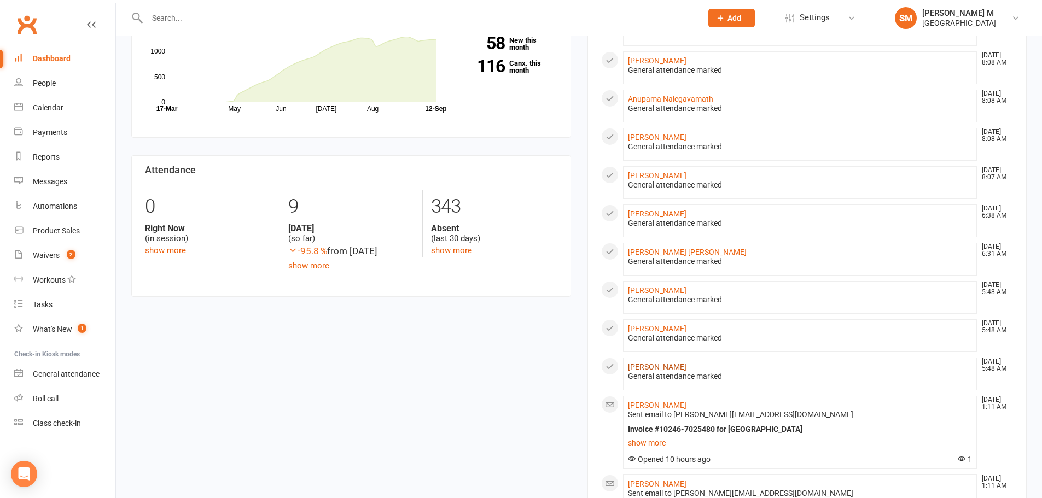
click at [632, 363] on link "[PERSON_NAME]" at bounding box center [657, 367] width 59 height 9
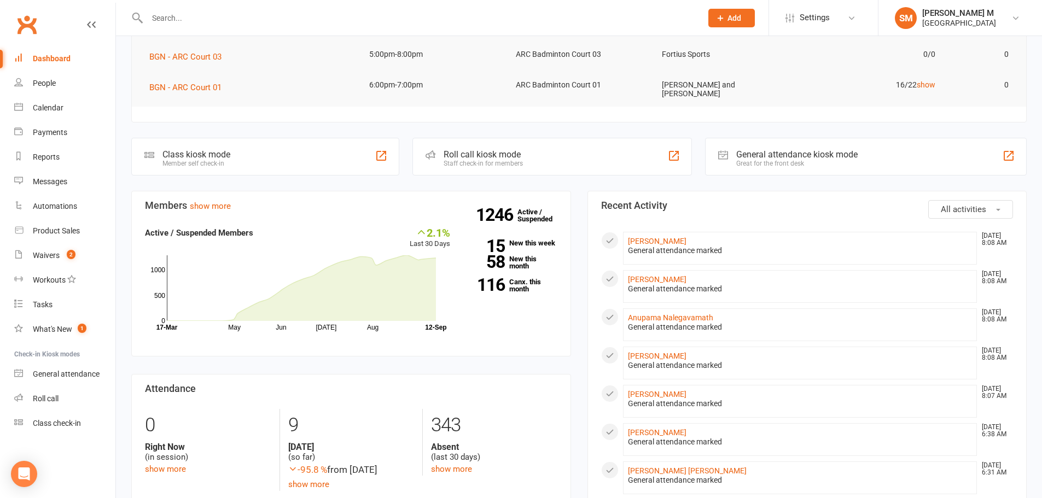
scroll to position [438, 0]
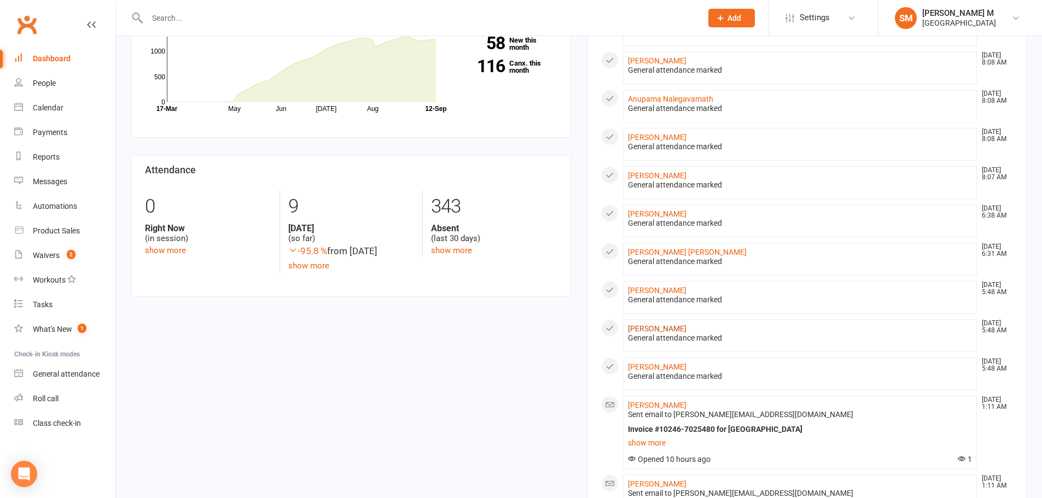
click at [680, 324] on link "sashank Manchalla" at bounding box center [657, 328] width 59 height 9
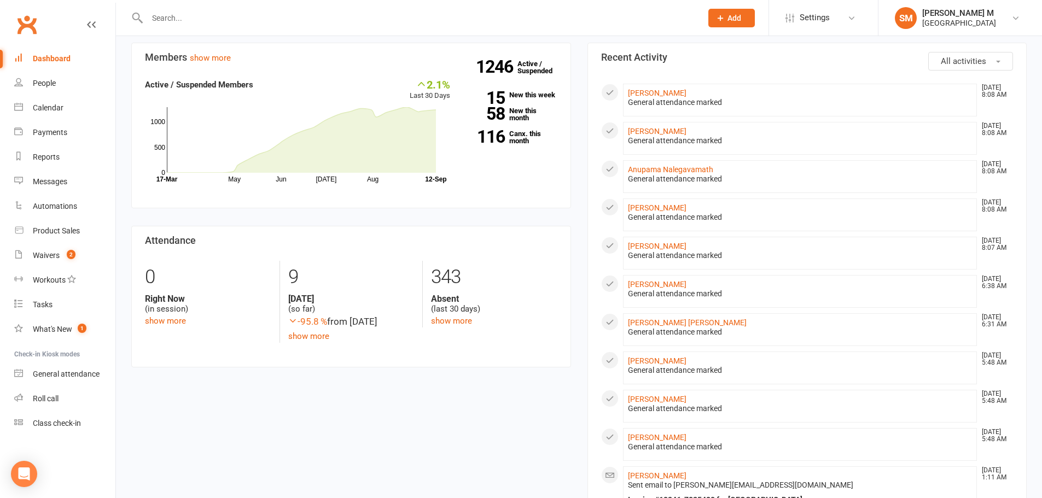
scroll to position [383, 0]
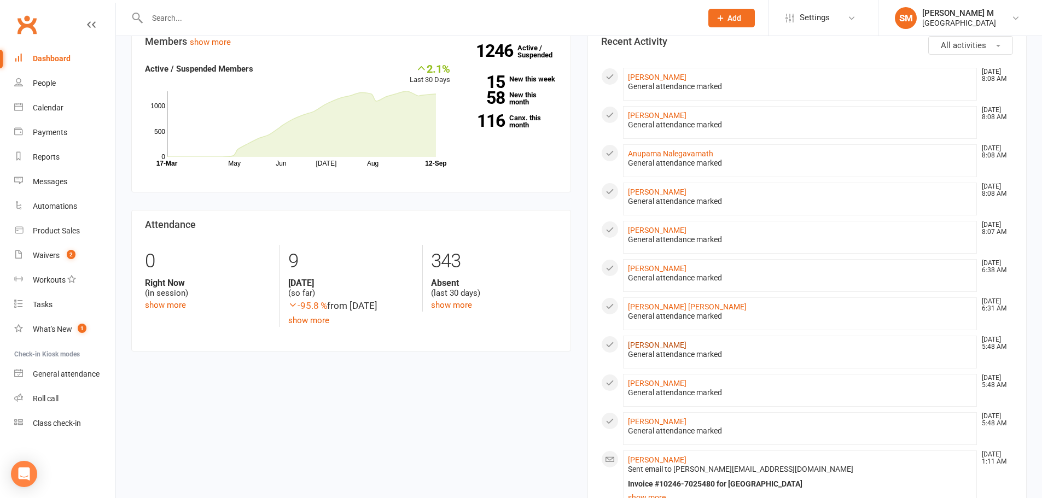
click at [669, 341] on link "manaswini Manchalla" at bounding box center [657, 345] width 59 height 9
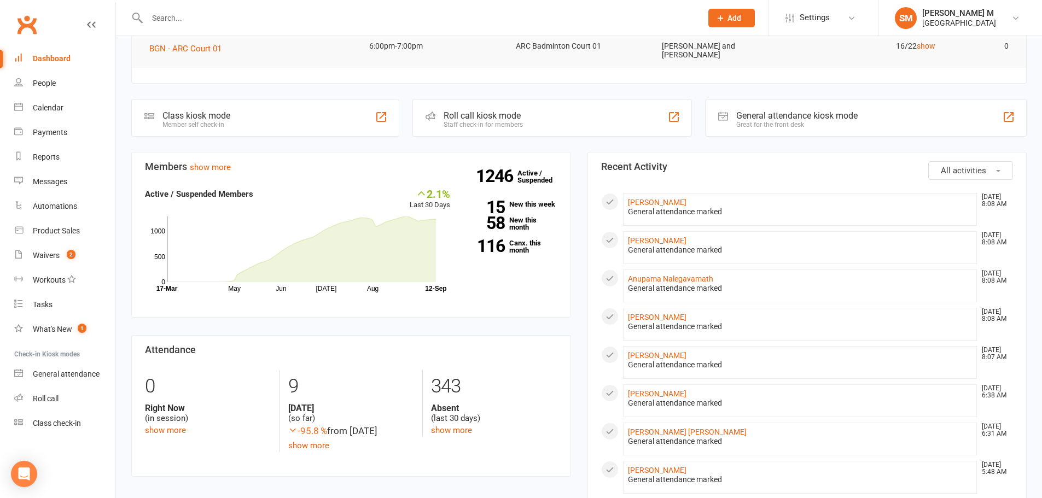
scroll to position [328, 0]
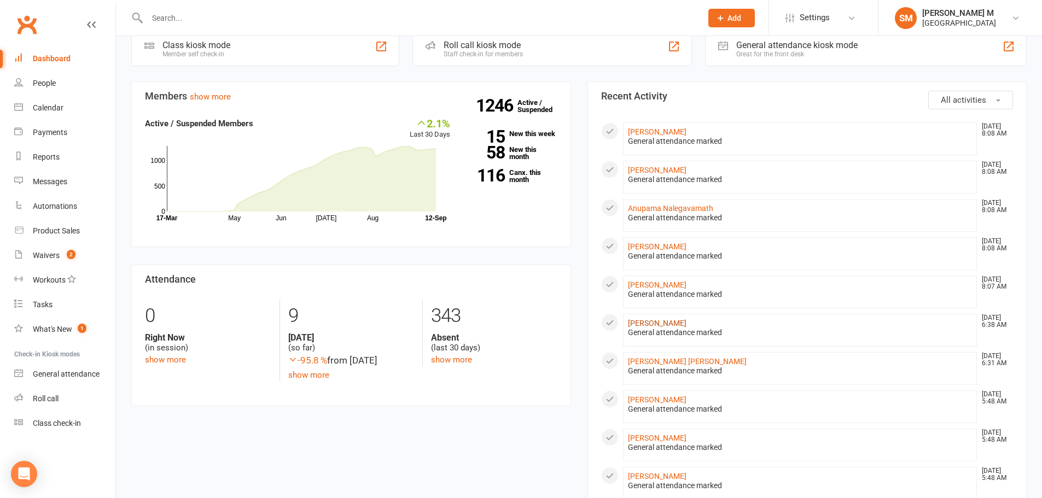
click at [637, 319] on link "James Birapaka" at bounding box center [657, 323] width 59 height 9
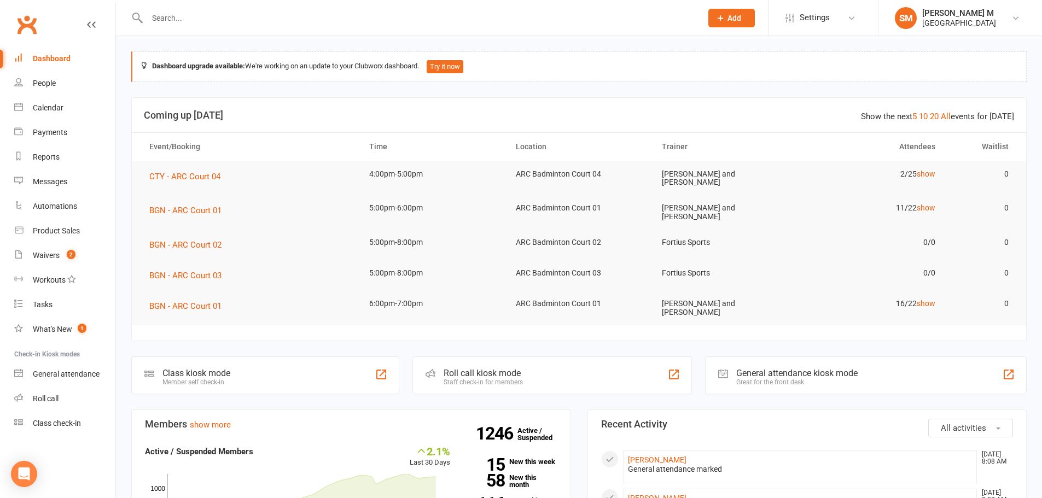
click at [49, 61] on div "Dashboard" at bounding box center [52, 58] width 38 height 9
click at [211, 25] on input "text" at bounding box center [419, 17] width 550 height 15
paste input "[EMAIL_ADDRESS][DOMAIN_NAME]"
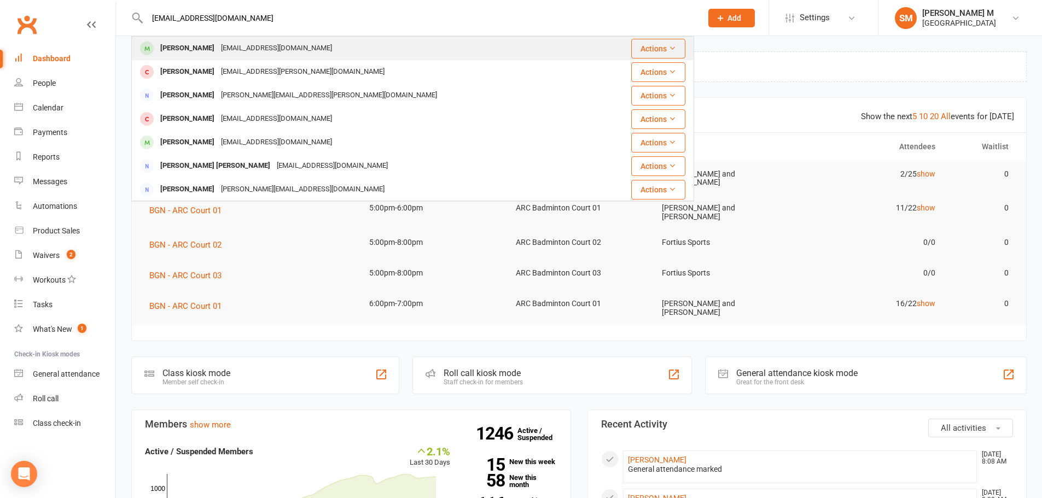
type input "[EMAIL_ADDRESS][DOMAIN_NAME]"
click at [197, 54] on div "[PERSON_NAME]" at bounding box center [187, 48] width 61 height 16
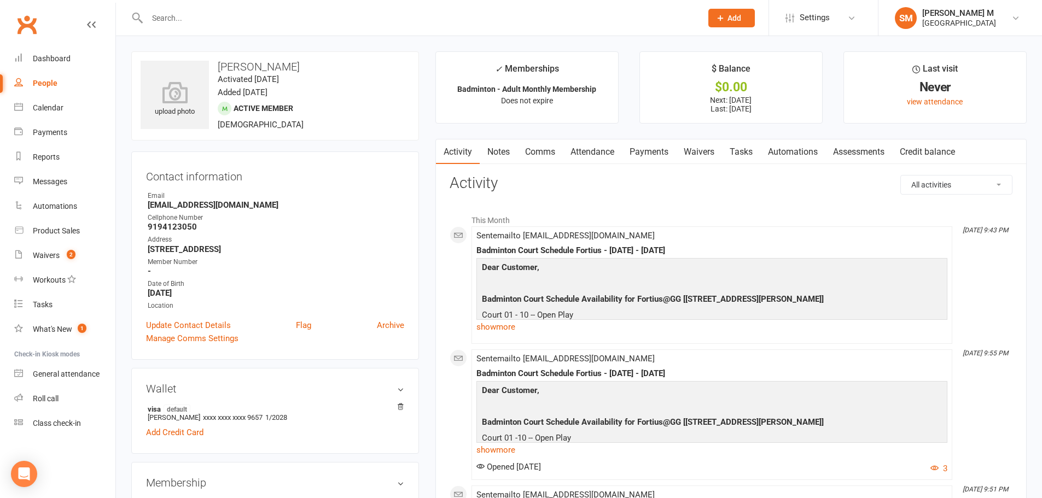
click at [668, 151] on link "Payments" at bounding box center [649, 151] width 54 height 25
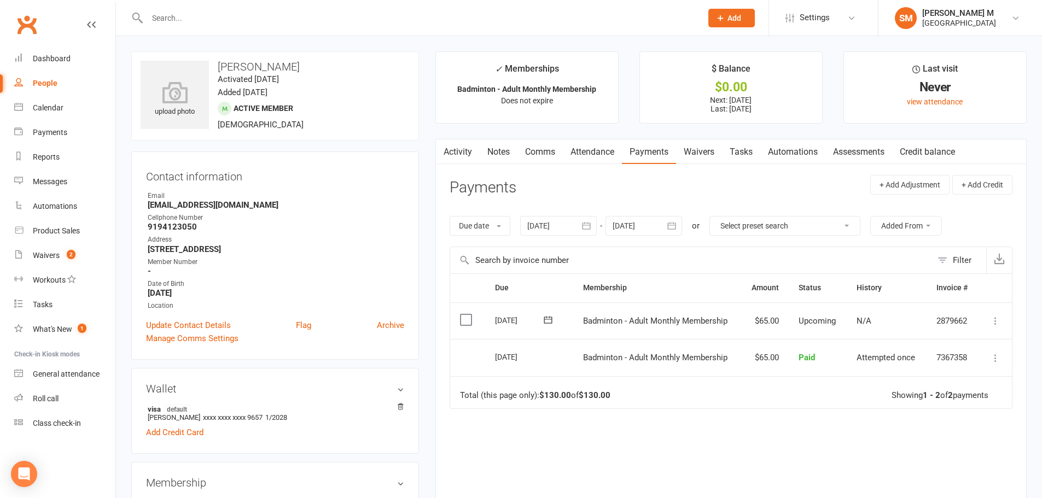
click at [595, 223] on button "button" at bounding box center [587, 226] width 20 height 20
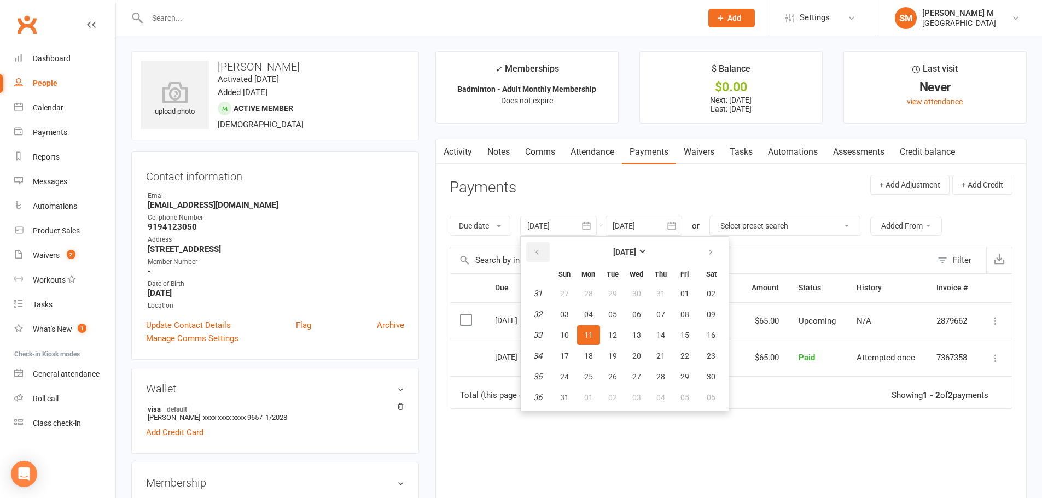
click at [539, 260] on button "button" at bounding box center [538, 252] width 24 height 20
click at [664, 295] on span "01" at bounding box center [660, 293] width 9 height 9
type input "[DATE]"
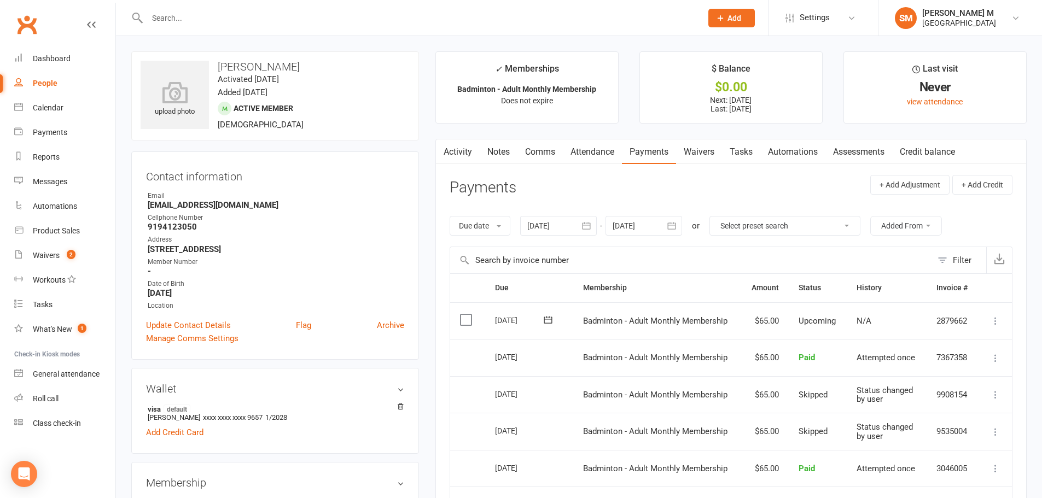
drag, startPoint x: 317, startPoint y: 69, endPoint x: 213, endPoint y: 59, distance: 104.4
click at [213, 59] on div "upload photo [PERSON_NAME] Activated [DATE] Added [DATE] Active member [DEMOGRA…" at bounding box center [275, 95] width 288 height 89
copy h3 "[PERSON_NAME]"
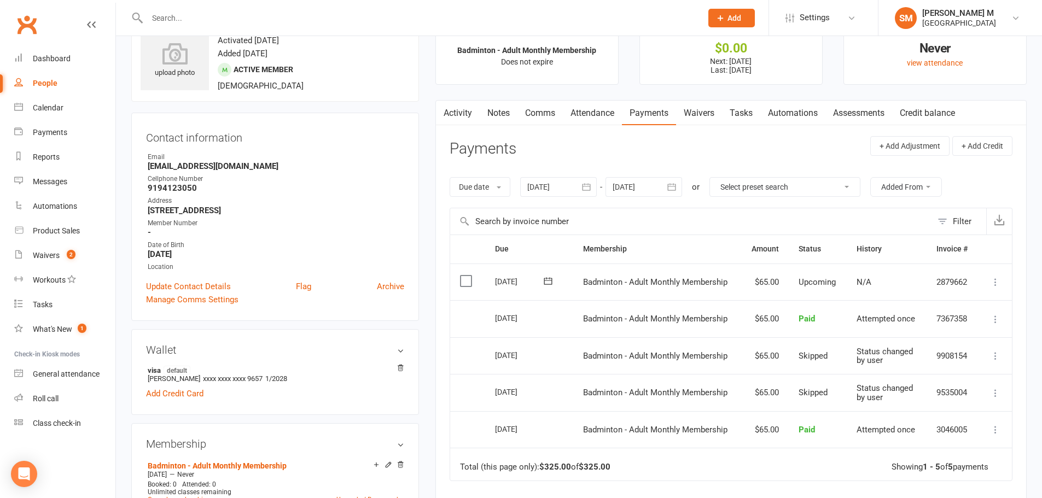
scroll to position [55, 0]
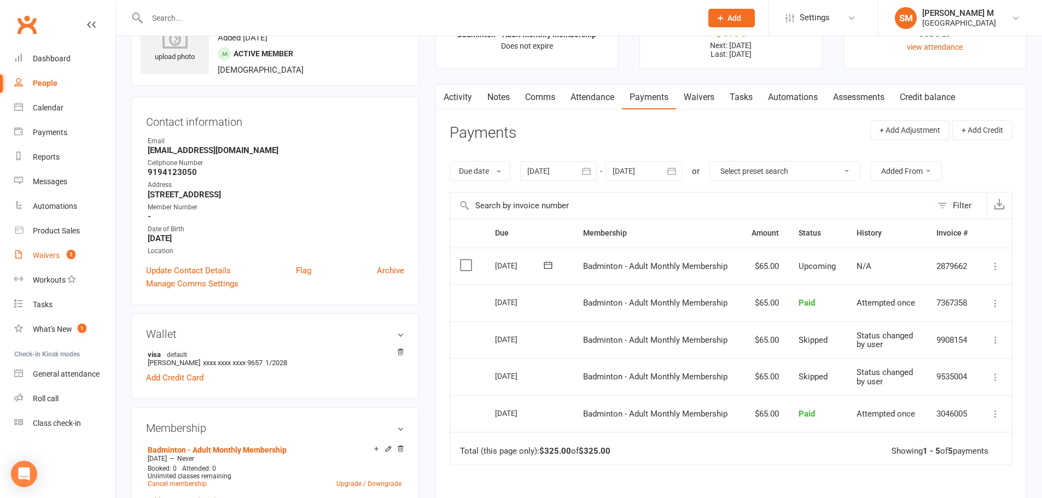
click at [42, 259] on div "Waivers" at bounding box center [46, 255] width 27 height 9
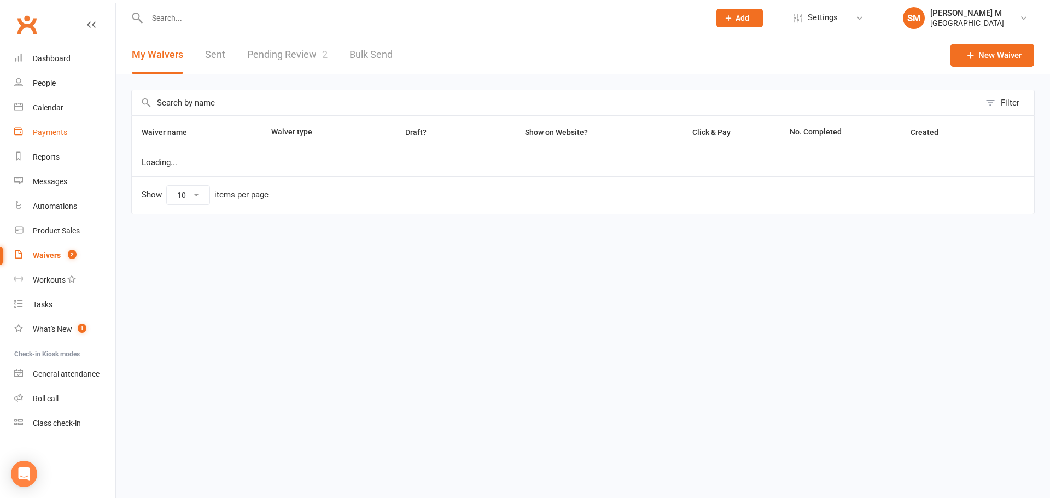
select select "50"
